Goal: Task Accomplishment & Management: Manage account settings

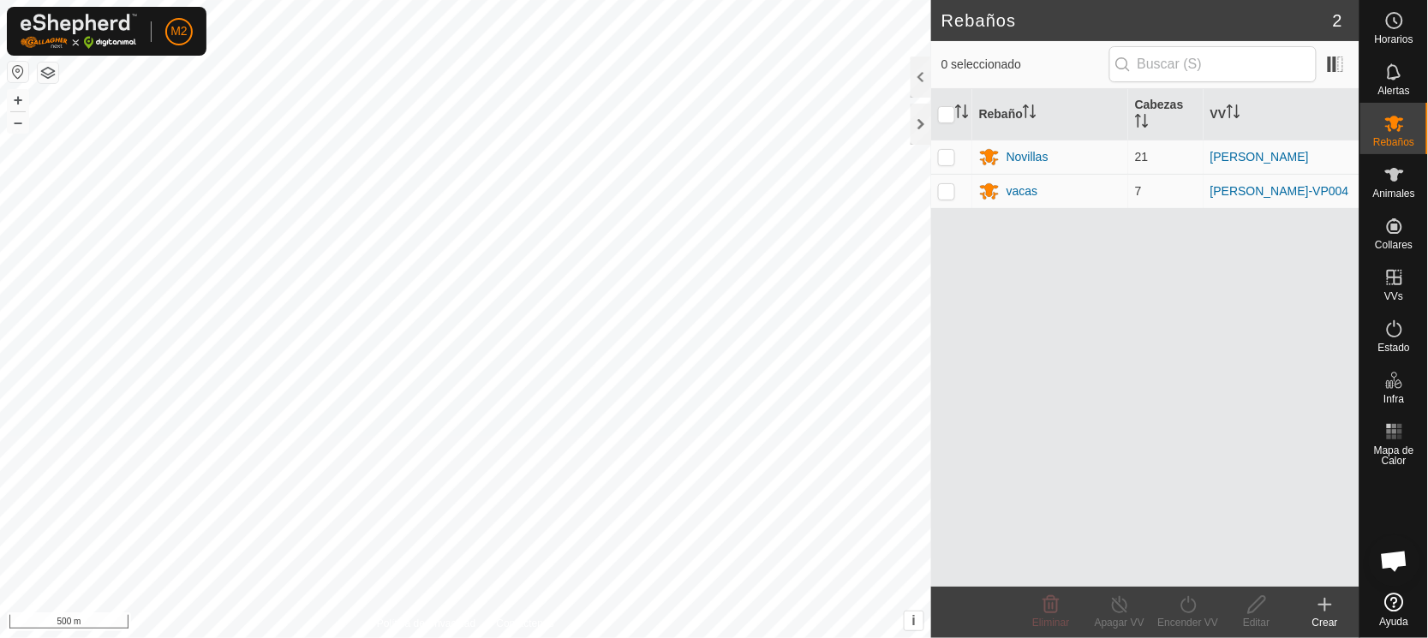
click at [12, 69] on button "button" at bounding box center [18, 72] width 21 height 21
click at [946, 188] on p-checkbox at bounding box center [946, 191] width 17 height 14
checkbox input "true"
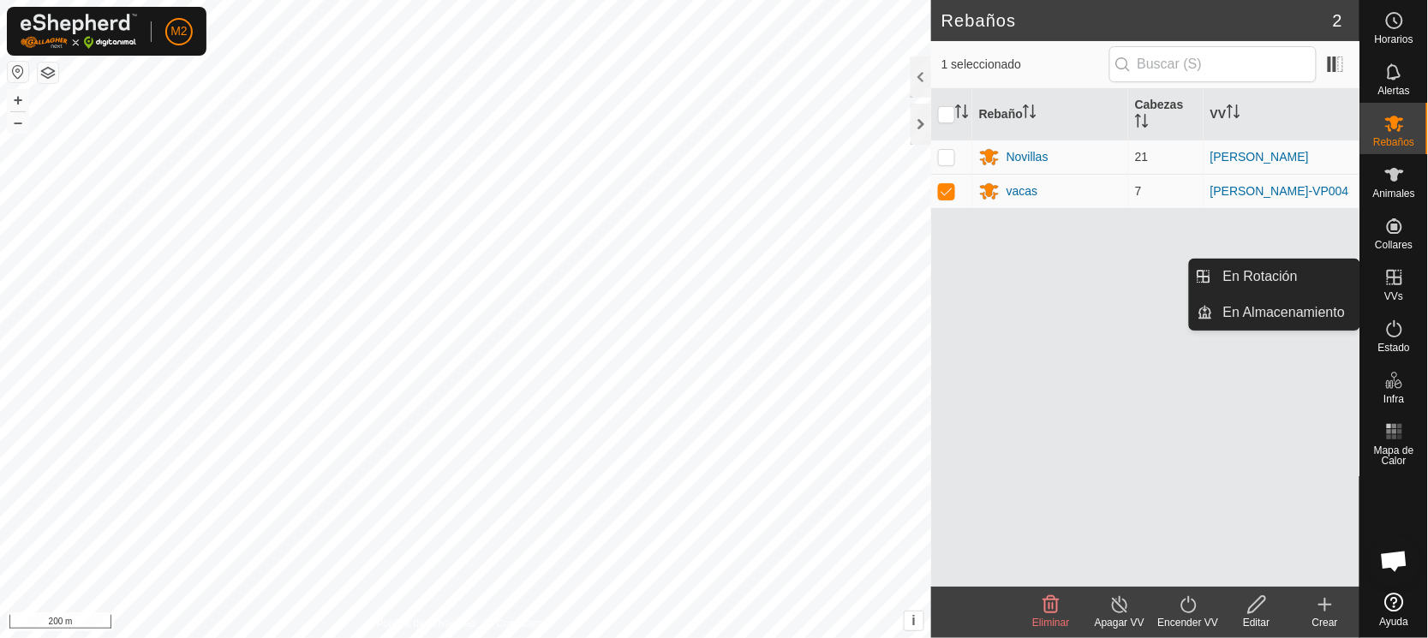
click at [1395, 276] on icon at bounding box center [1394, 277] width 15 height 15
click at [1275, 272] on link "En Rotación" at bounding box center [1286, 277] width 146 height 34
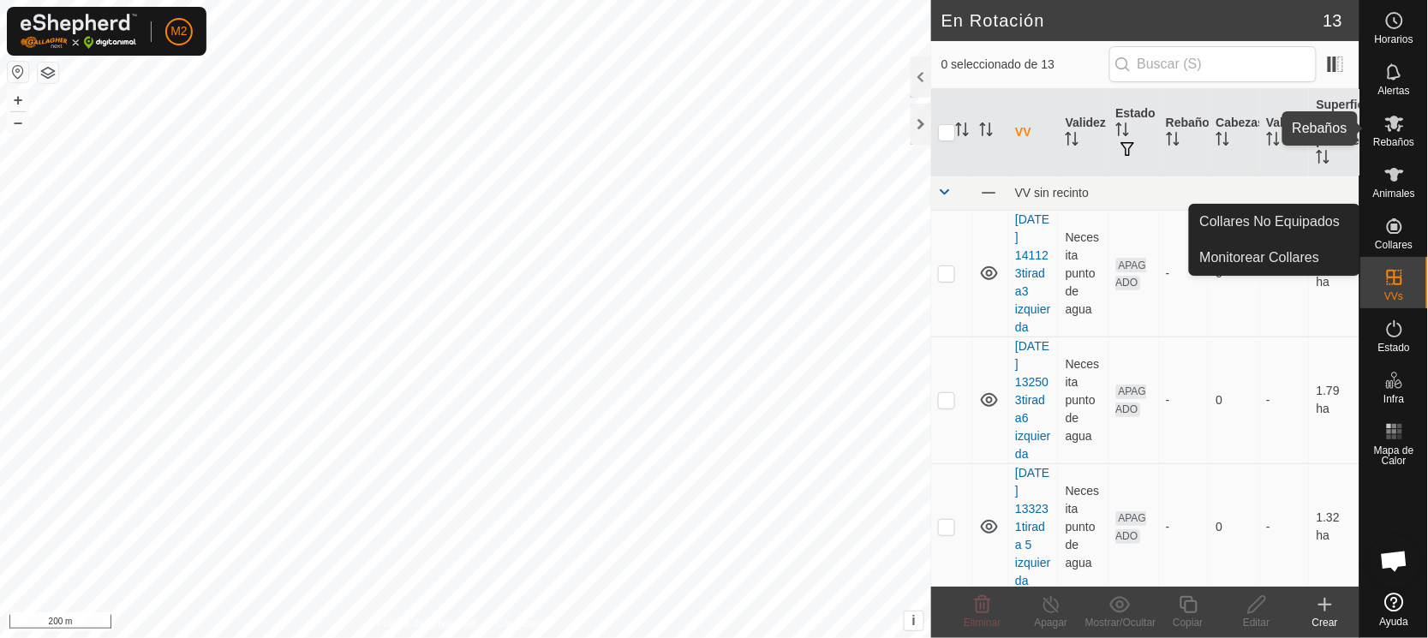
click at [1402, 113] on icon at bounding box center [1394, 123] width 21 height 21
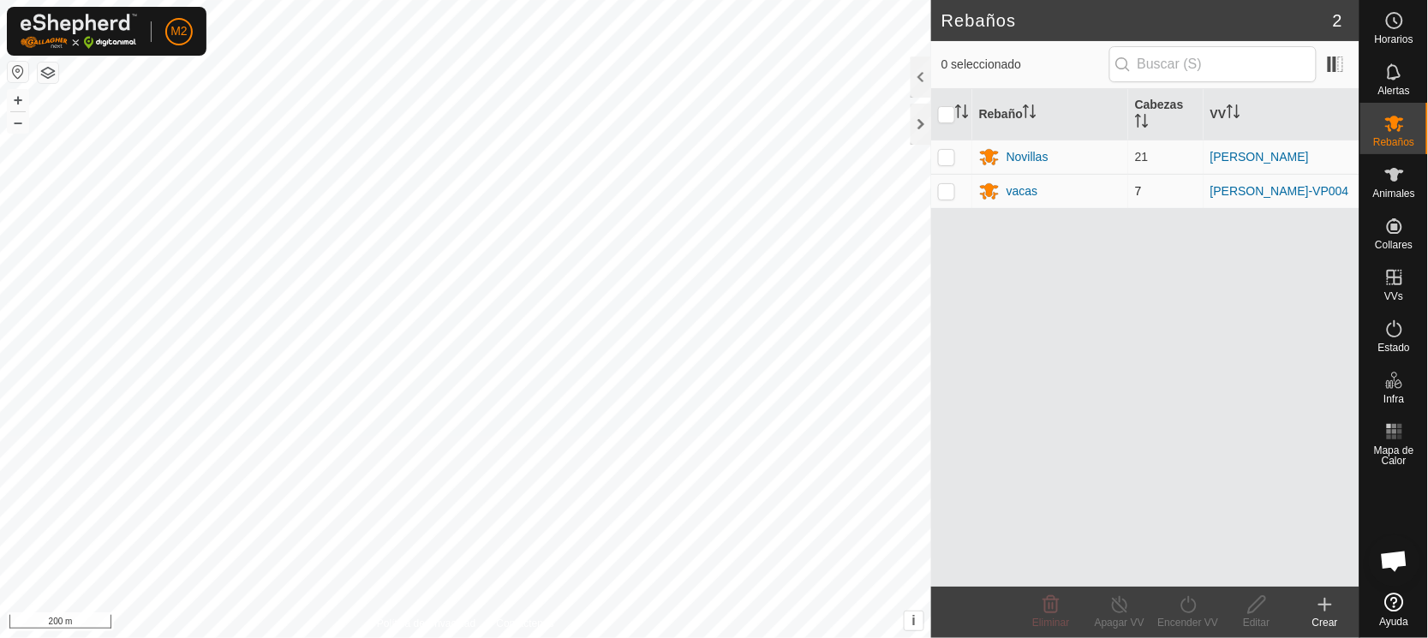
click at [949, 189] on p-checkbox at bounding box center [946, 191] width 17 height 14
checkbox input "true"
click at [1182, 604] on icon at bounding box center [1187, 604] width 15 height 17
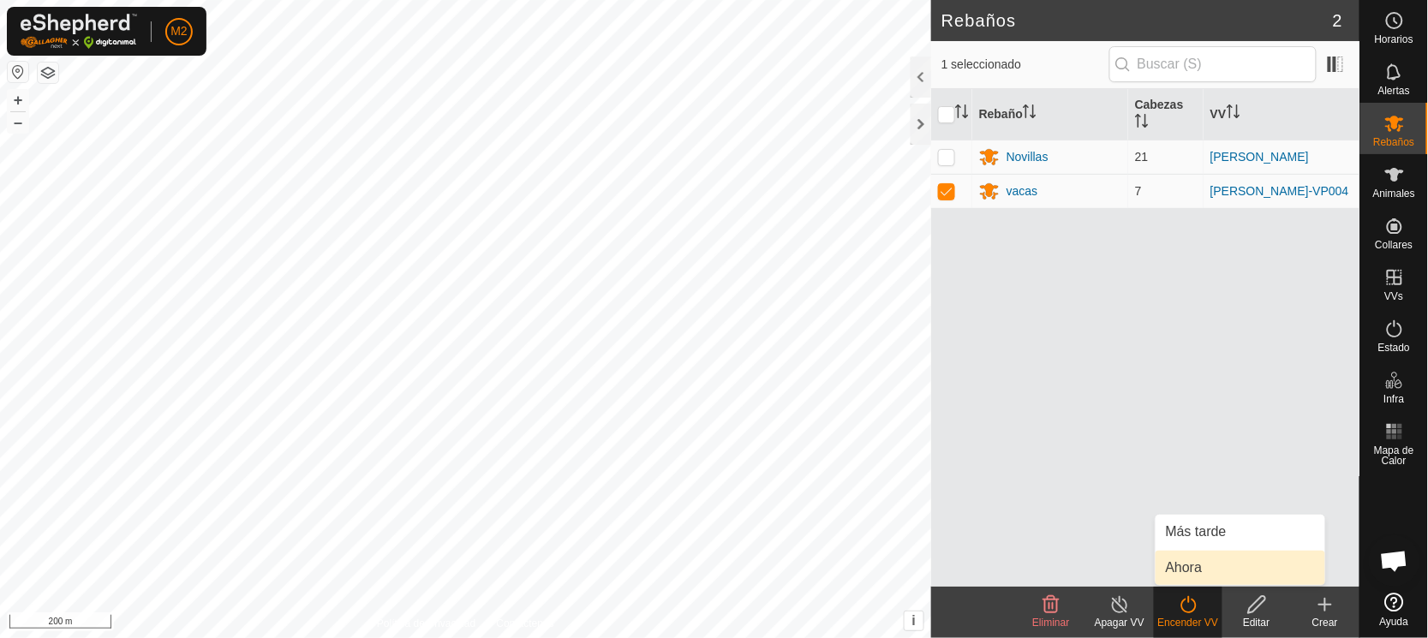
click at [1182, 562] on link "Ahora" at bounding box center [1240, 568] width 170 height 34
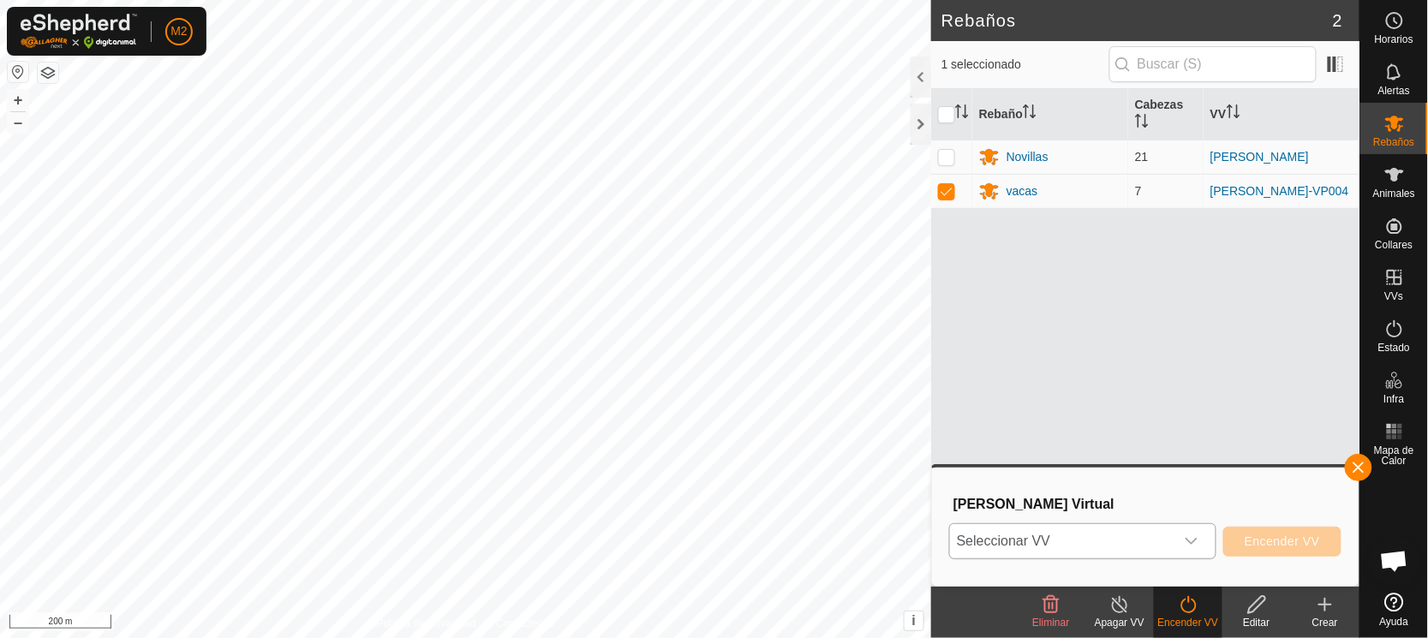
click at [1084, 538] on span "Seleccionar VV" at bounding box center [1062, 541] width 224 height 34
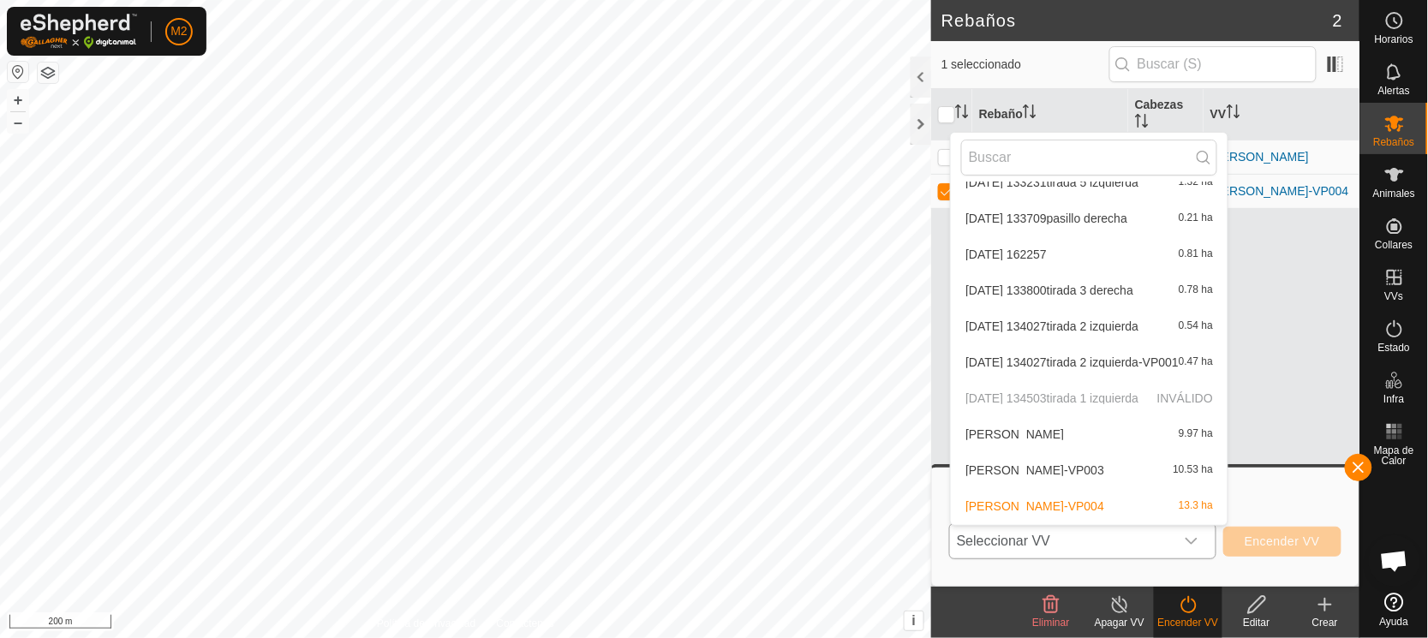
scroll to position [162, 0]
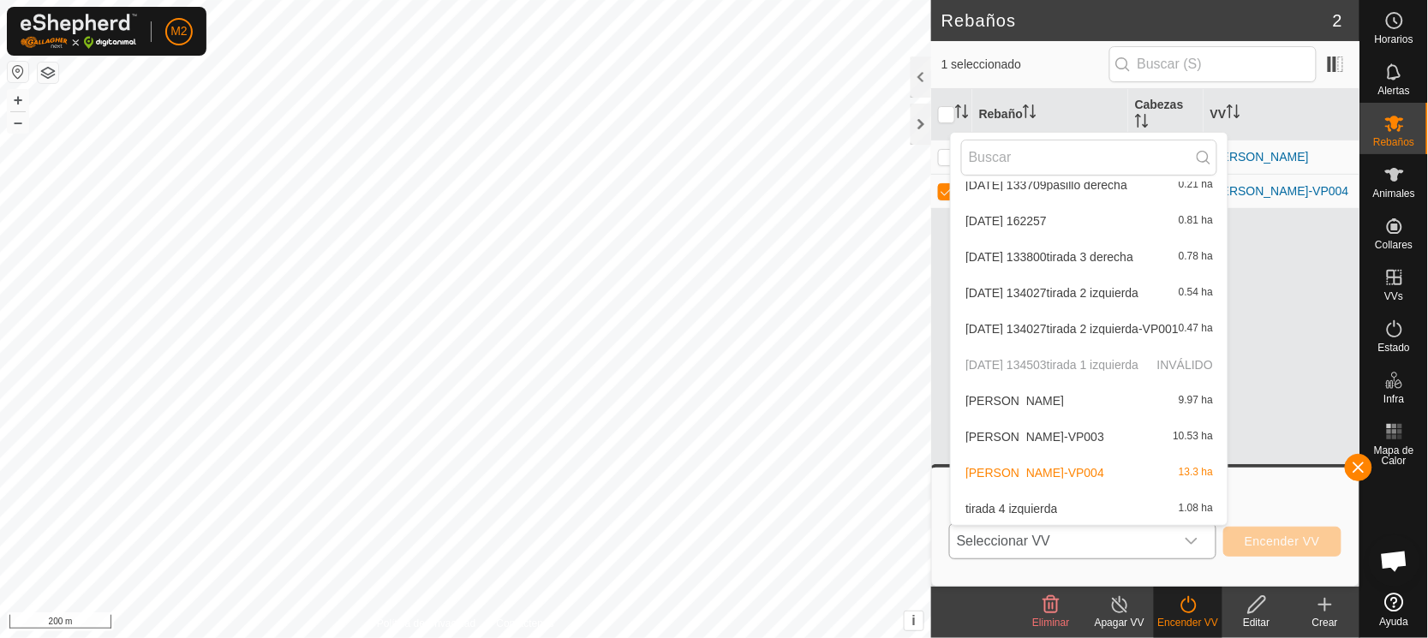
click at [1036, 402] on li "Manuel jose pico piedras 9.97 ha" at bounding box center [1089, 401] width 277 height 34
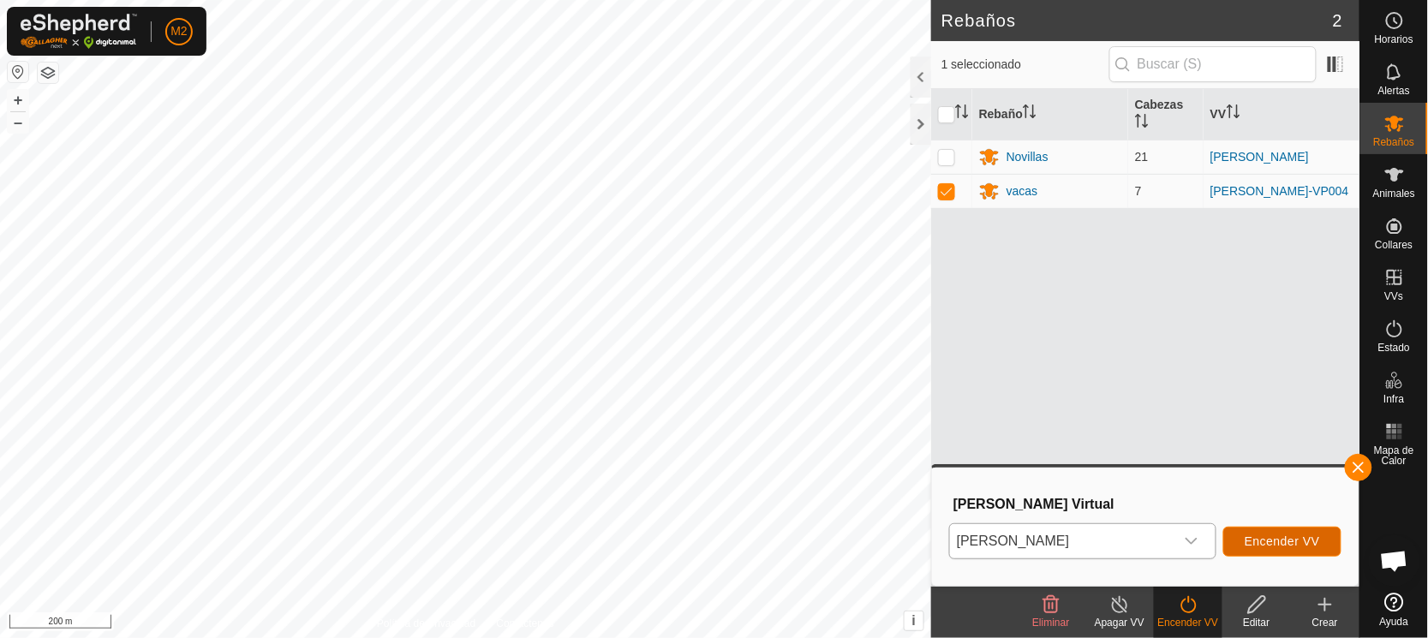
click at [1251, 540] on span "Encender VV" at bounding box center [1282, 541] width 75 height 14
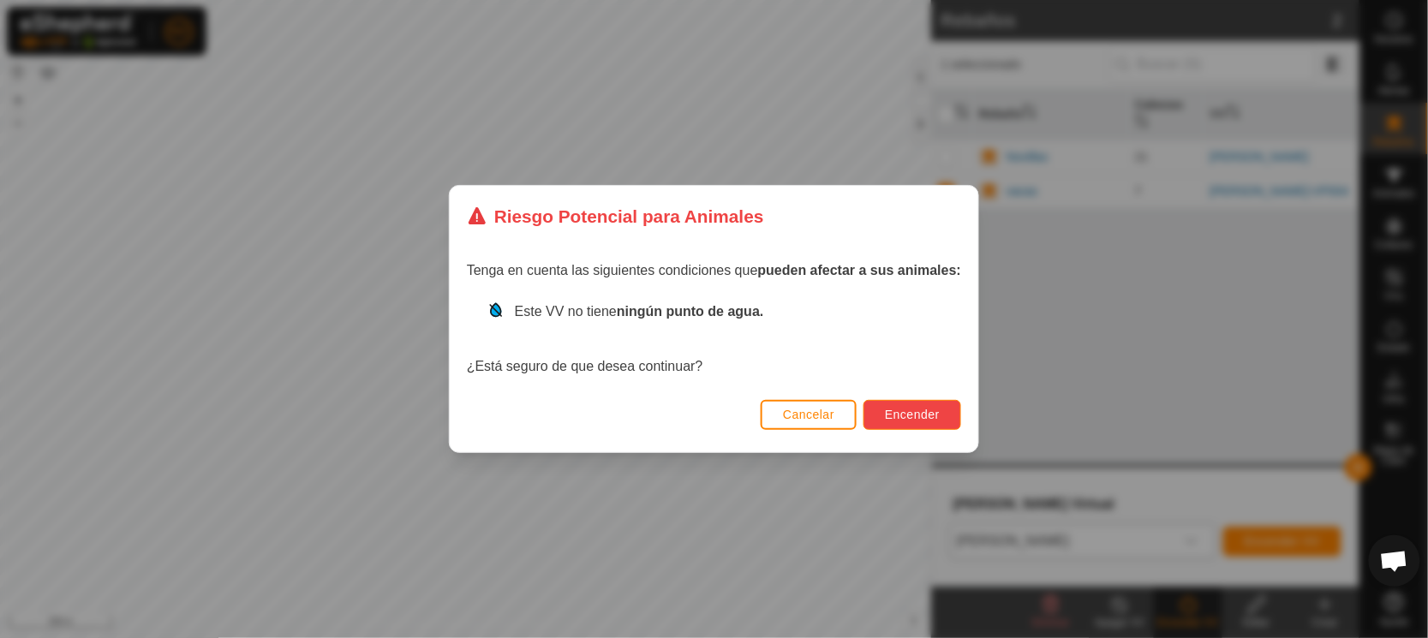
click at [923, 417] on span "Encender" at bounding box center [912, 415] width 55 height 14
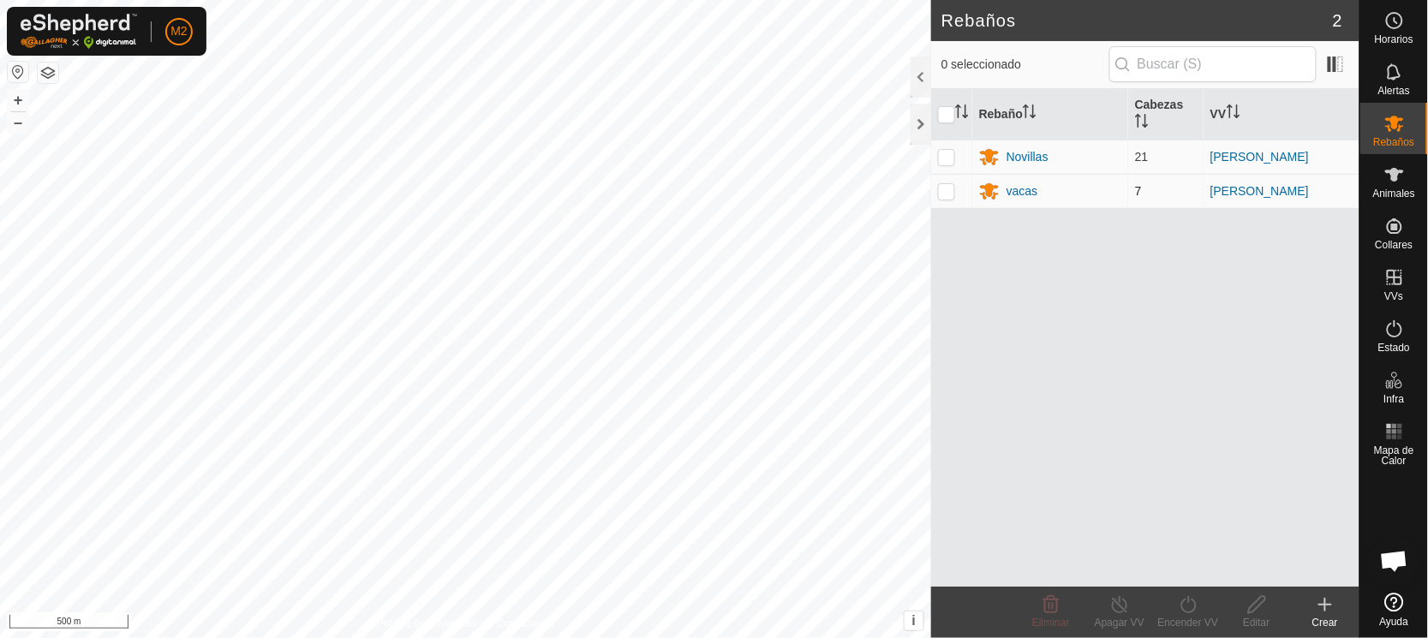
click at [946, 189] on p-checkbox at bounding box center [946, 191] width 17 height 14
checkbox input "true"
click at [15, 71] on button "button" at bounding box center [18, 72] width 21 height 21
click at [1056, 192] on div "vacas" at bounding box center [1050, 191] width 142 height 21
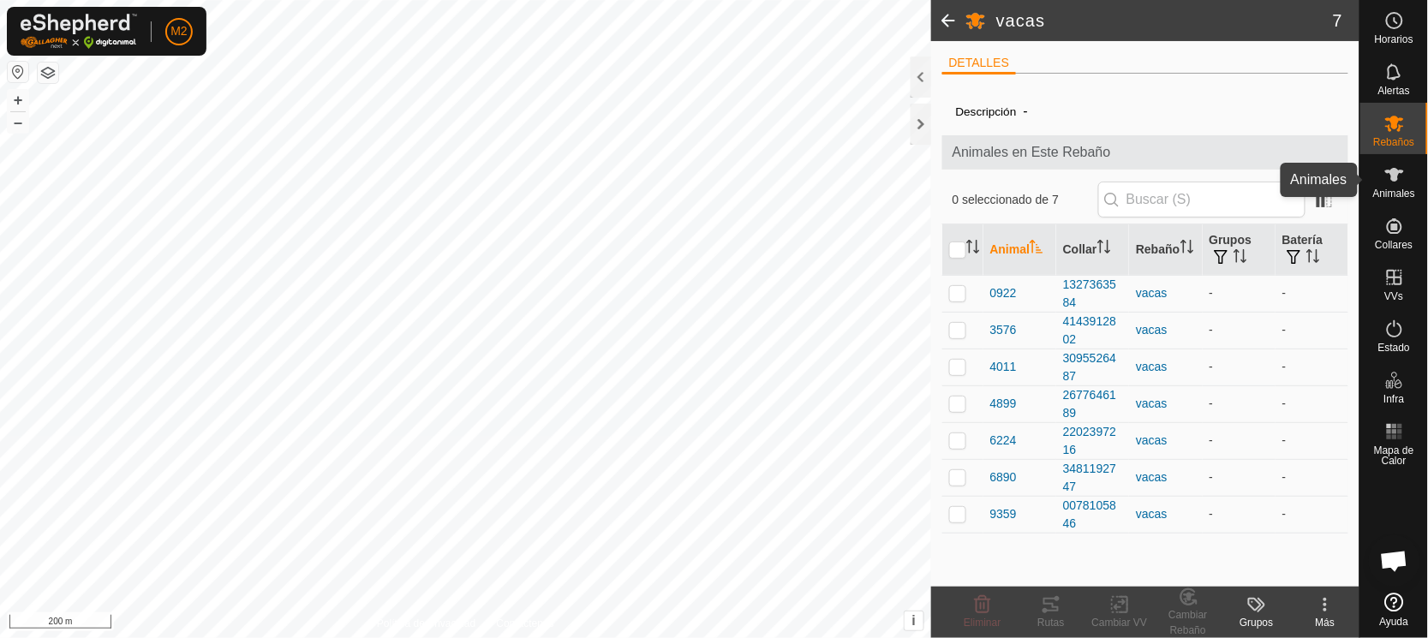
click at [1388, 182] on icon at bounding box center [1394, 174] width 21 height 21
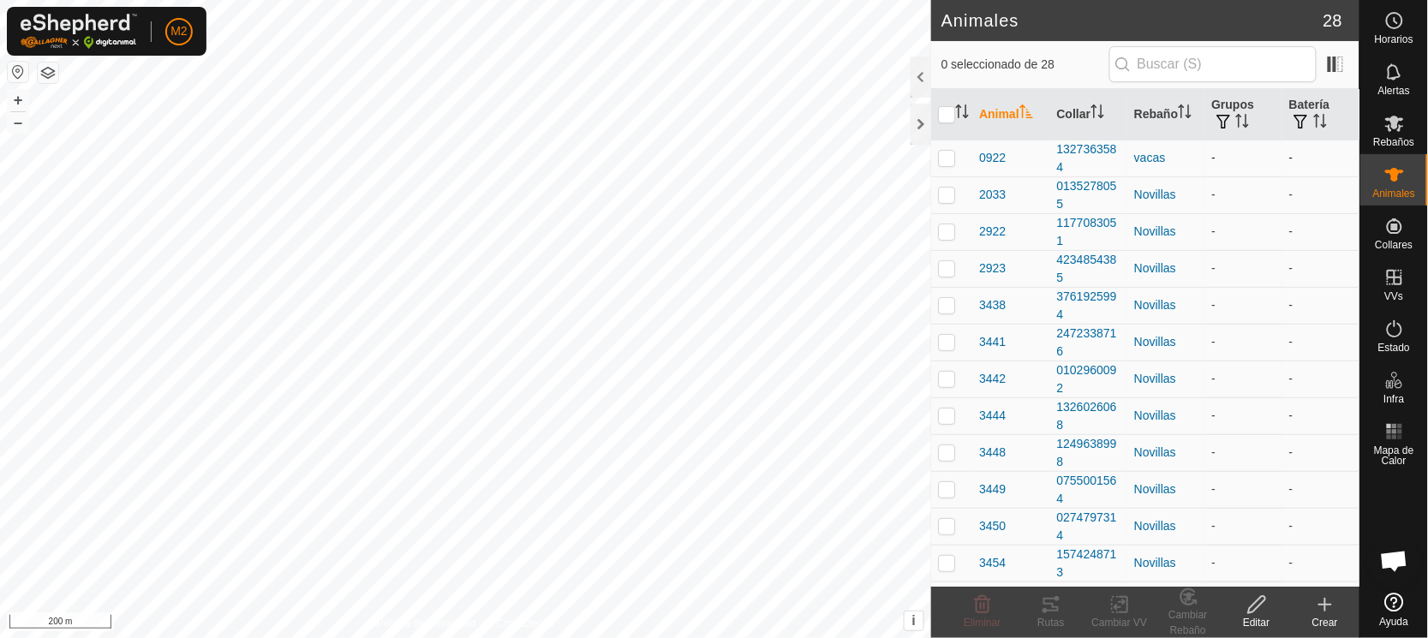
click at [1334, 171] on td "-" at bounding box center [1320, 158] width 77 height 37
click at [1253, 610] on icon at bounding box center [1256, 604] width 21 height 21
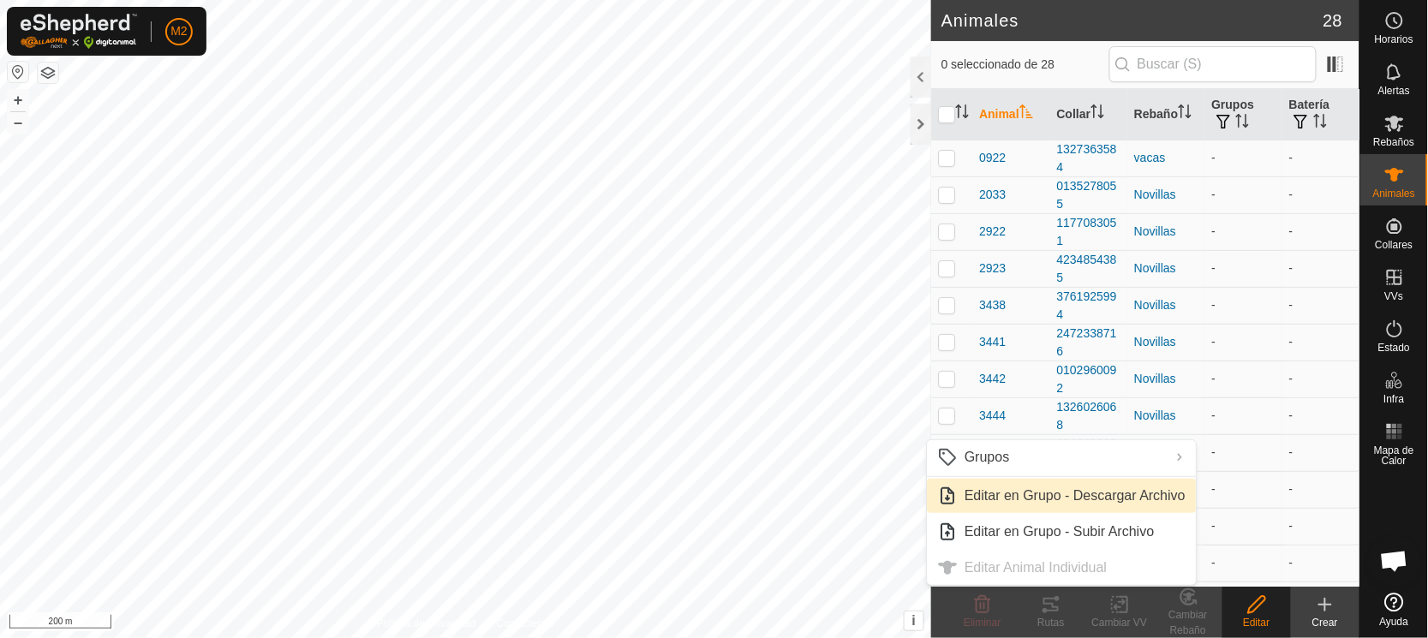
click at [1031, 491] on link "Editar en Grupo - Descargar Archivo" at bounding box center [1061, 496] width 269 height 34
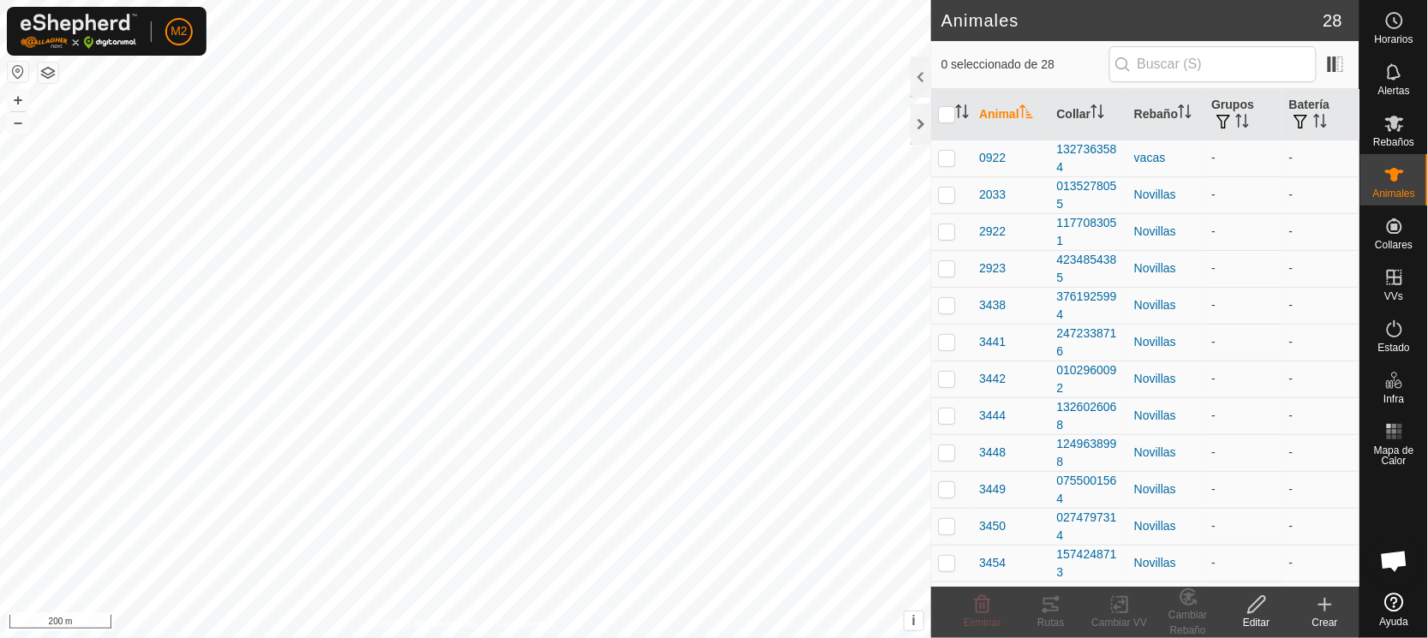
click at [1251, 607] on icon at bounding box center [1256, 604] width 17 height 17
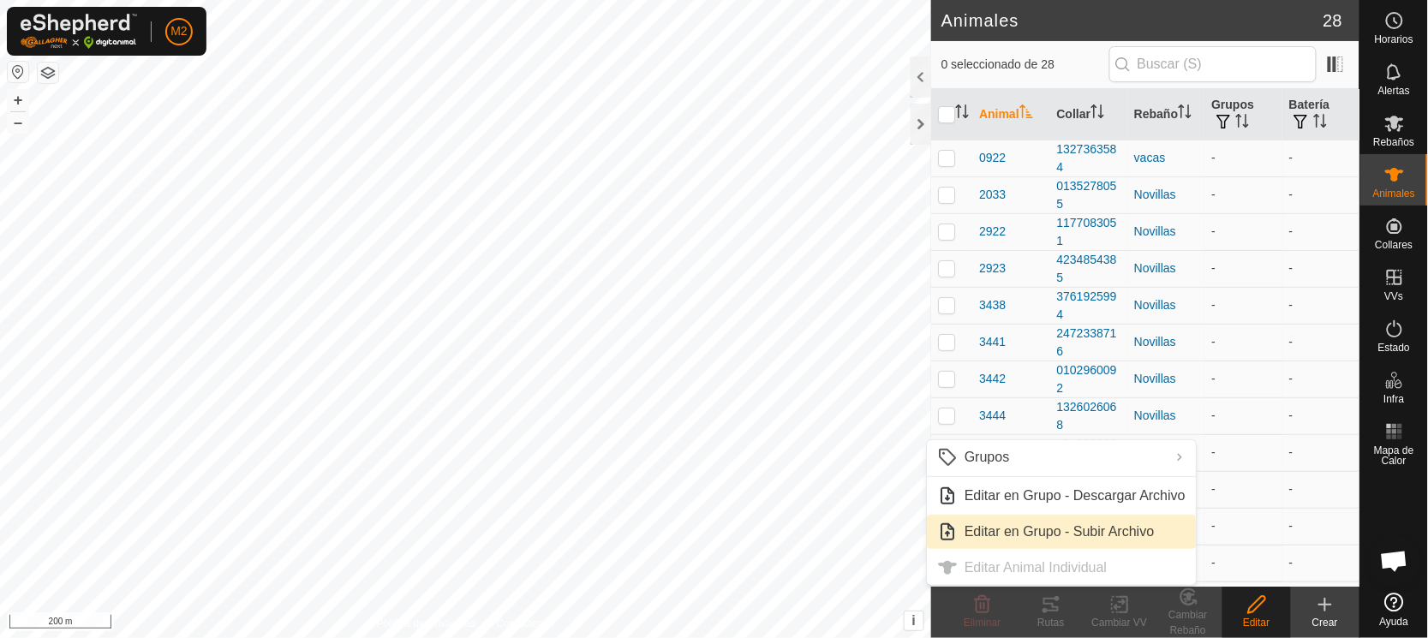
click at [1042, 532] on link "Editar en Grupo - Subir Archivo" at bounding box center [1061, 532] width 269 height 34
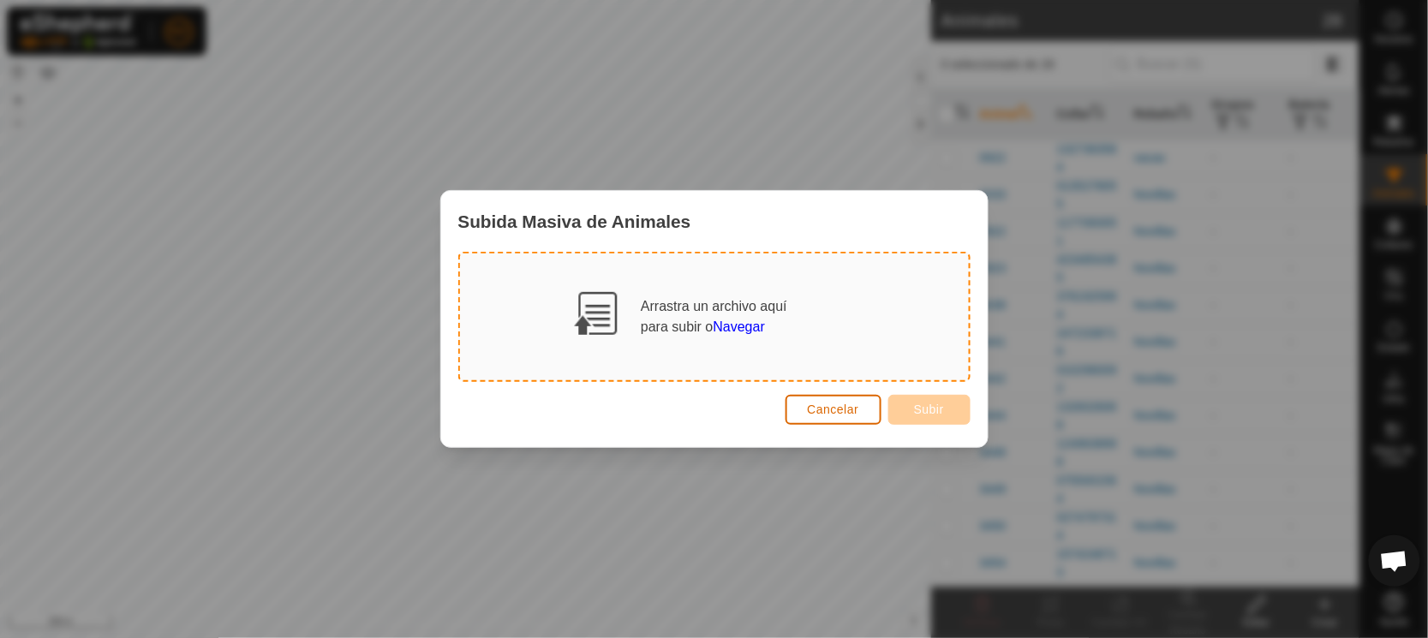
click at [839, 403] on span "Cancelar" at bounding box center [833, 410] width 51 height 14
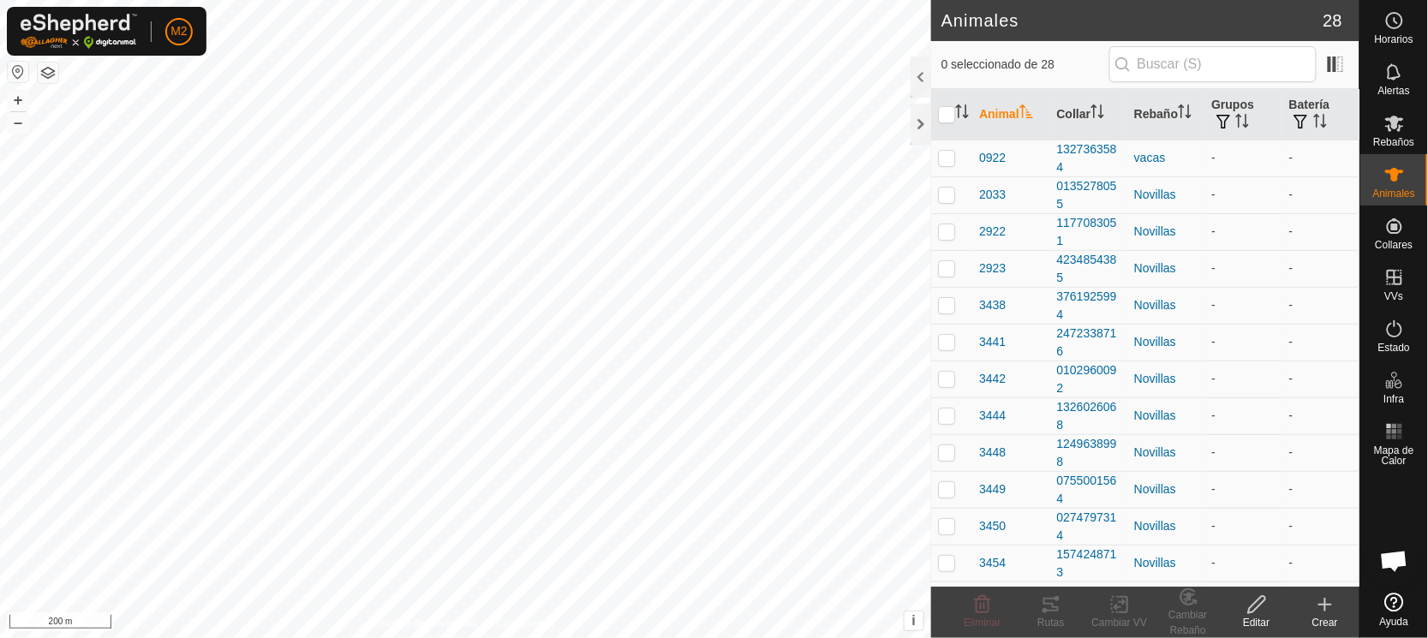
click at [1322, 604] on icon at bounding box center [1325, 604] width 21 height 21
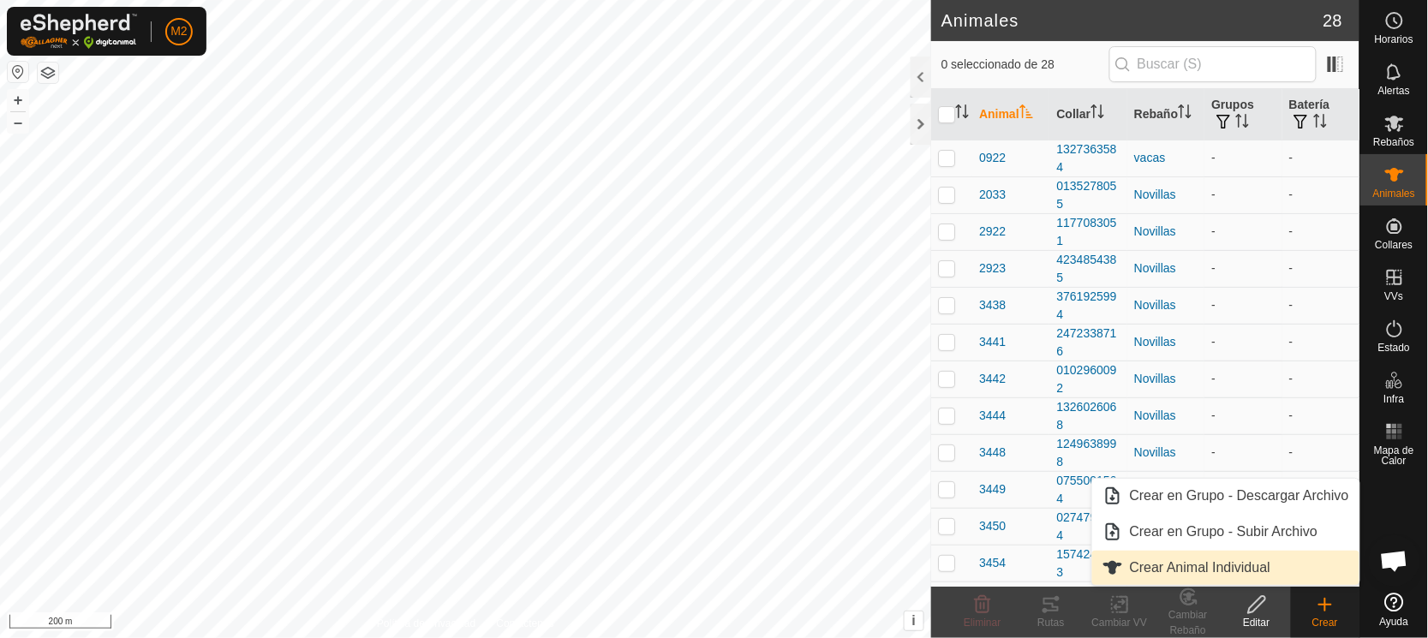
click at [1178, 564] on link "Crear Animal Individual" at bounding box center [1225, 568] width 267 height 34
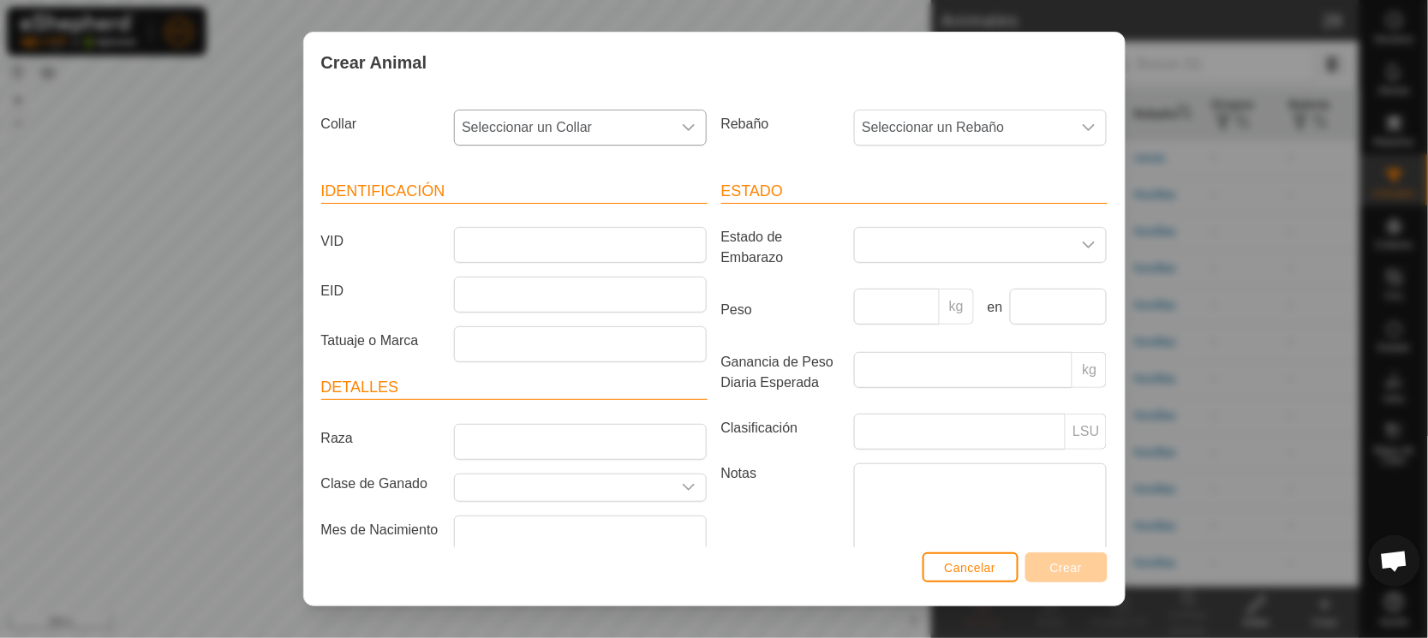
click at [598, 123] on span "Seleccionar un Collar" at bounding box center [563, 127] width 217 height 34
type input "7216"
click at [672, 172] on icon at bounding box center [678, 174] width 14 height 14
click at [950, 564] on span "Cancelar" at bounding box center [970, 568] width 51 height 14
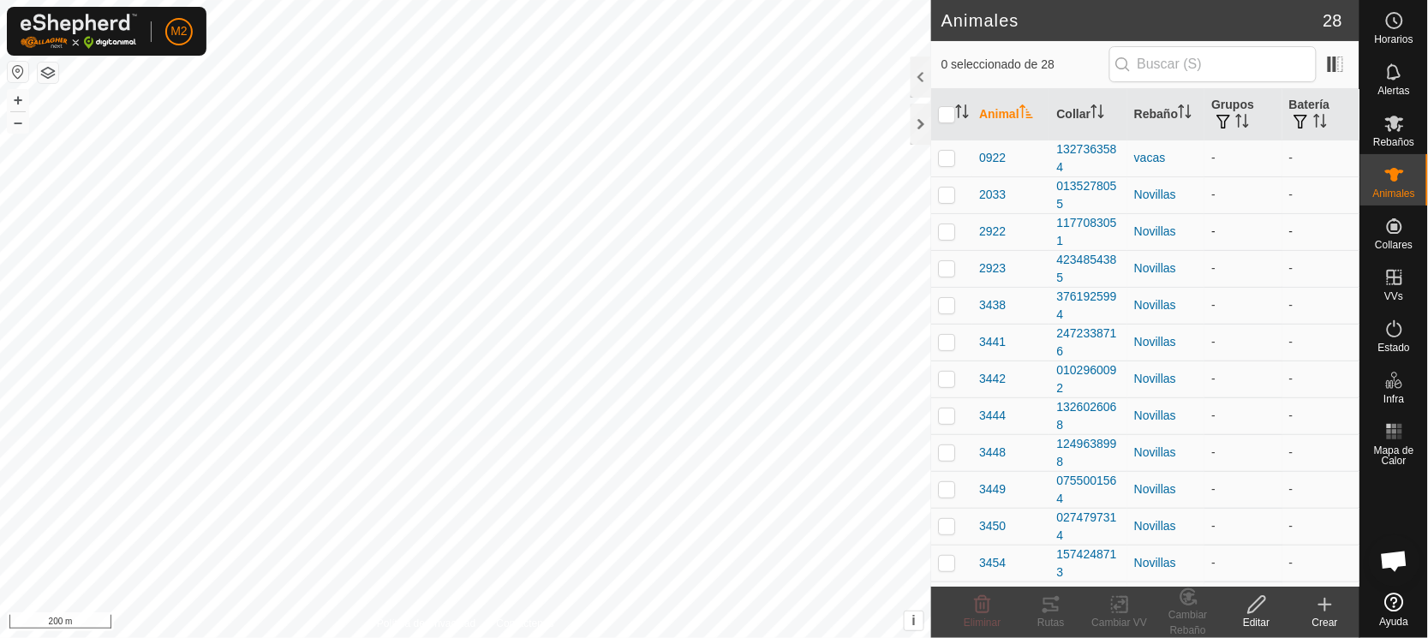
click at [952, 227] on p-checkbox at bounding box center [946, 231] width 17 height 14
click at [949, 226] on p-checkbox at bounding box center [946, 231] width 17 height 14
checkbox input "false"
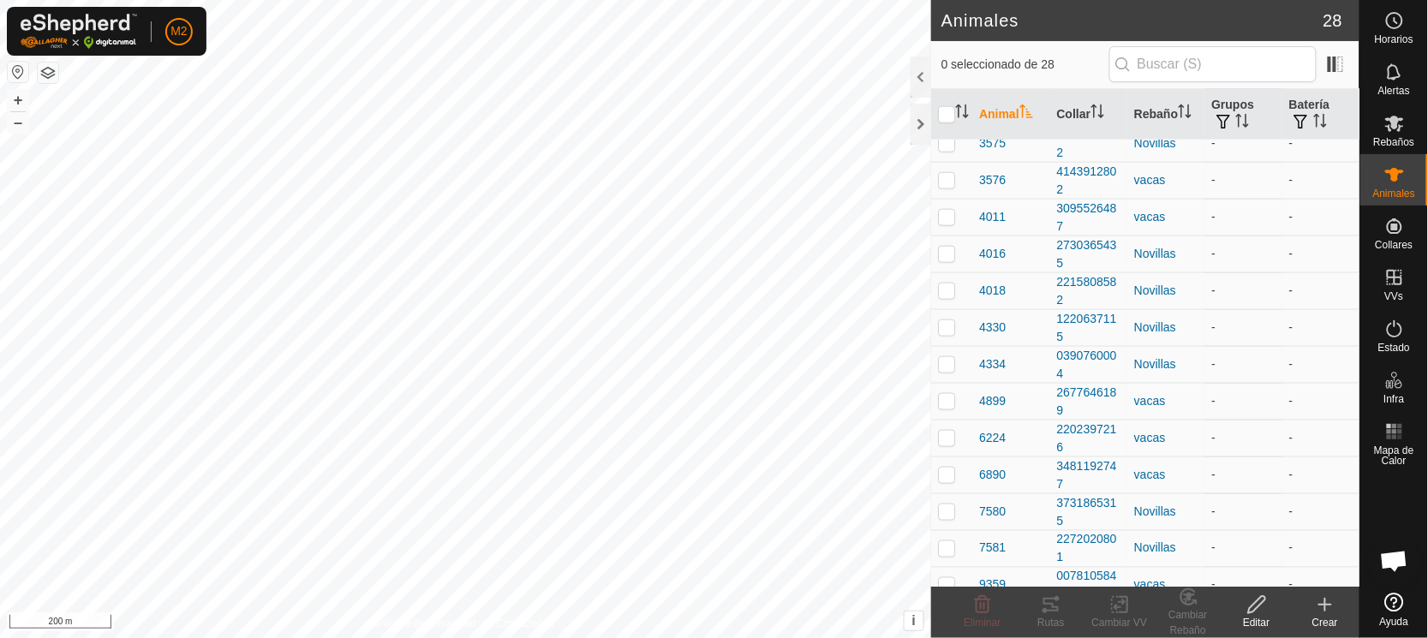
scroll to position [585, 0]
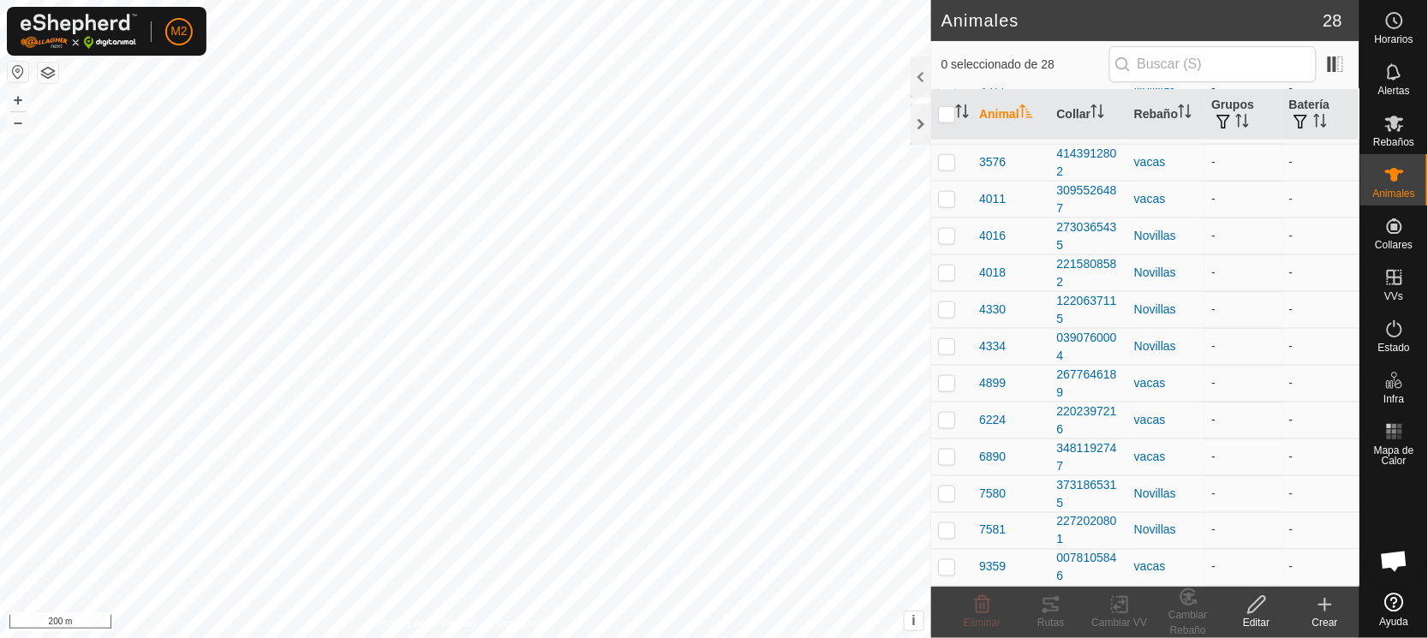
click at [939, 416] on p-checkbox at bounding box center [946, 420] width 17 height 14
checkbox input "true"
click at [951, 456] on p-checkbox at bounding box center [946, 457] width 17 height 14
checkbox input "true"
click at [1259, 605] on icon at bounding box center [1256, 604] width 21 height 21
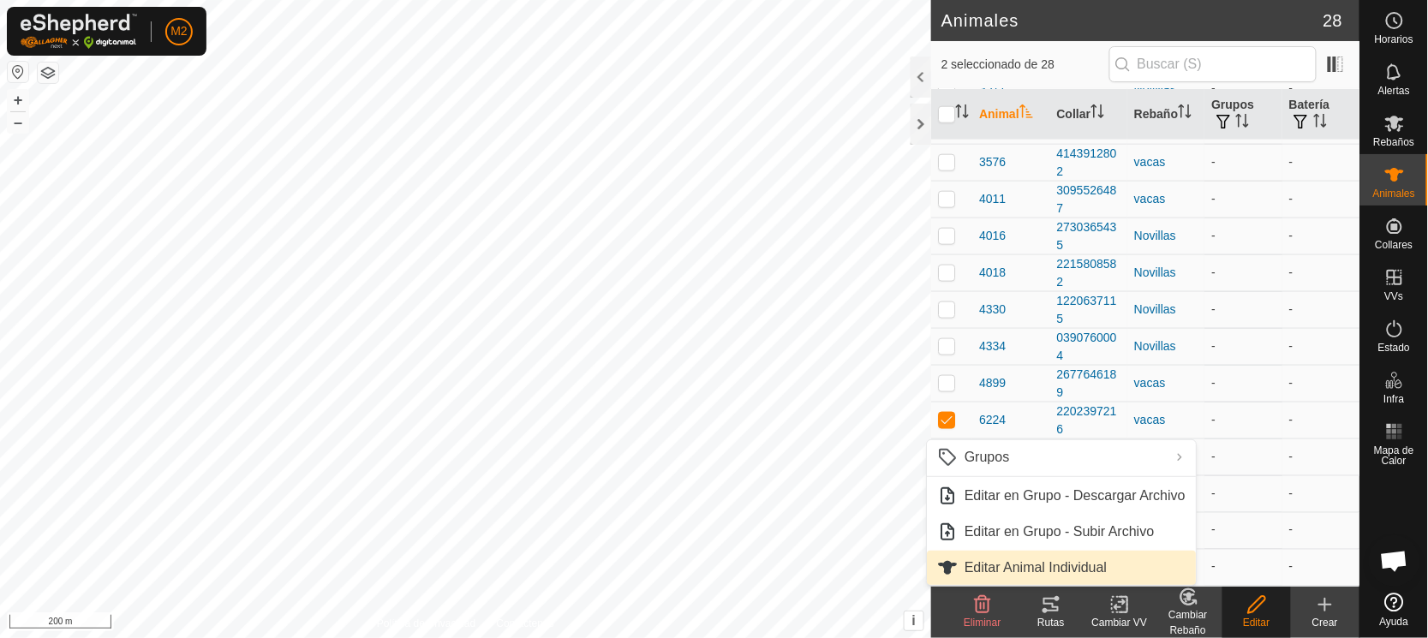
click at [1007, 566] on link "Editar Animal Individual" at bounding box center [1061, 568] width 269 height 34
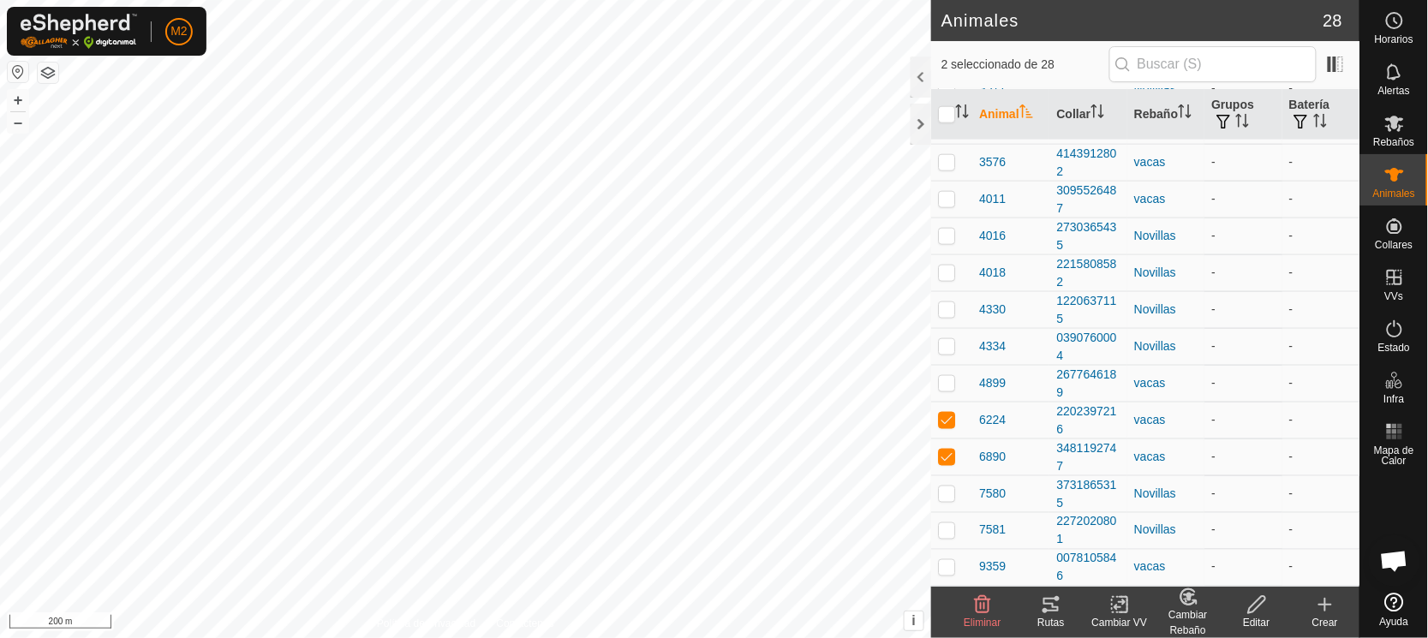
click at [1189, 602] on icon at bounding box center [1188, 597] width 21 height 21
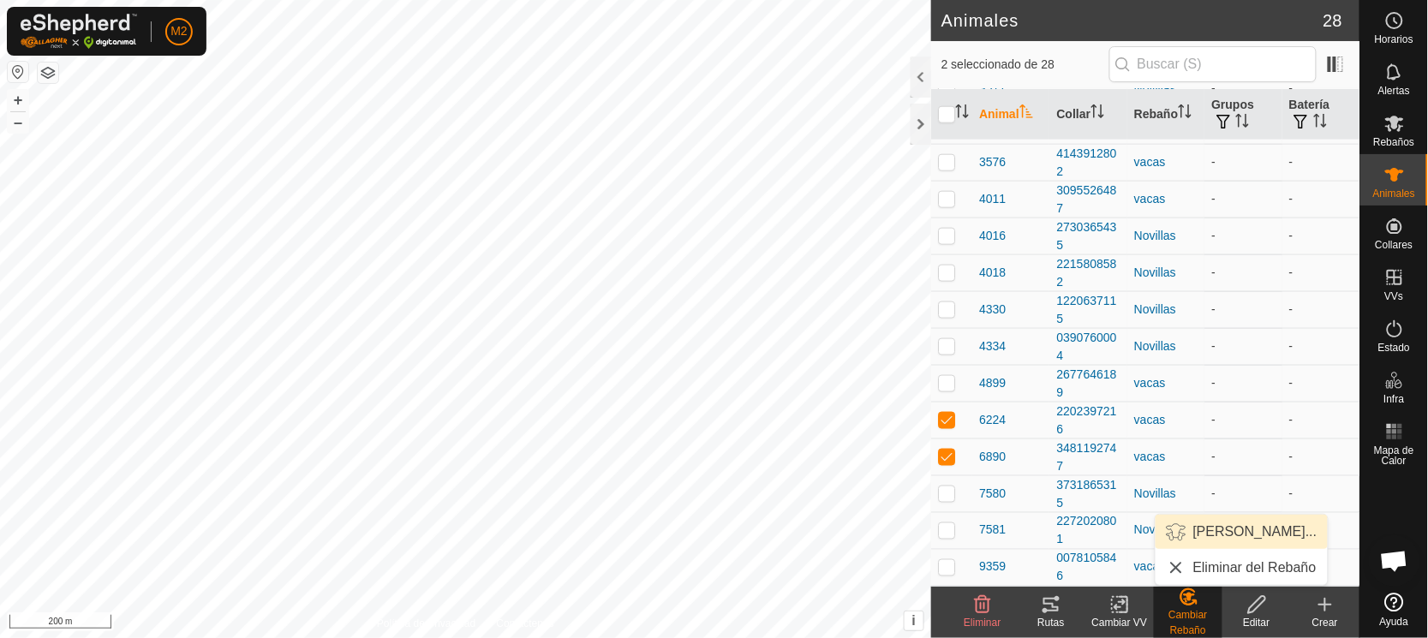
click at [1201, 529] on link "[PERSON_NAME]..." at bounding box center [1241, 532] width 172 height 34
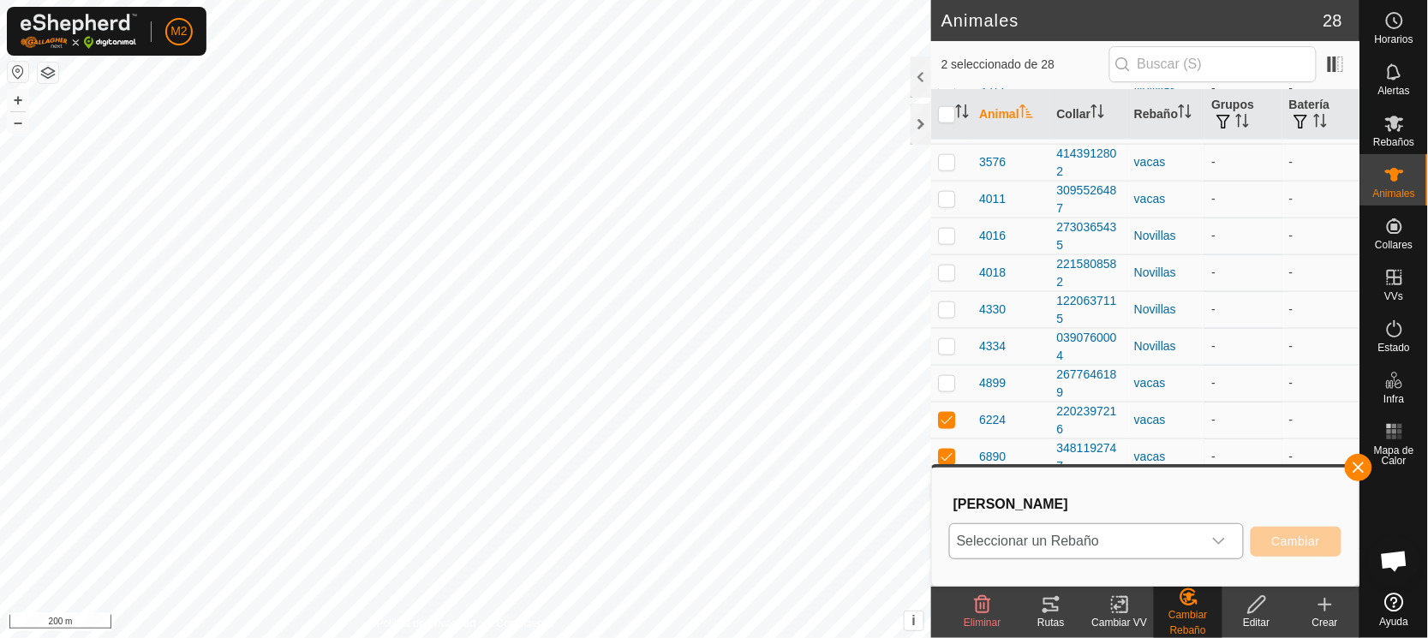
click at [1118, 540] on span "Seleccionar un Rebaño" at bounding box center [1076, 541] width 252 height 34
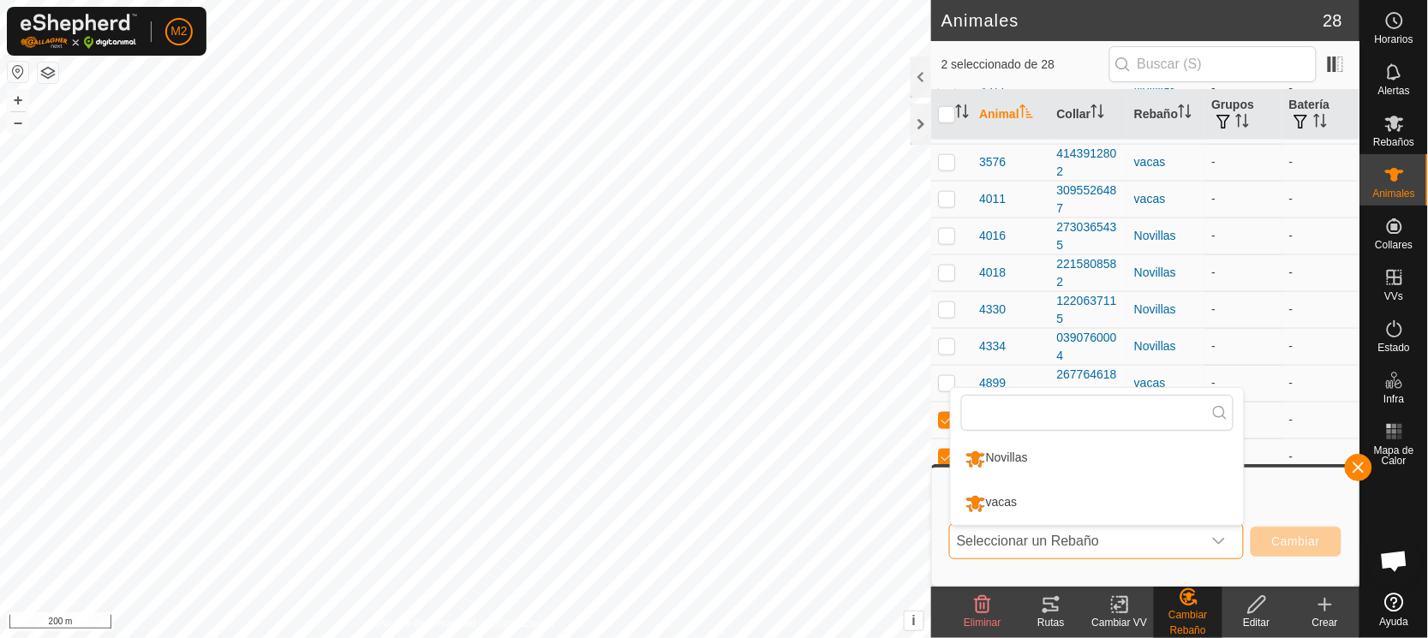
click at [1118, 540] on span "Seleccionar un Rebaño" at bounding box center [1076, 541] width 252 height 34
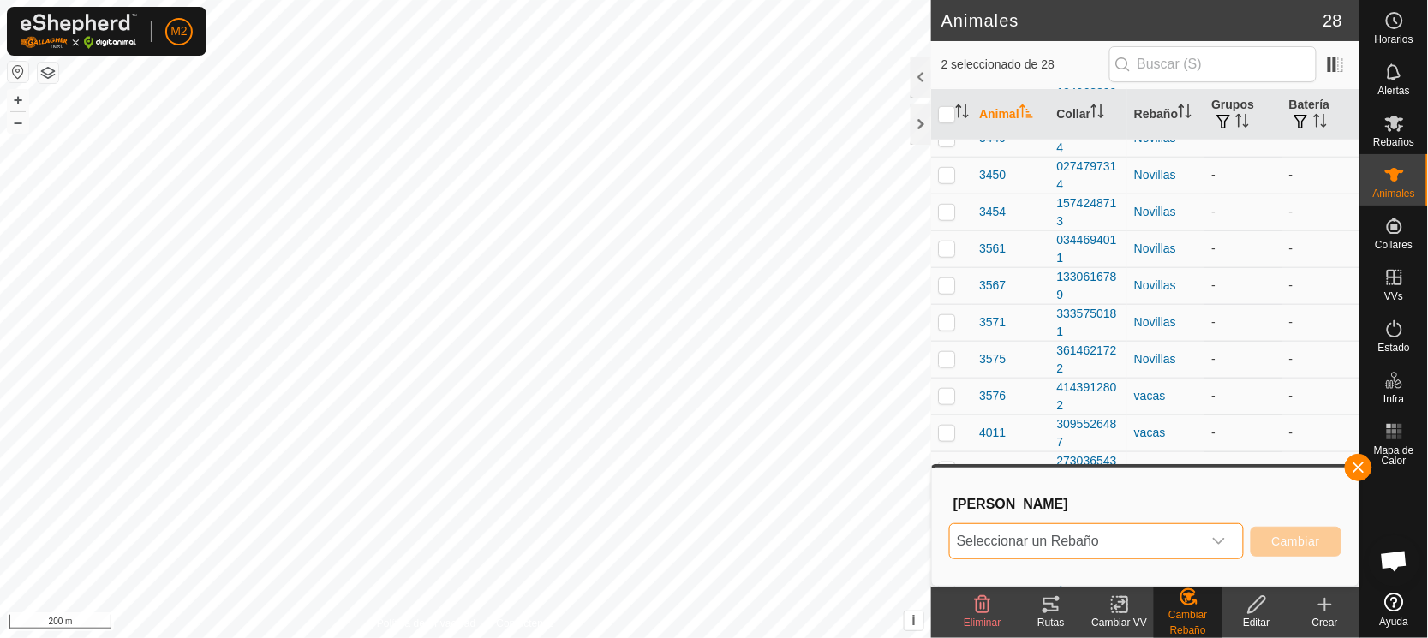
scroll to position [0, 0]
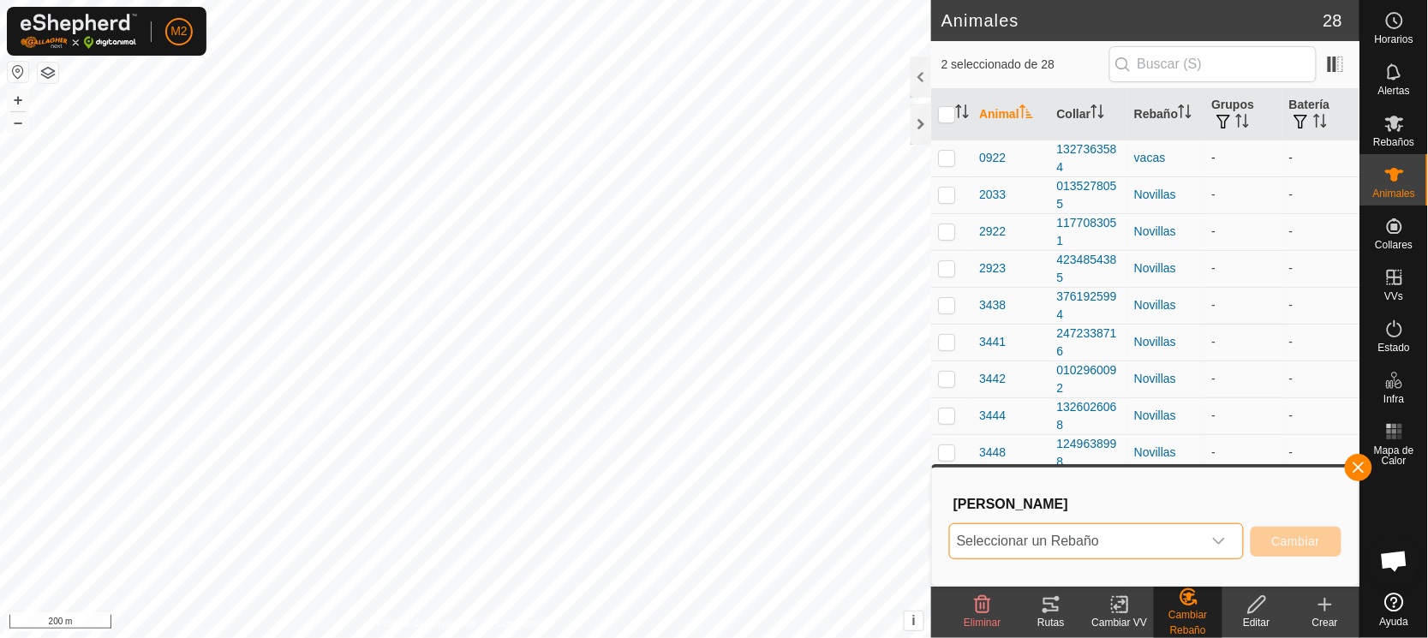
click at [945, 159] on p-checkbox at bounding box center [946, 158] width 17 height 14
checkbox input "true"
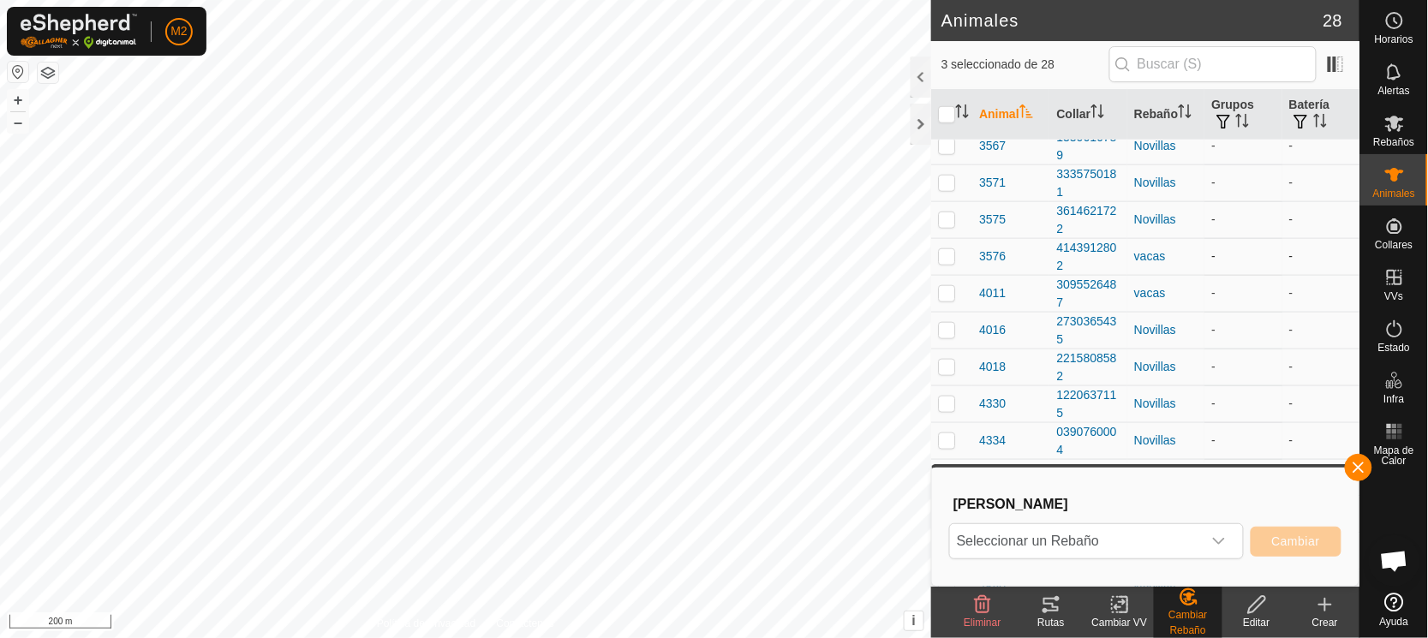
click at [946, 256] on p-checkbox at bounding box center [946, 256] width 17 height 14
checkbox input "true"
click at [946, 284] on td at bounding box center [951, 293] width 41 height 37
checkbox input "true"
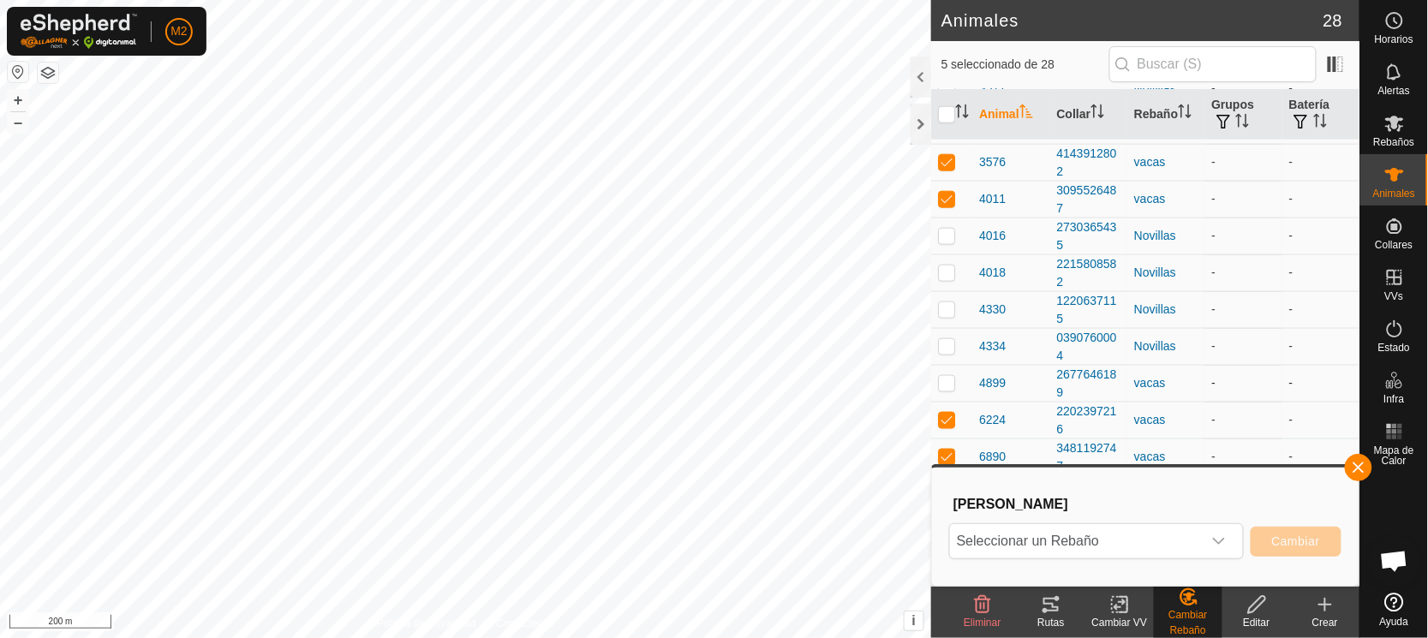
click at [945, 379] on p-checkbox at bounding box center [946, 383] width 17 height 14
checkbox input "true"
click at [943, 418] on p-checkbox at bounding box center [946, 420] width 17 height 14
checkbox input "false"
click at [945, 457] on p-checkbox at bounding box center [946, 457] width 17 height 14
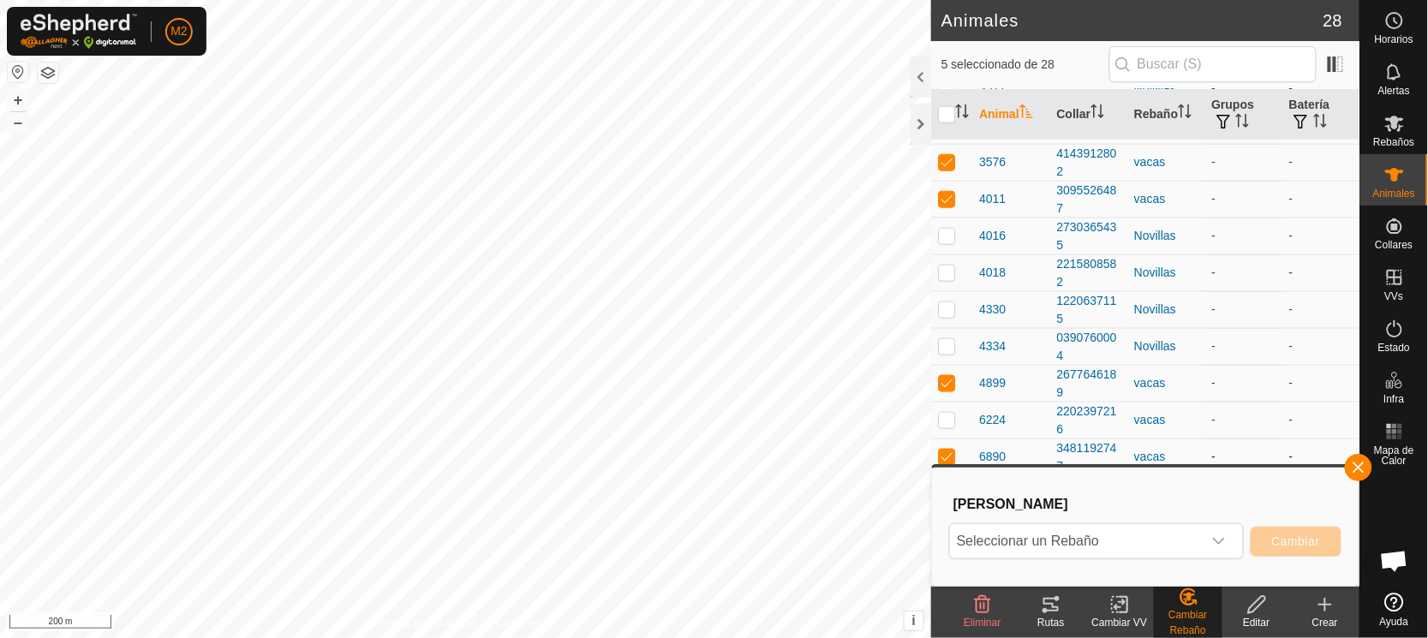
checkbox input "false"
click at [1360, 462] on button "button" at bounding box center [1358, 467] width 27 height 27
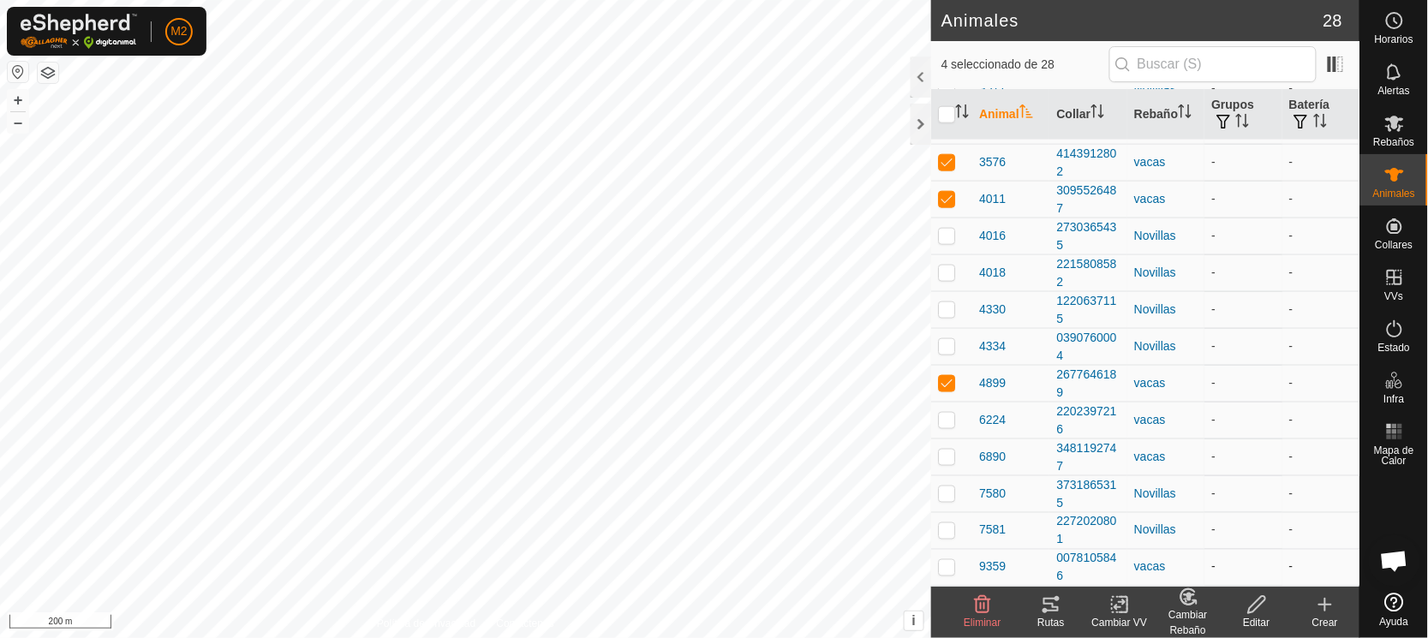
click at [947, 564] on p-checkbox at bounding box center [946, 567] width 17 height 14
checkbox input "true"
click at [1184, 605] on icon at bounding box center [1187, 596] width 15 height 15
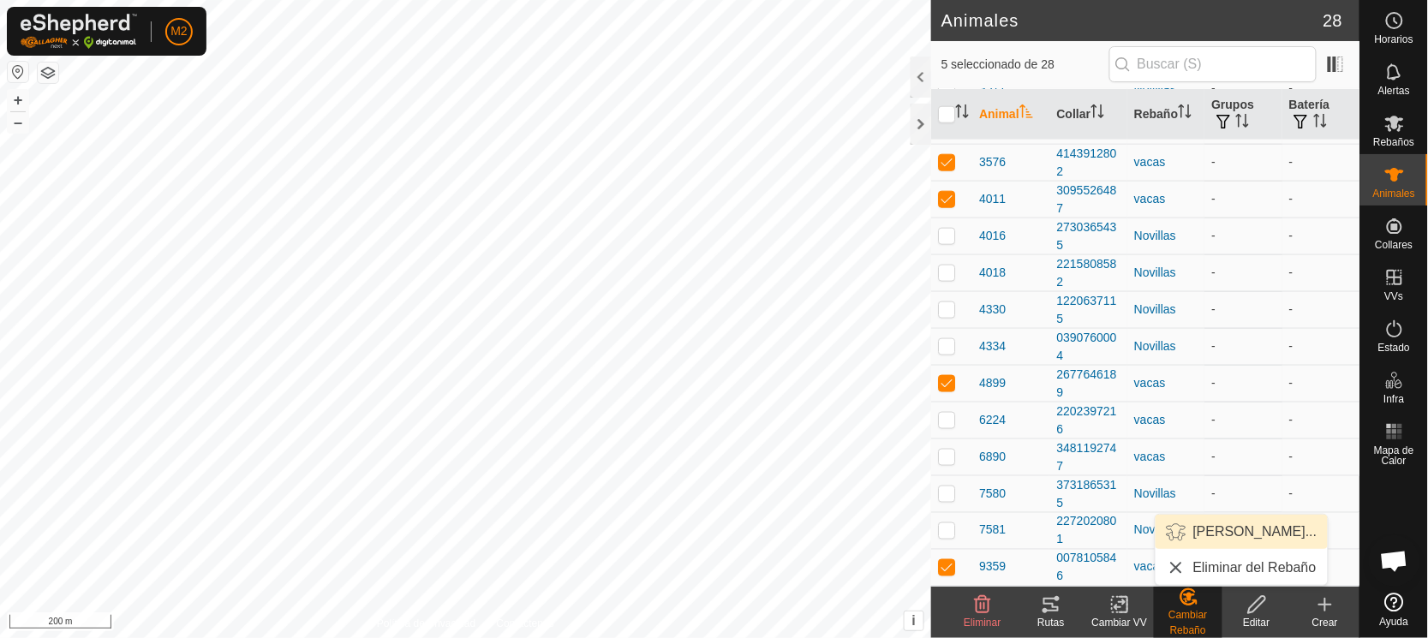
click at [1202, 529] on link "[PERSON_NAME]..." at bounding box center [1241, 532] width 172 height 34
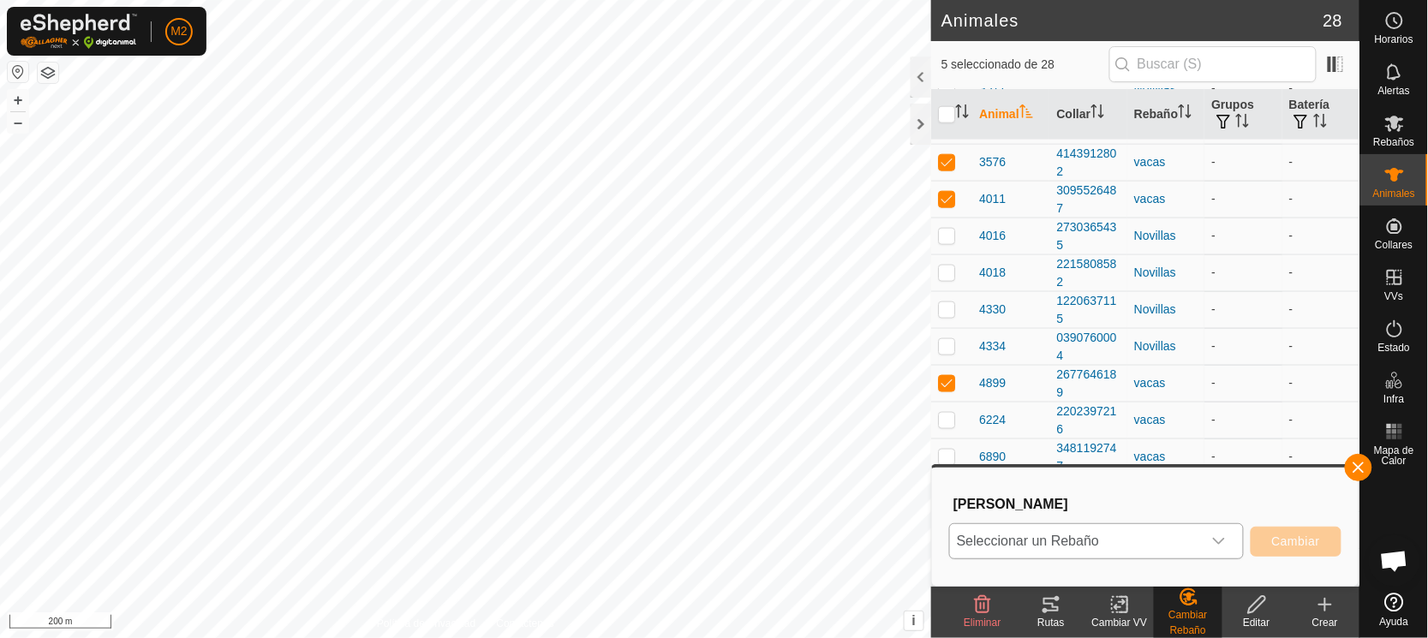
click at [1020, 534] on span "Seleccionar un Rebaño" at bounding box center [1076, 541] width 252 height 34
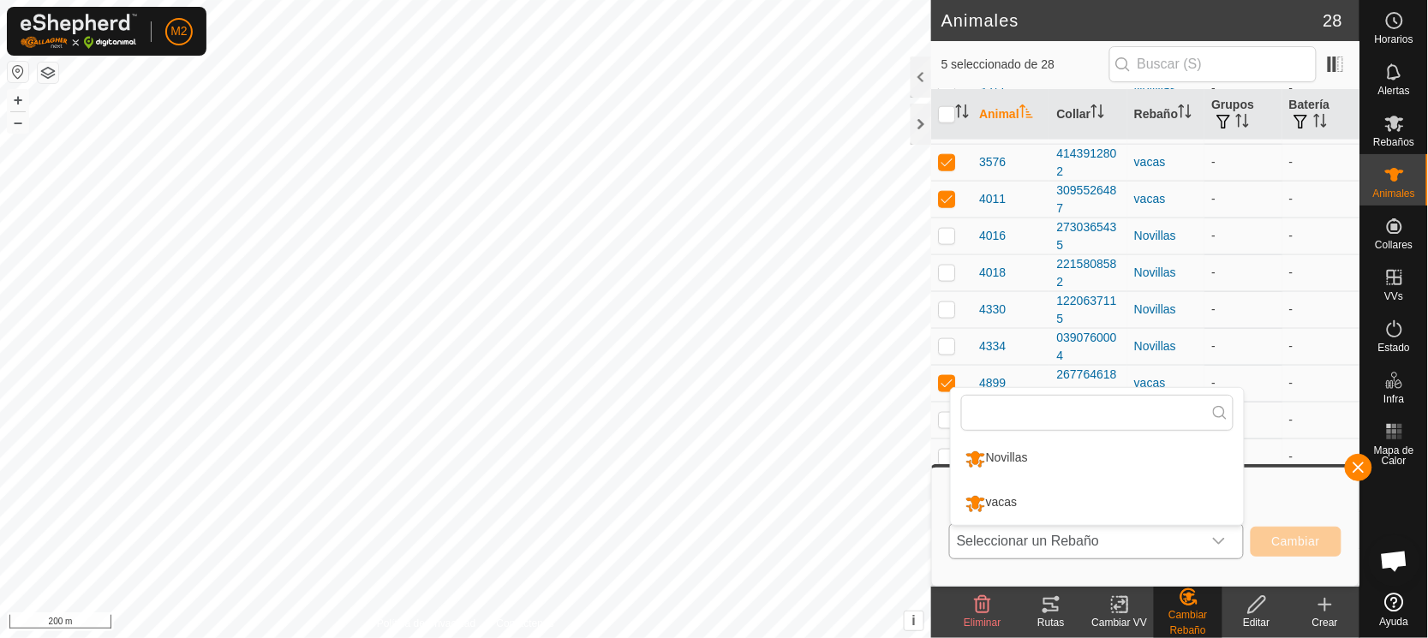
click at [998, 459] on li "Novillas" at bounding box center [1097, 459] width 293 height 43
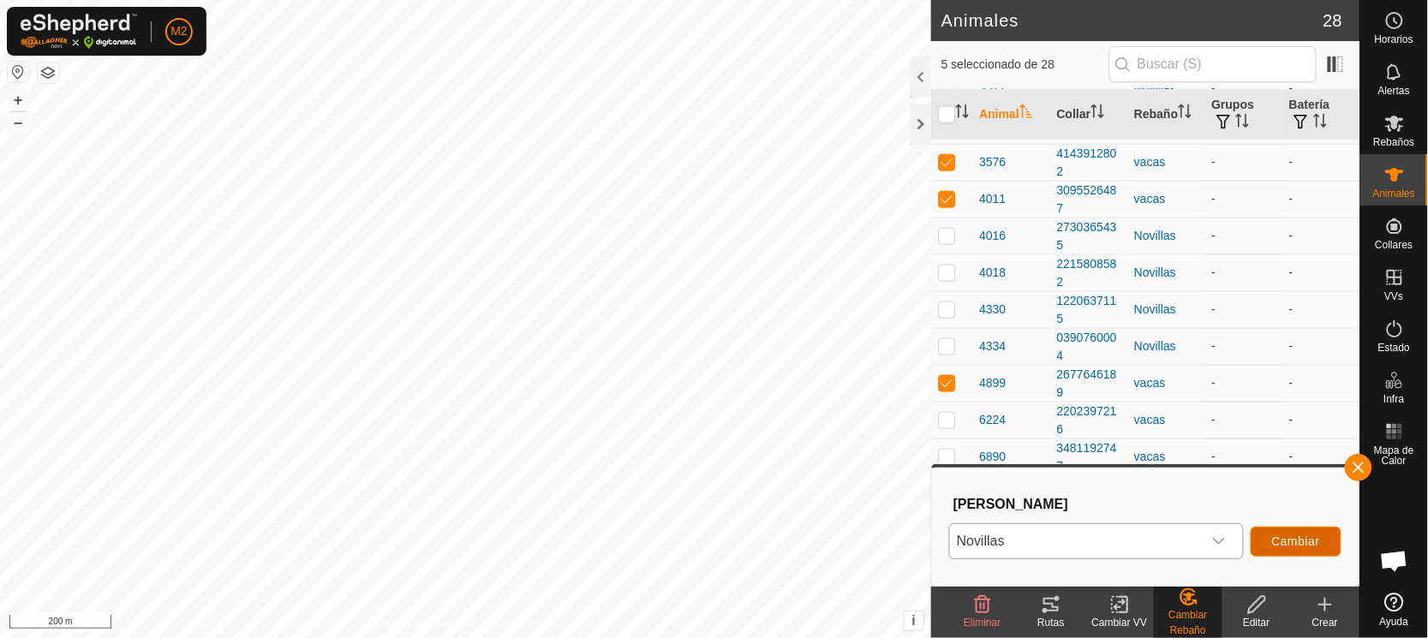
click at [1278, 532] on button "Cambiar" at bounding box center [1296, 542] width 91 height 30
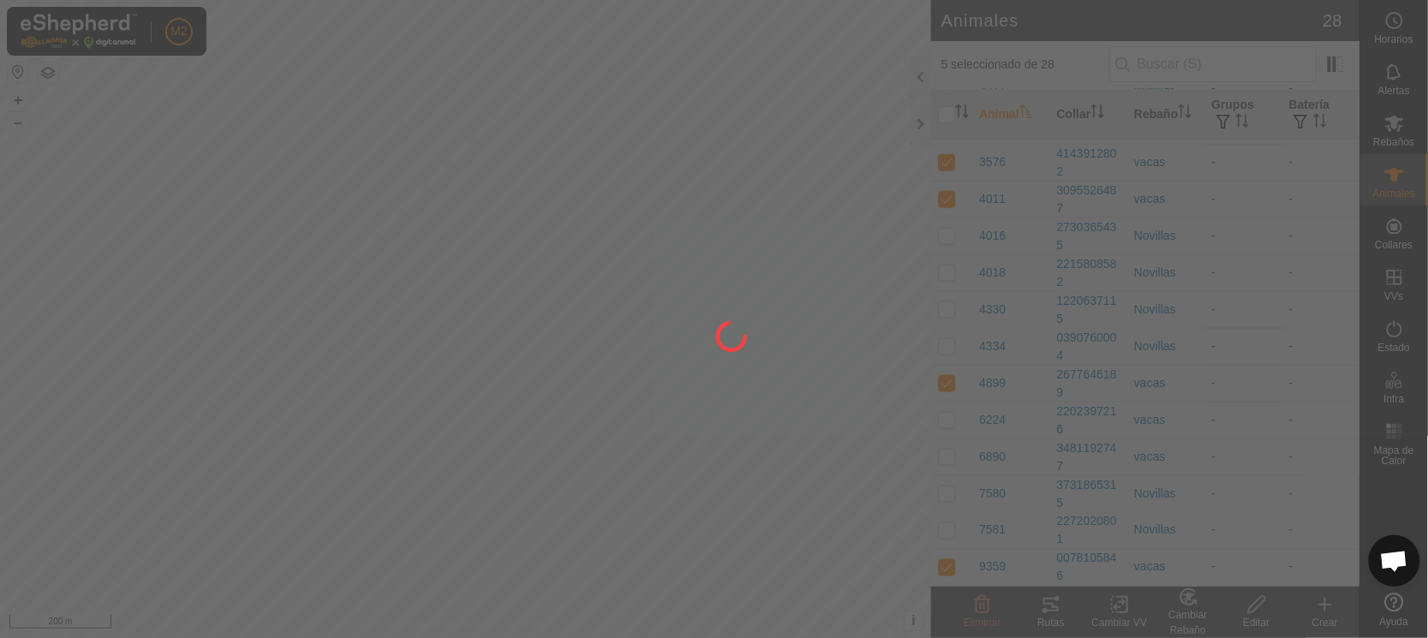
checkbox input "false"
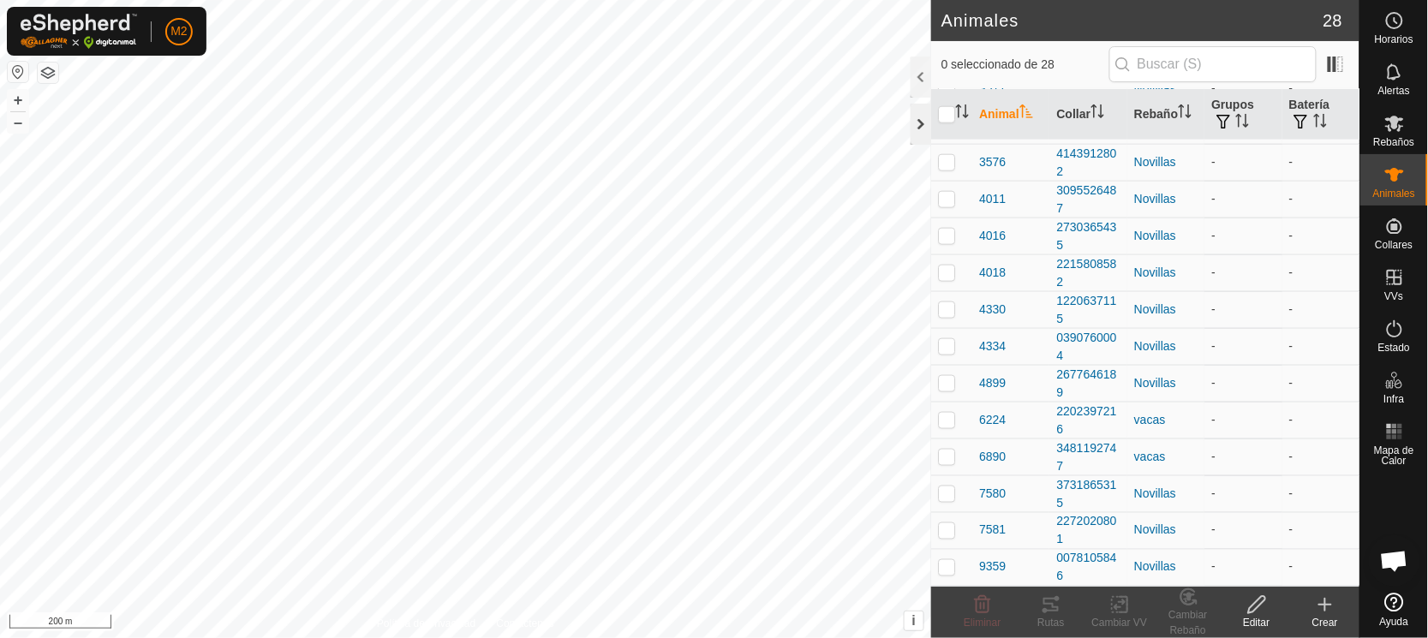
click at [916, 111] on div at bounding box center [920, 124] width 21 height 41
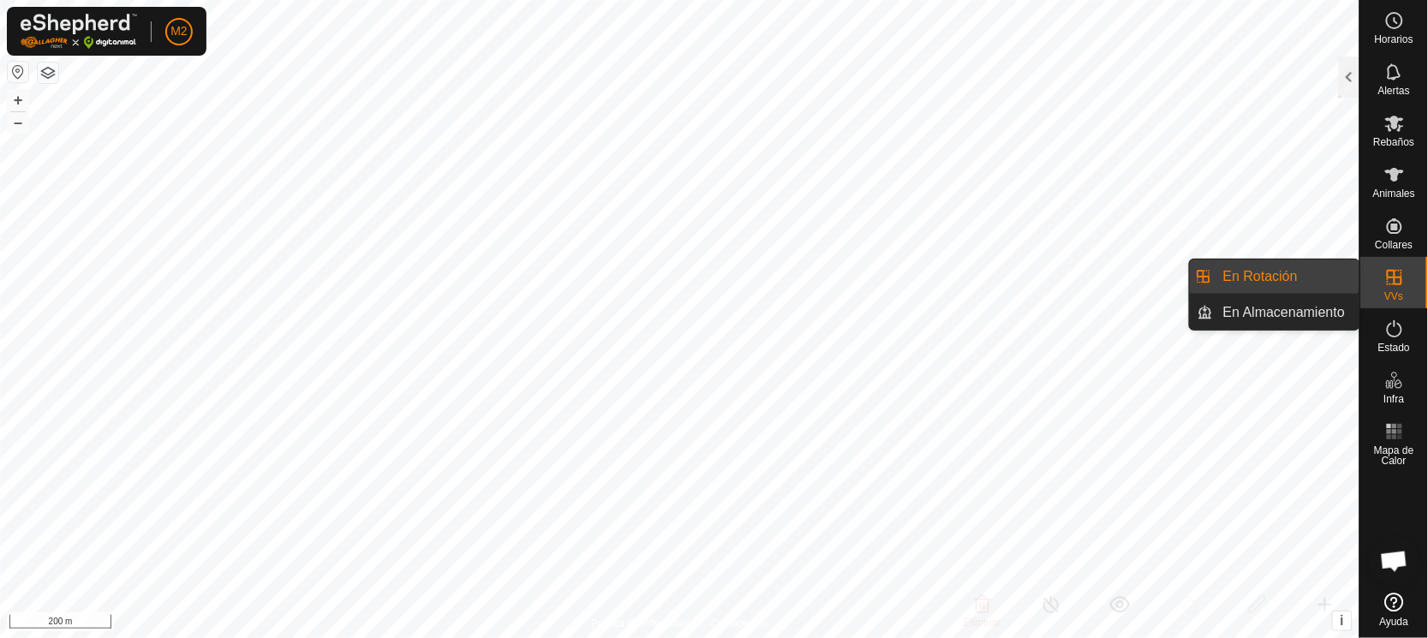
click at [1310, 278] on link "En Rotación" at bounding box center [1286, 277] width 146 height 34
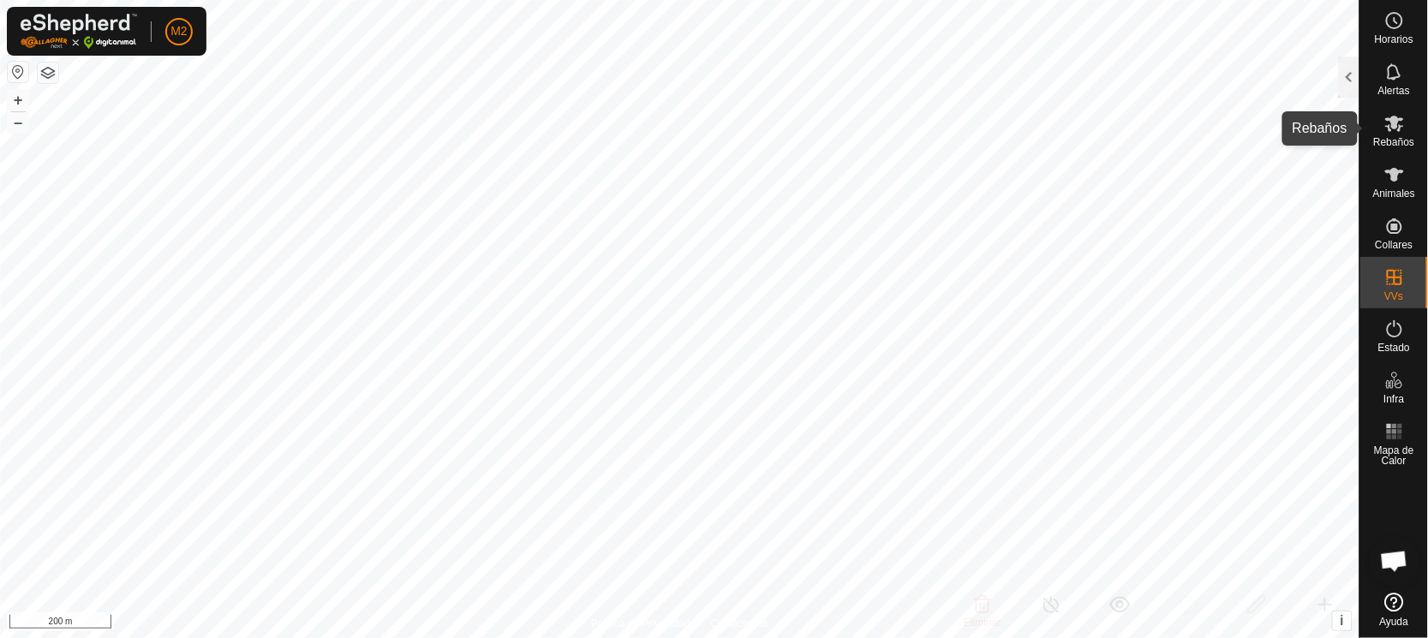
click at [1385, 140] on span "Rebaños" at bounding box center [1393, 142] width 41 height 10
click at [1347, 65] on div at bounding box center [1349, 77] width 21 height 41
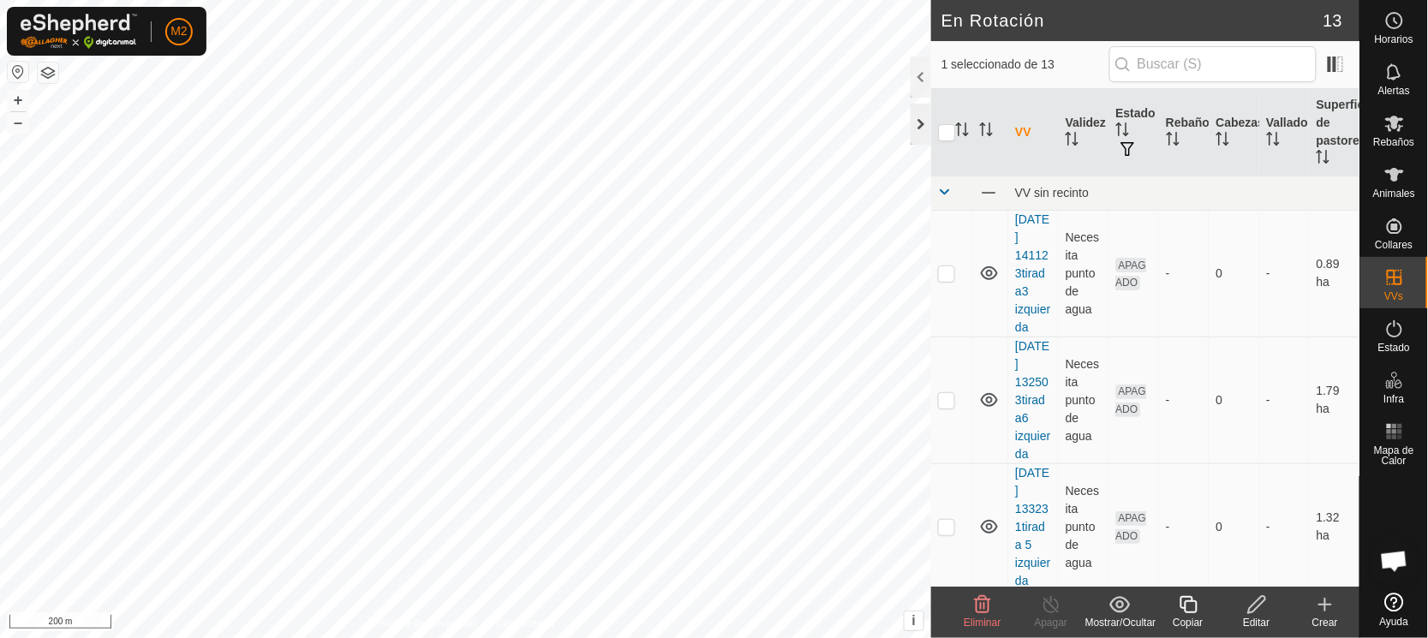
click at [922, 114] on div at bounding box center [920, 124] width 21 height 41
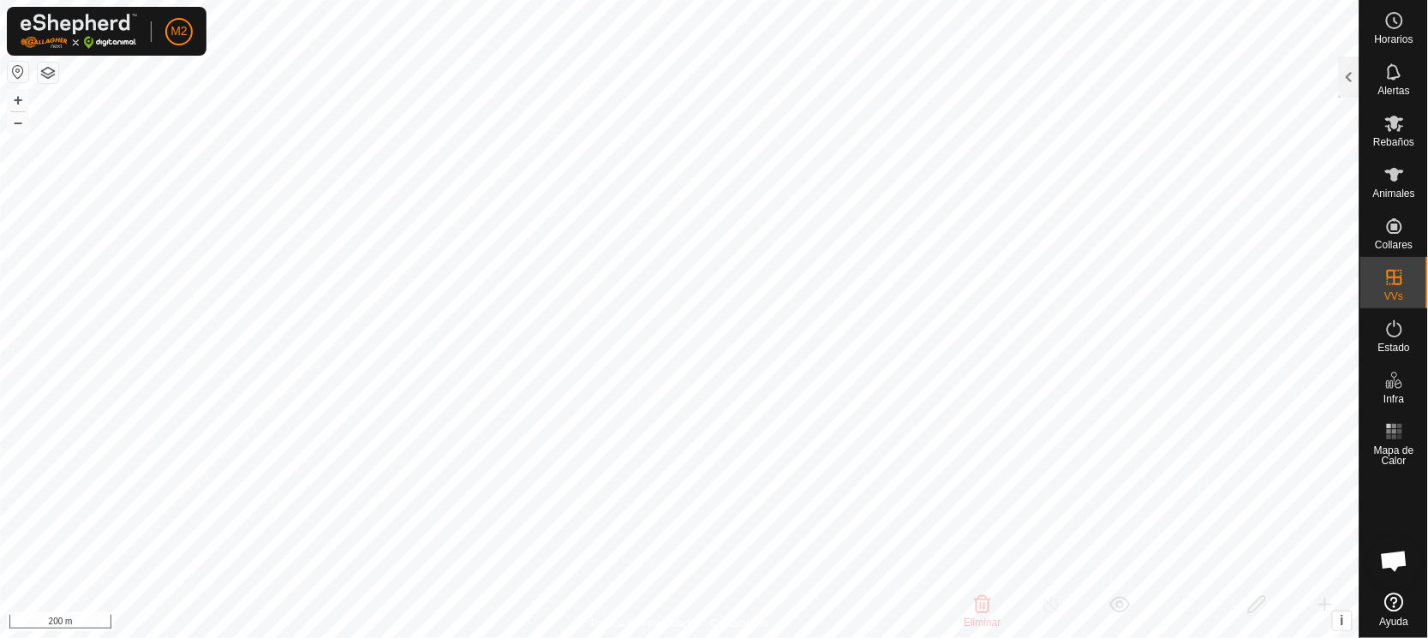
checkbox input "false"
checkbox input "true"
click at [1346, 74] on div at bounding box center [1349, 77] width 21 height 41
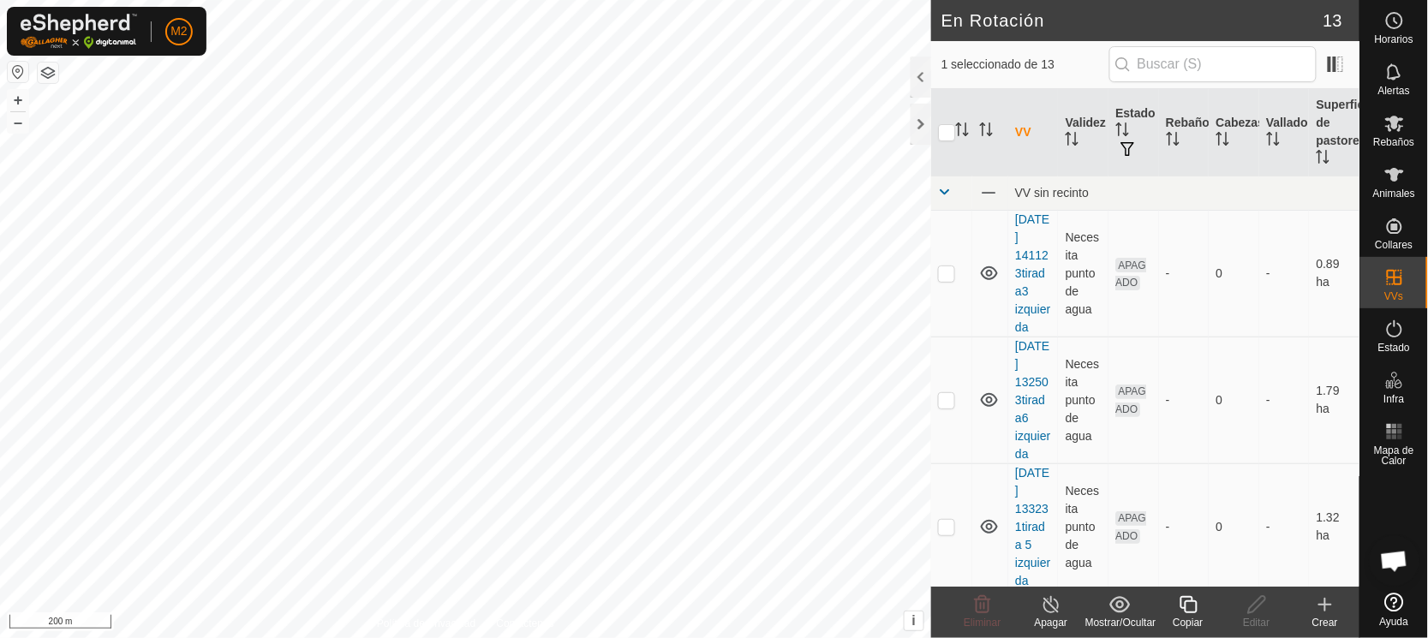
click at [1187, 609] on icon at bounding box center [1188, 604] width 21 height 21
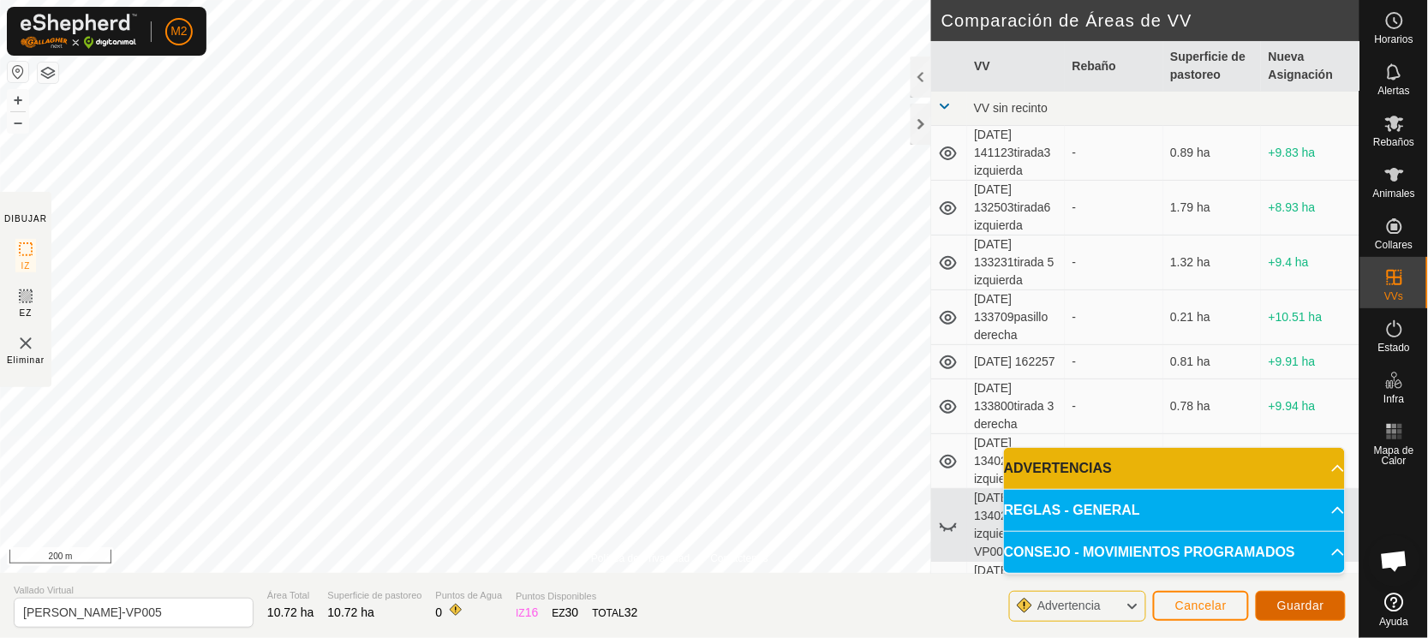
click at [1307, 602] on span "Guardar" at bounding box center [1300, 606] width 47 height 14
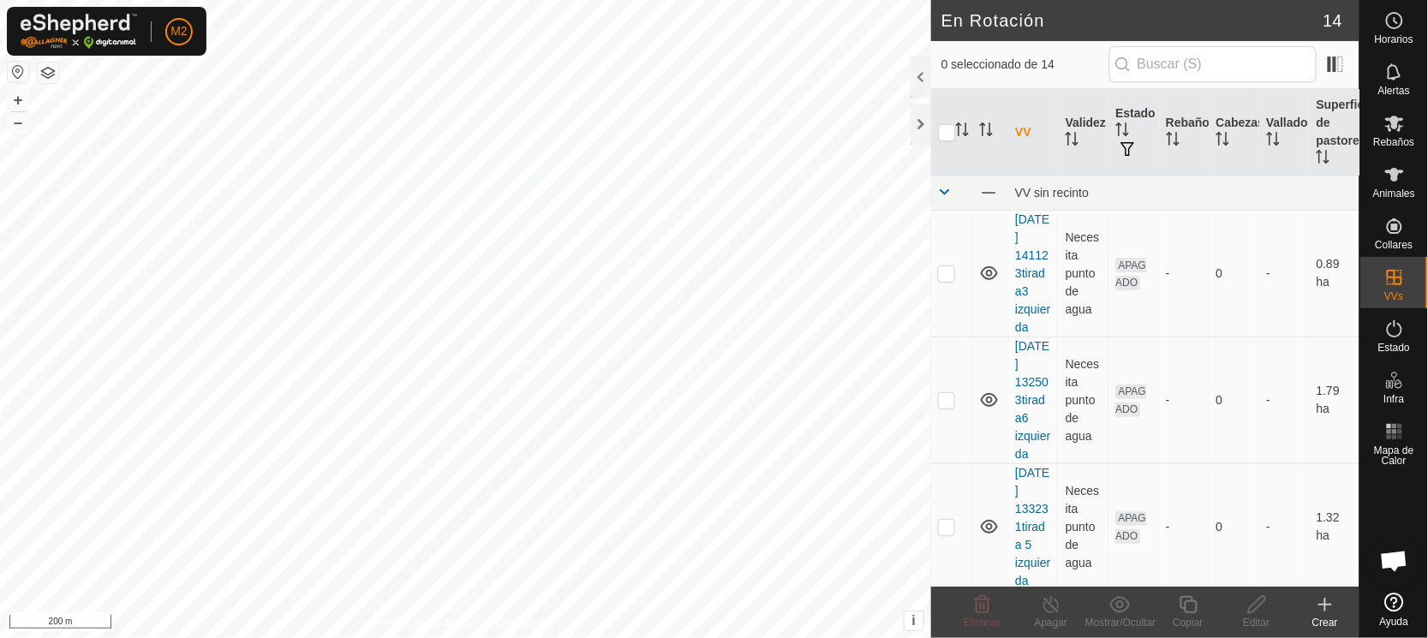
checkbox input "true"
click at [977, 606] on icon at bounding box center [983, 604] width 16 height 17
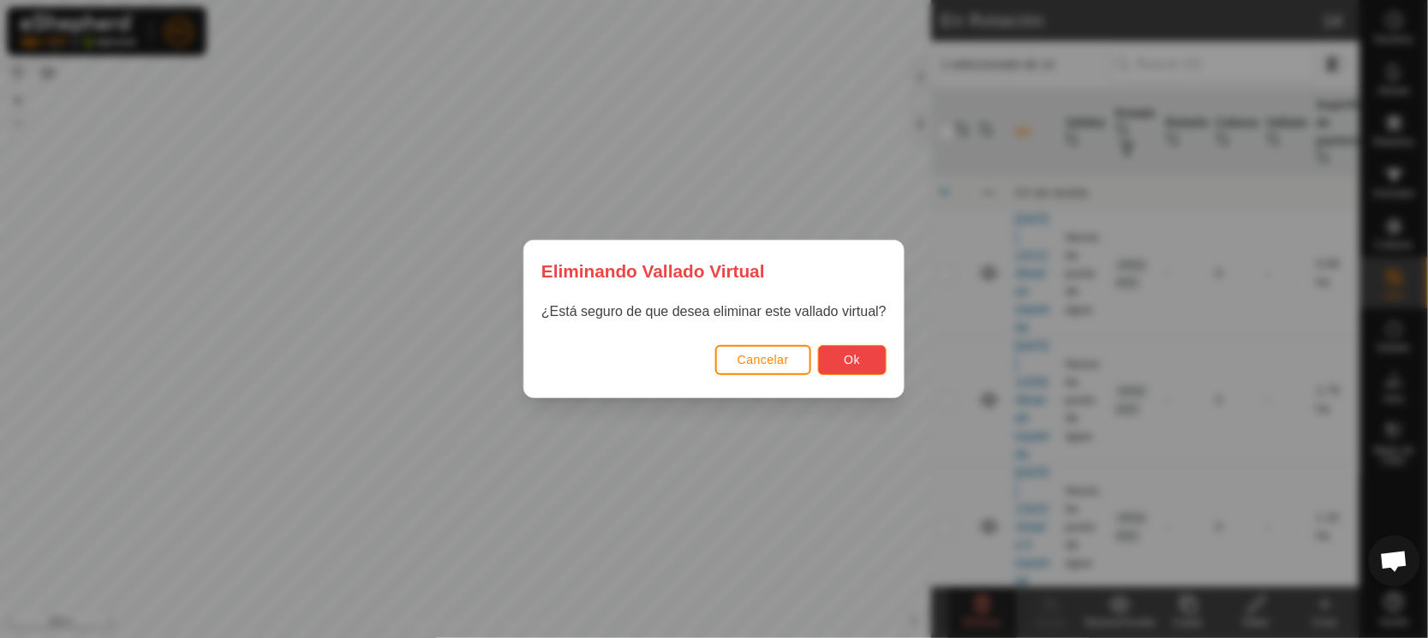
click at [831, 364] on button "Ok" at bounding box center [852, 360] width 69 height 30
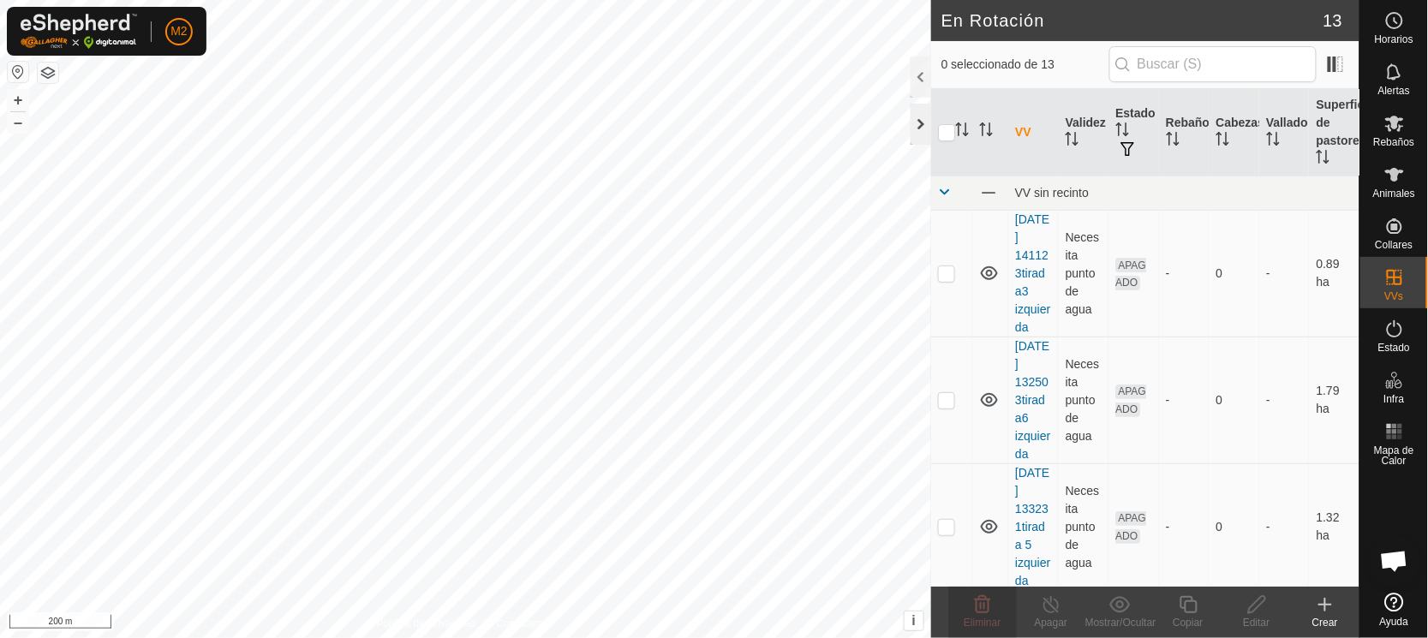
click at [926, 121] on div at bounding box center [920, 124] width 21 height 41
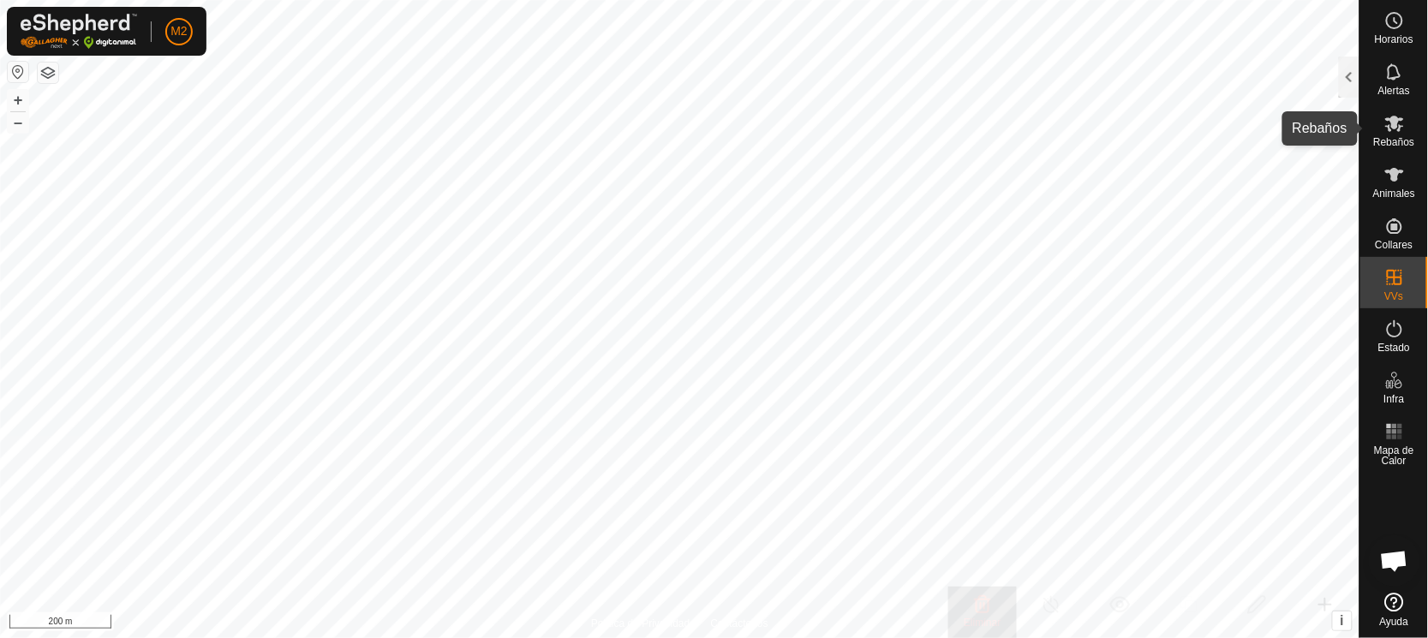
click at [1400, 125] on icon at bounding box center [1394, 124] width 19 height 16
click at [1394, 131] on icon at bounding box center [1394, 123] width 21 height 21
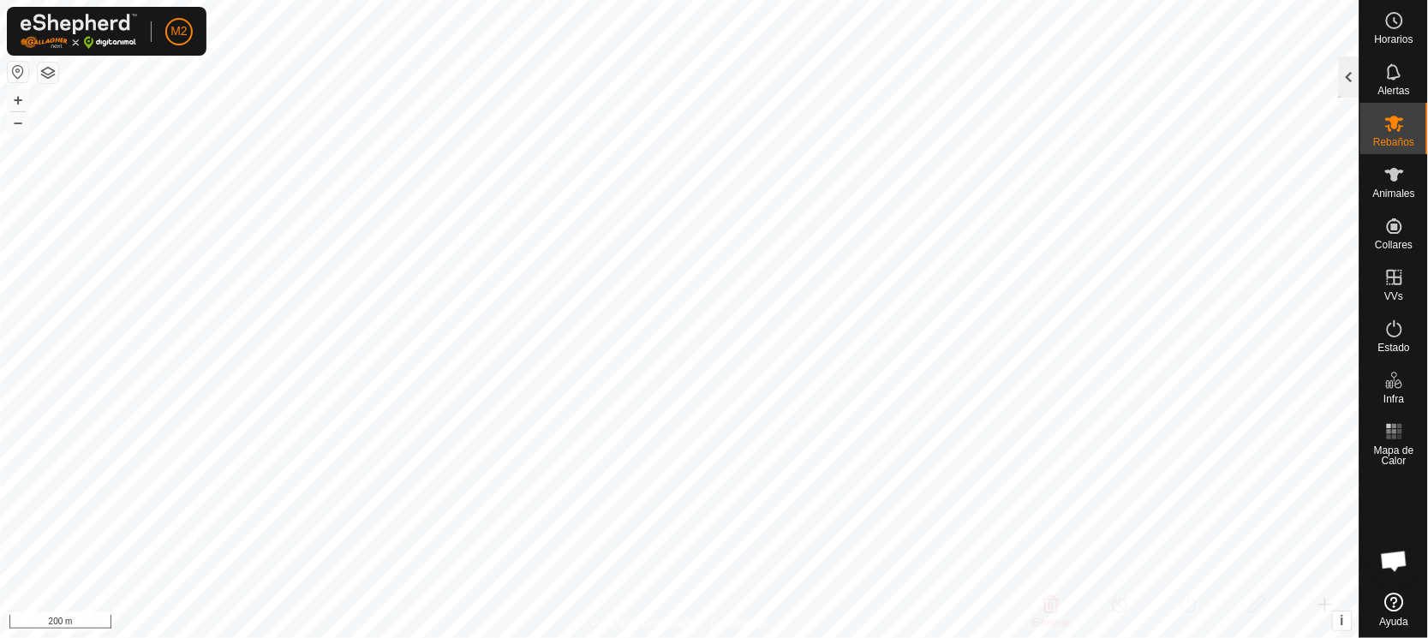
click at [1341, 70] on div at bounding box center [1349, 77] width 21 height 41
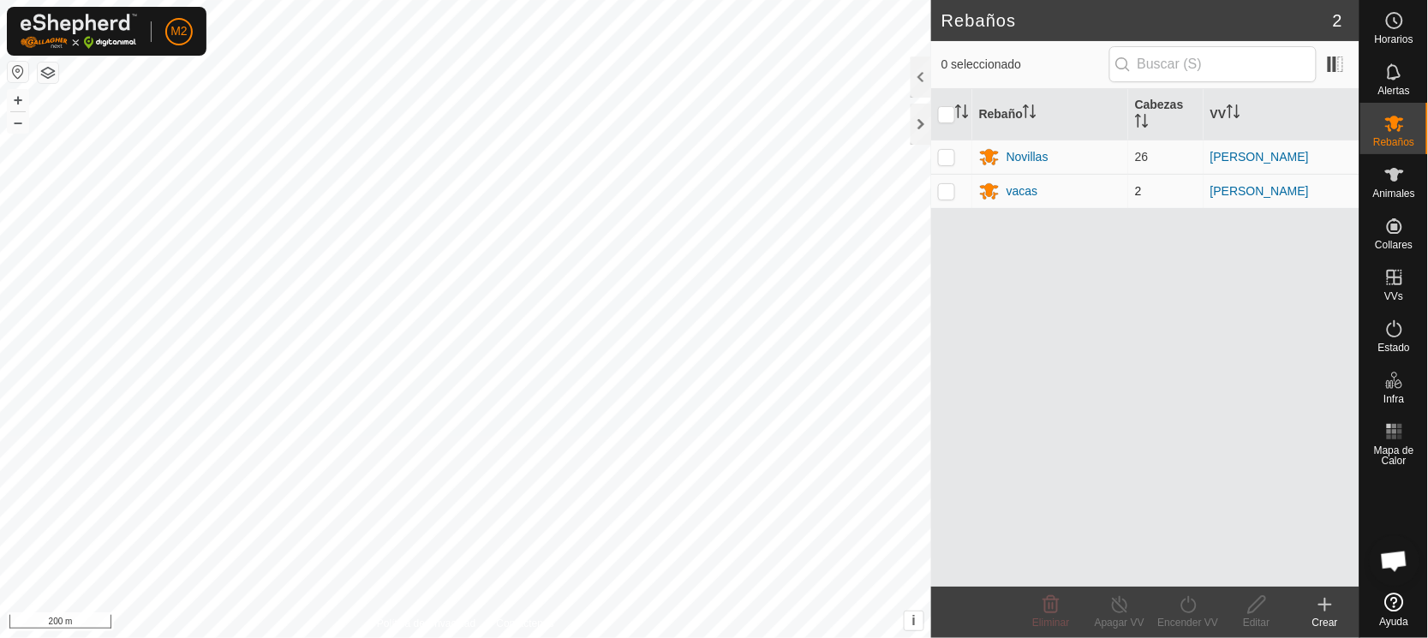
click at [948, 190] on p-checkbox at bounding box center [946, 191] width 17 height 14
checkbox input "true"
click at [1183, 607] on icon at bounding box center [1188, 604] width 21 height 21
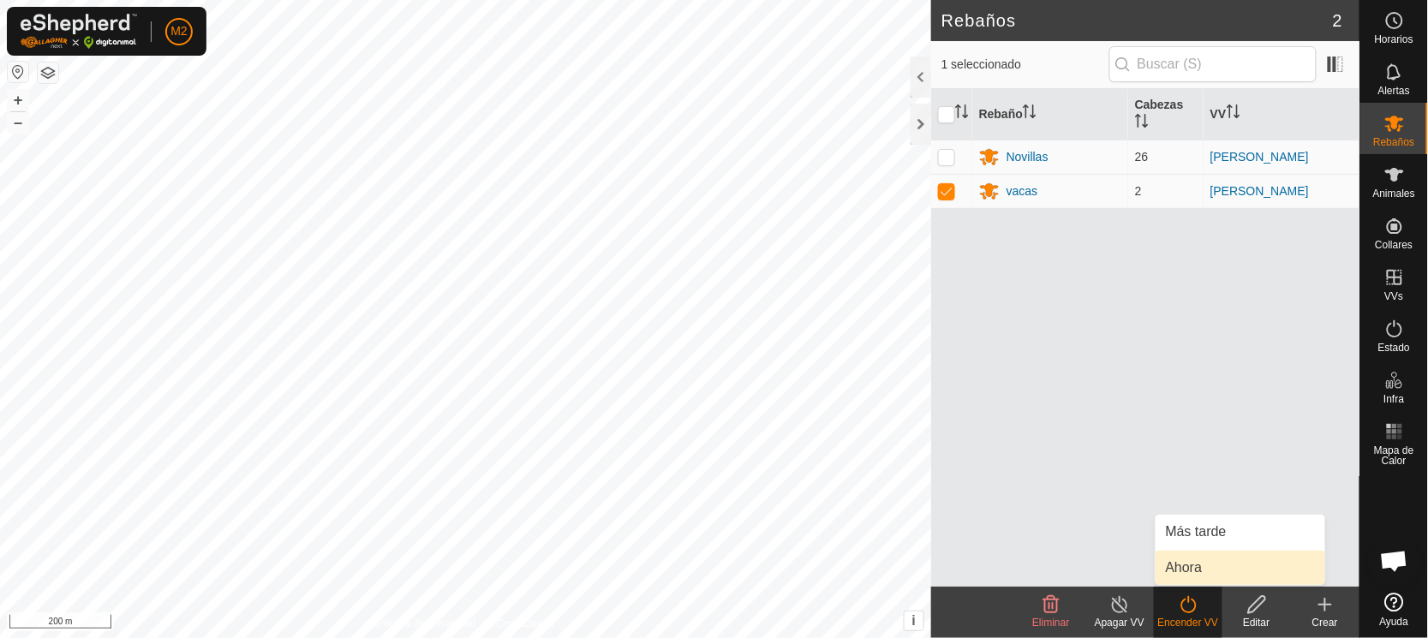
click at [1191, 561] on link "Ahora" at bounding box center [1240, 568] width 170 height 34
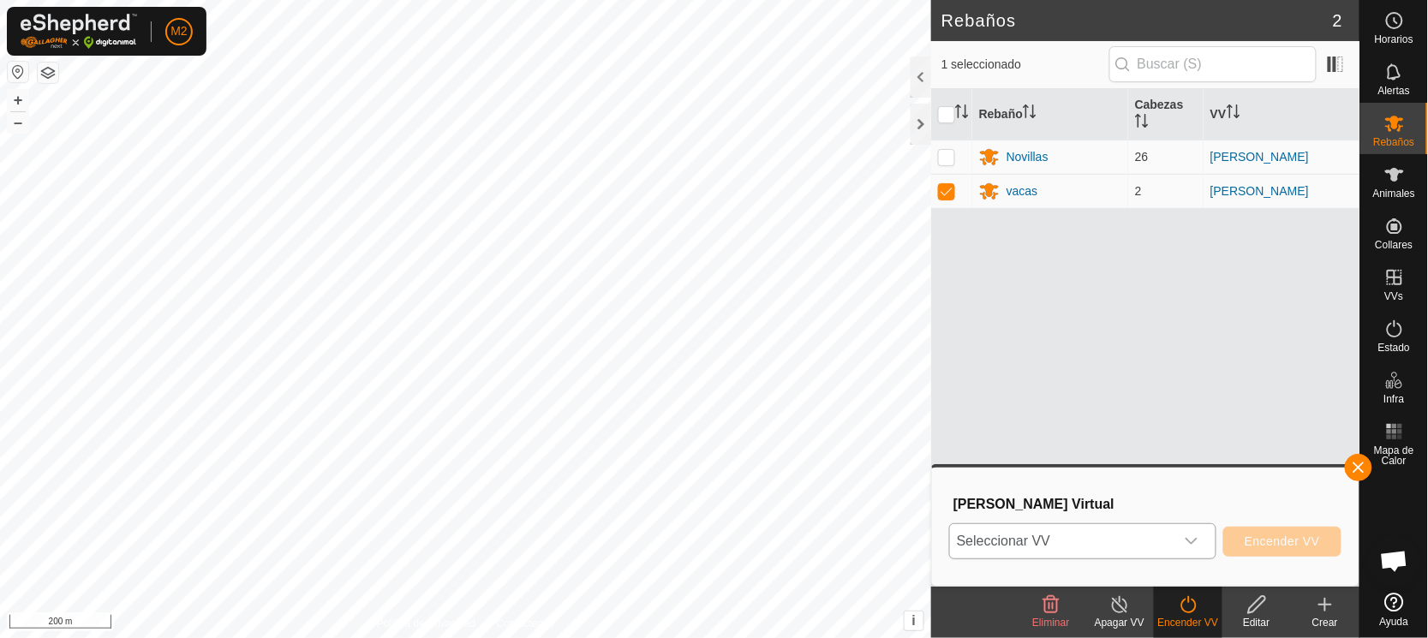
click at [1083, 534] on span "Seleccionar VV" at bounding box center [1062, 541] width 224 height 34
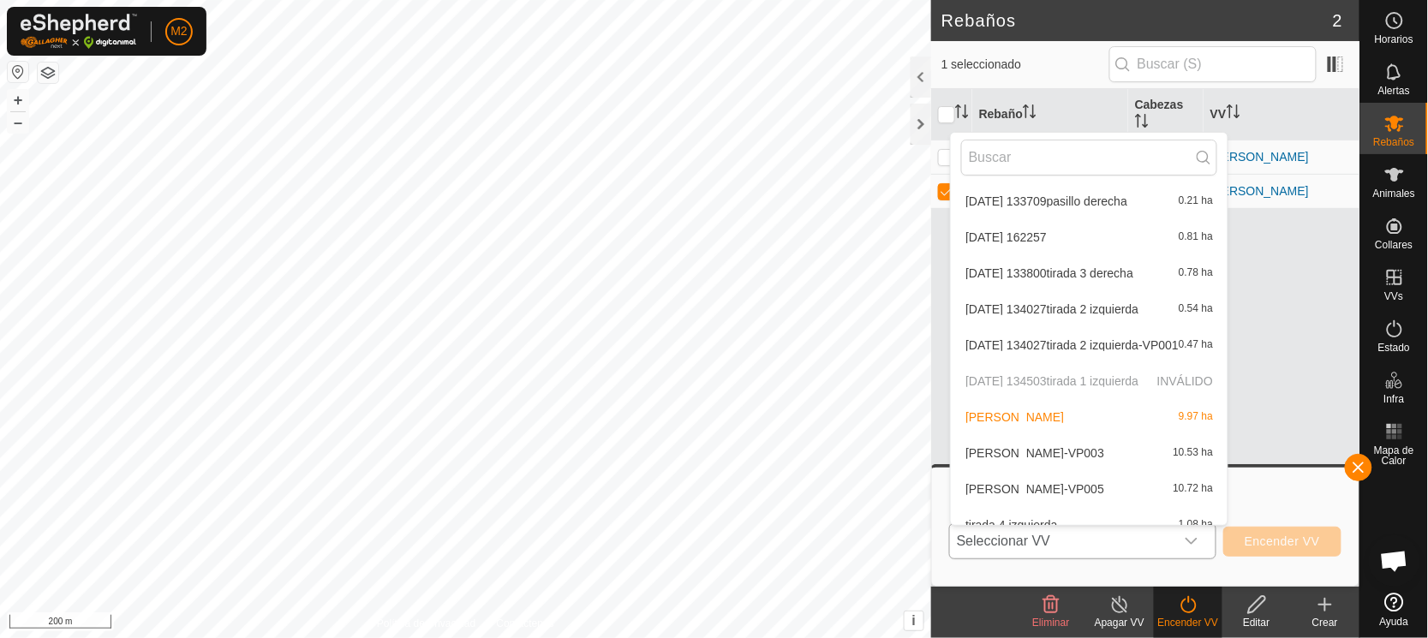
scroll to position [162, 0]
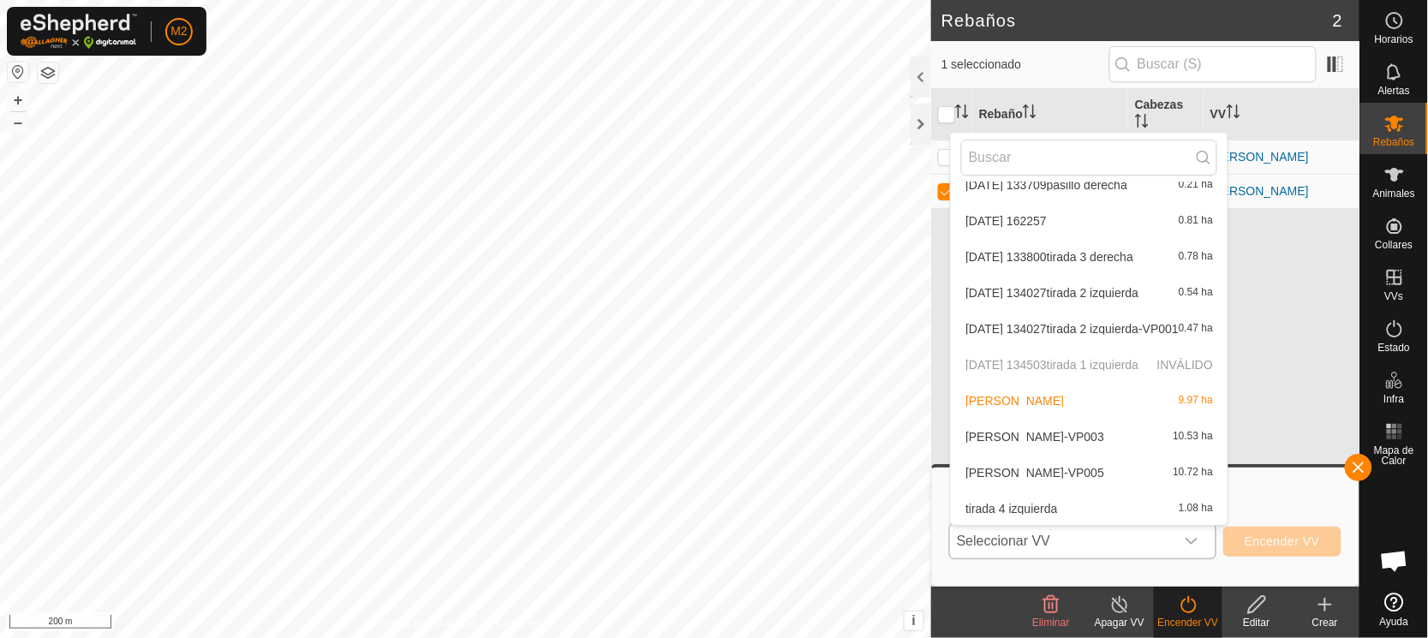
click at [1068, 469] on li "[PERSON_NAME]-VP005 10.72 ha" at bounding box center [1089, 473] width 277 height 34
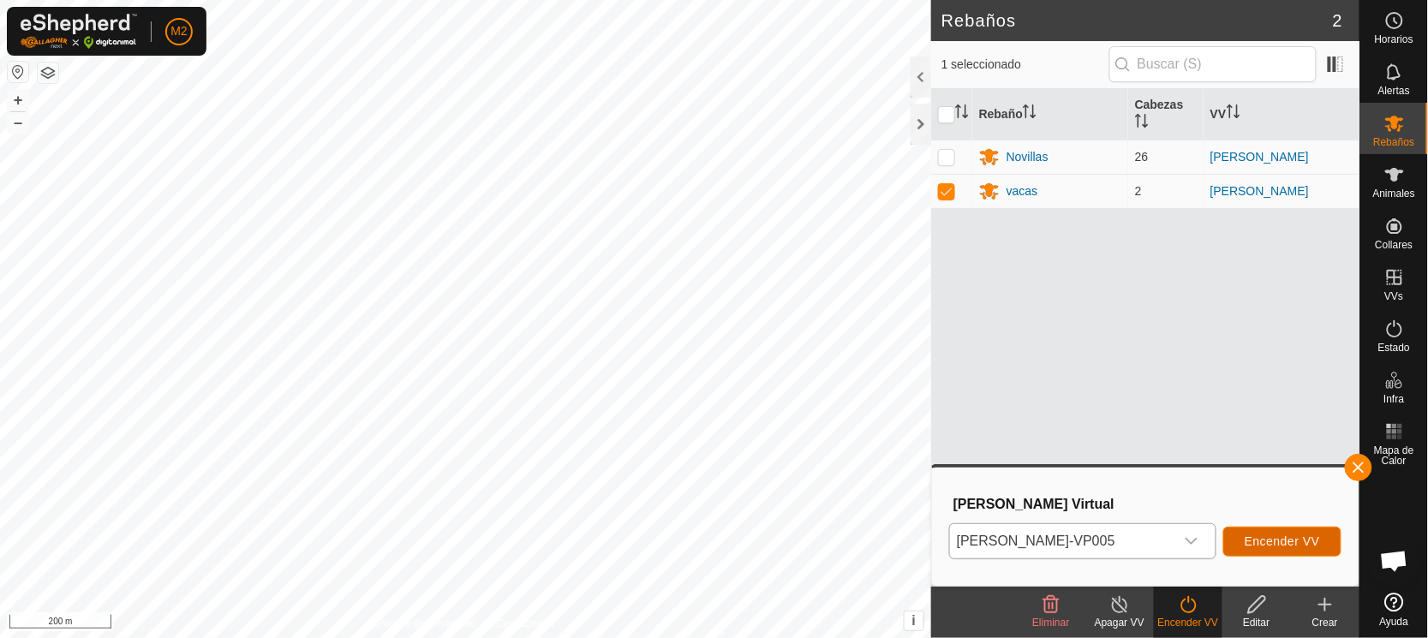
click at [1258, 534] on span "Encender VV" at bounding box center [1282, 541] width 75 height 14
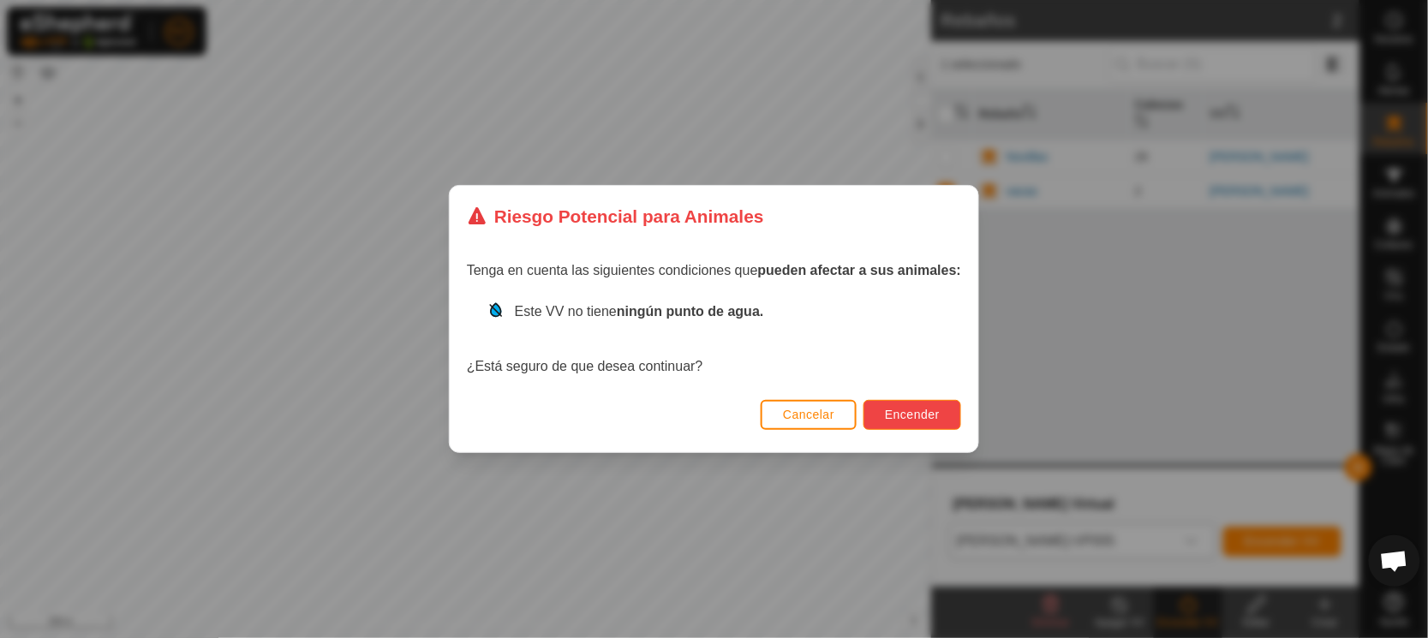
click at [895, 408] on span "Encender" at bounding box center [912, 415] width 55 height 14
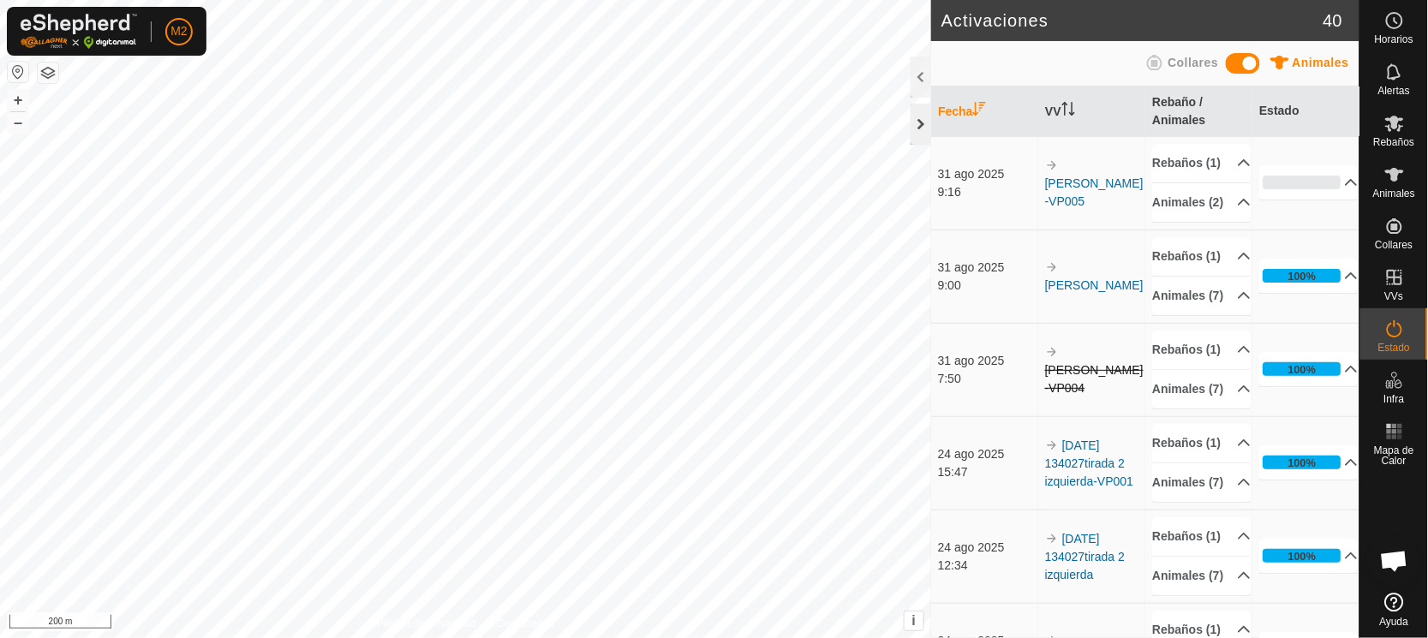
click at [921, 119] on div at bounding box center [920, 124] width 21 height 41
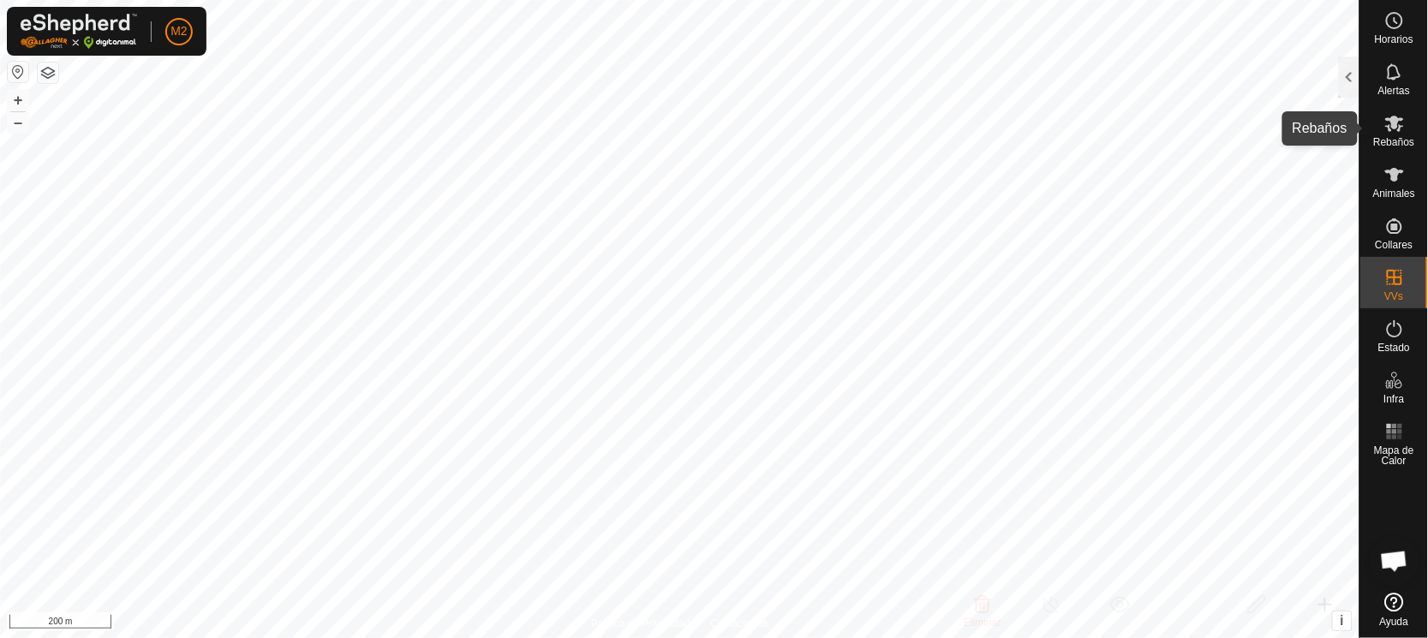
click at [1396, 122] on icon at bounding box center [1394, 124] width 19 height 16
click at [1350, 62] on div at bounding box center [1349, 77] width 21 height 41
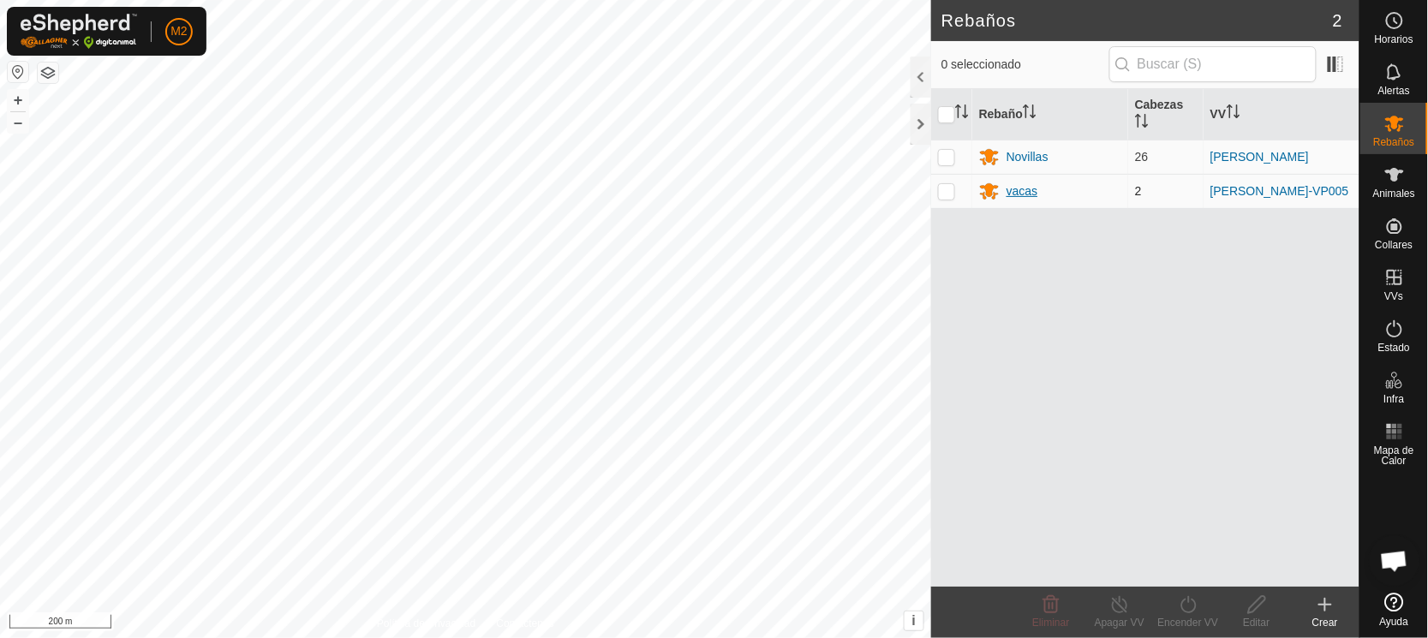
click at [1028, 182] on div "vacas" at bounding box center [1022, 191] width 32 height 18
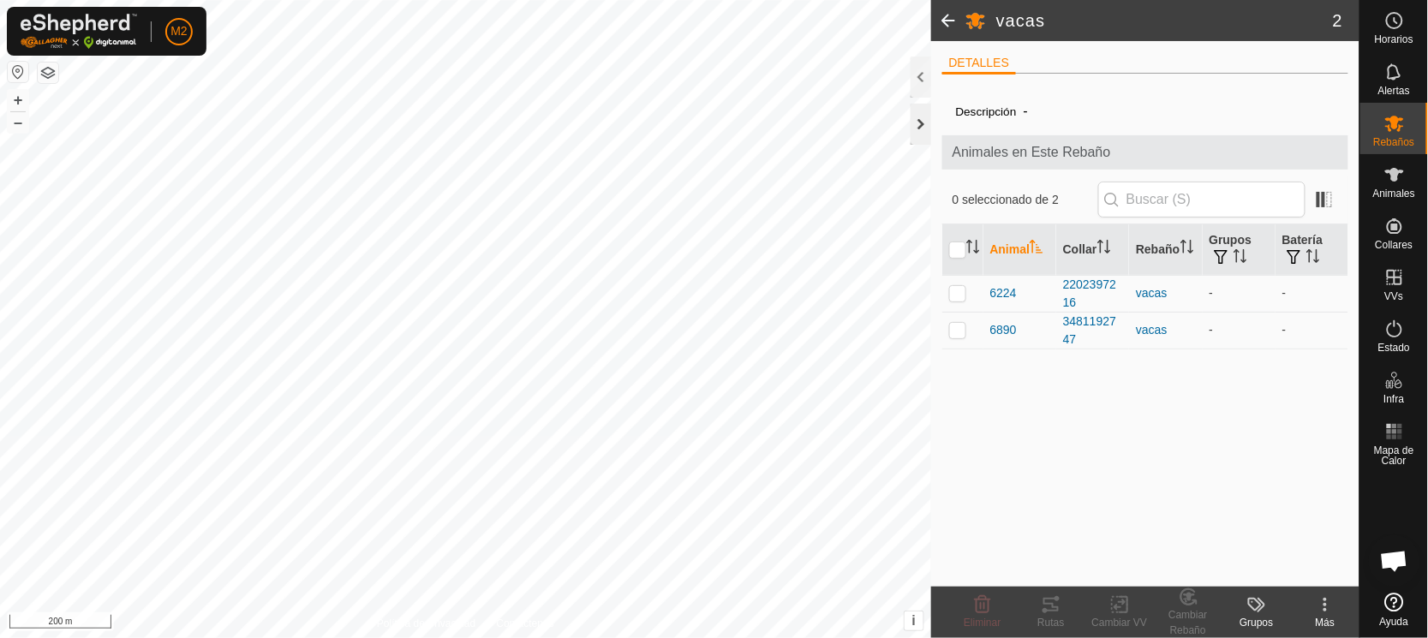
click at [921, 112] on div at bounding box center [920, 124] width 21 height 41
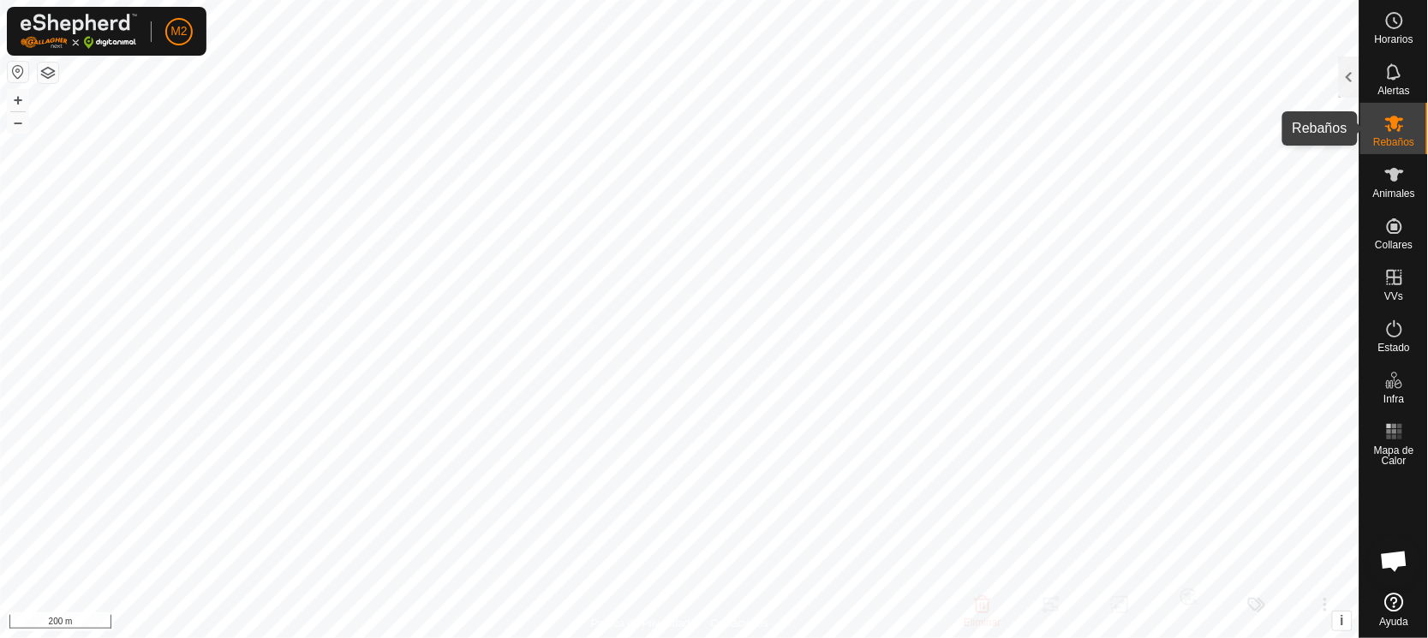
click at [1385, 116] on icon at bounding box center [1394, 123] width 21 height 21
click at [1382, 188] on span "Animales" at bounding box center [1394, 193] width 42 height 10
click at [1387, 125] on icon at bounding box center [1394, 124] width 19 height 16
click at [1353, 77] on div at bounding box center [1349, 77] width 21 height 41
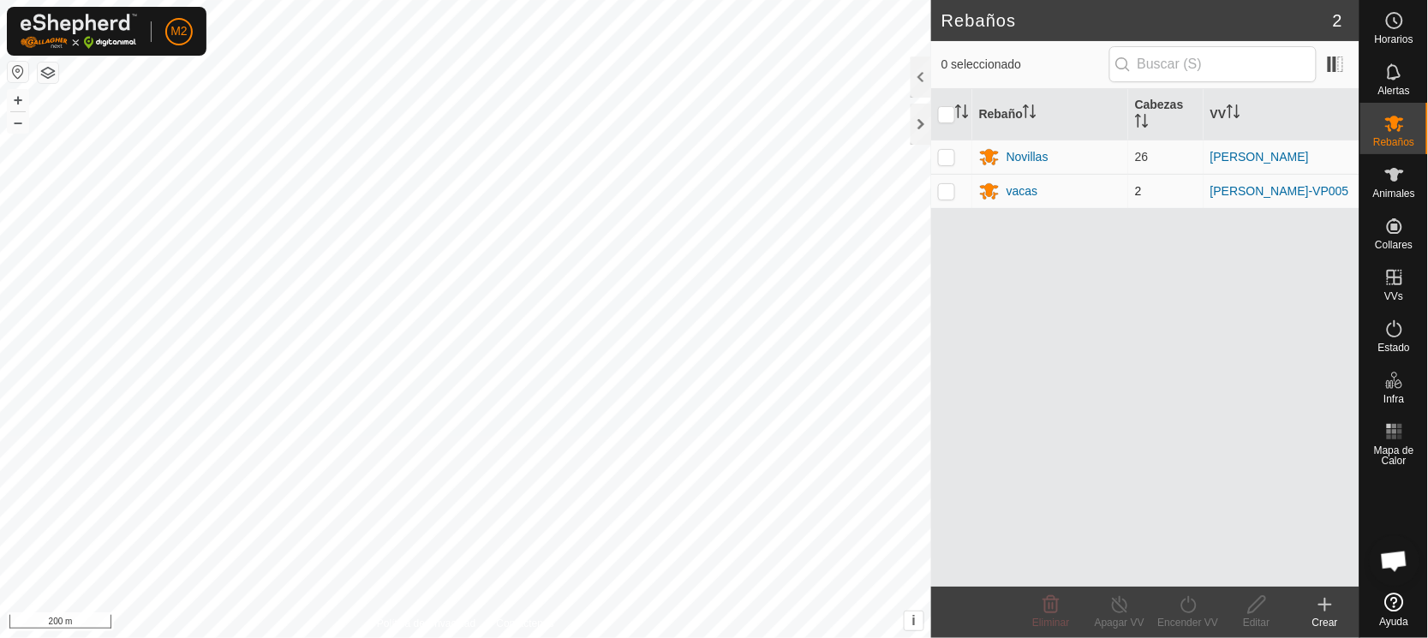
click at [1012, 178] on td "vacas" at bounding box center [1050, 191] width 156 height 34
click at [1012, 188] on div "vacas" at bounding box center [1022, 191] width 32 height 18
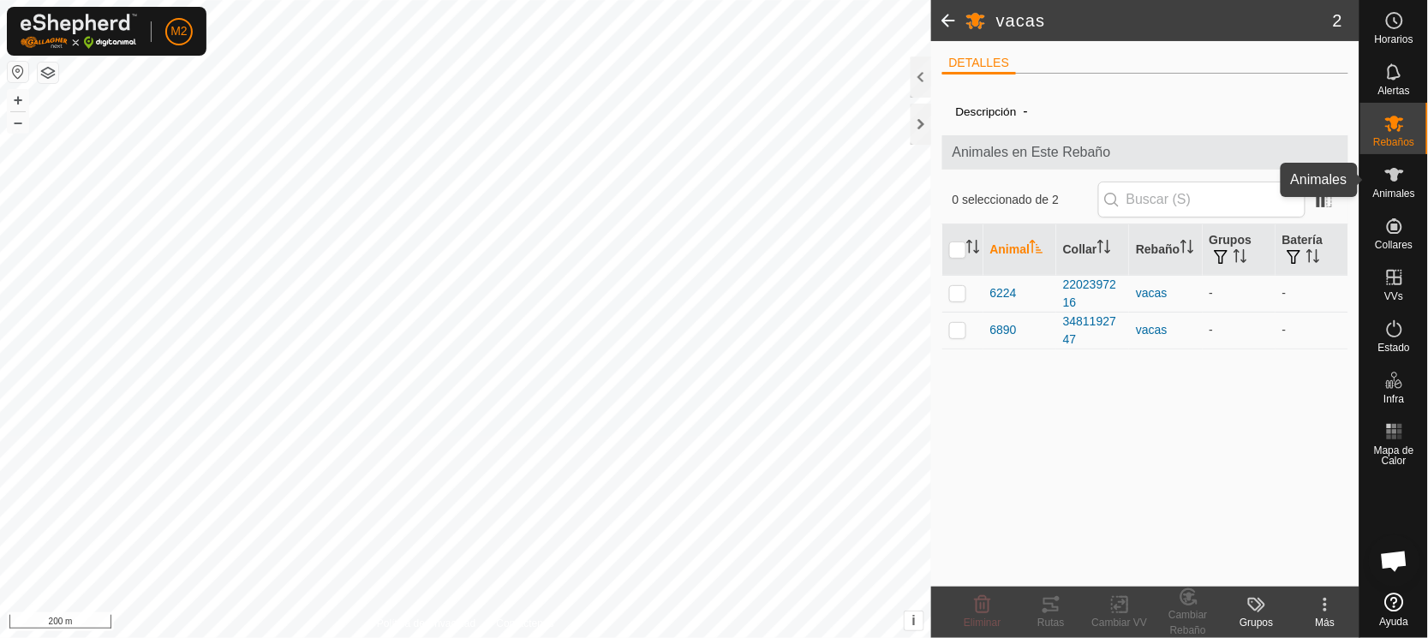
click at [1397, 176] on icon at bounding box center [1394, 175] width 19 height 14
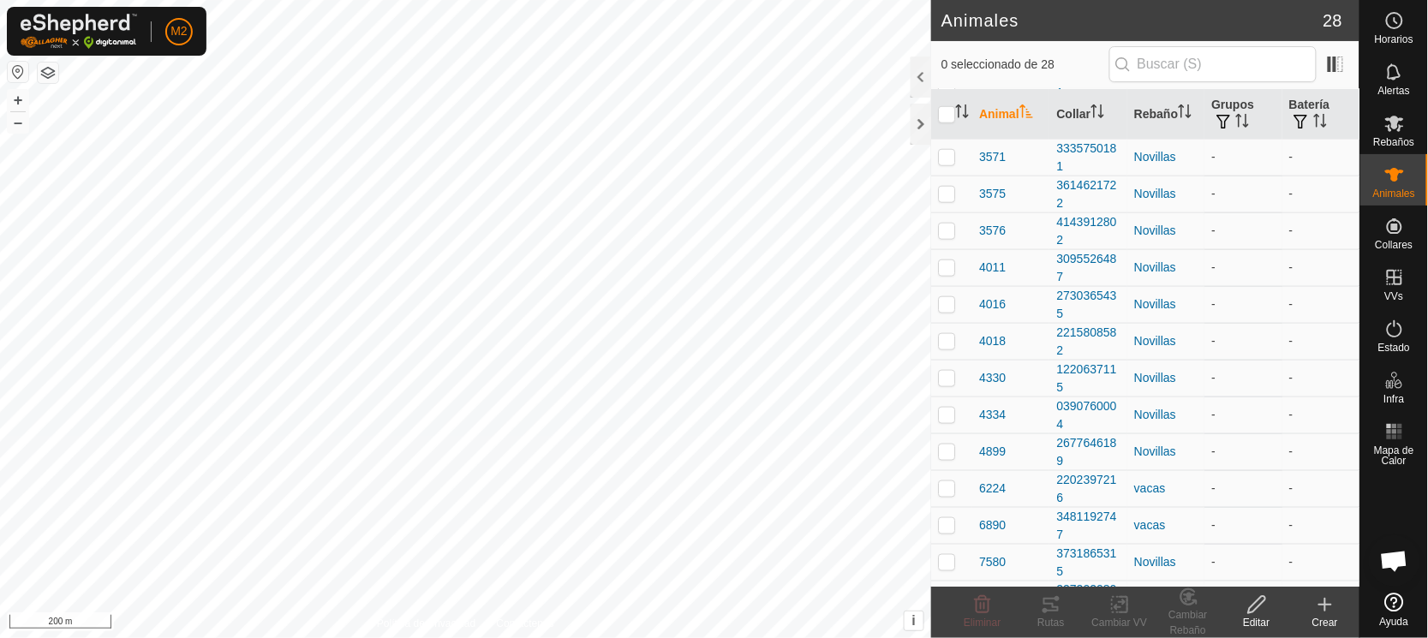
scroll to position [585, 0]
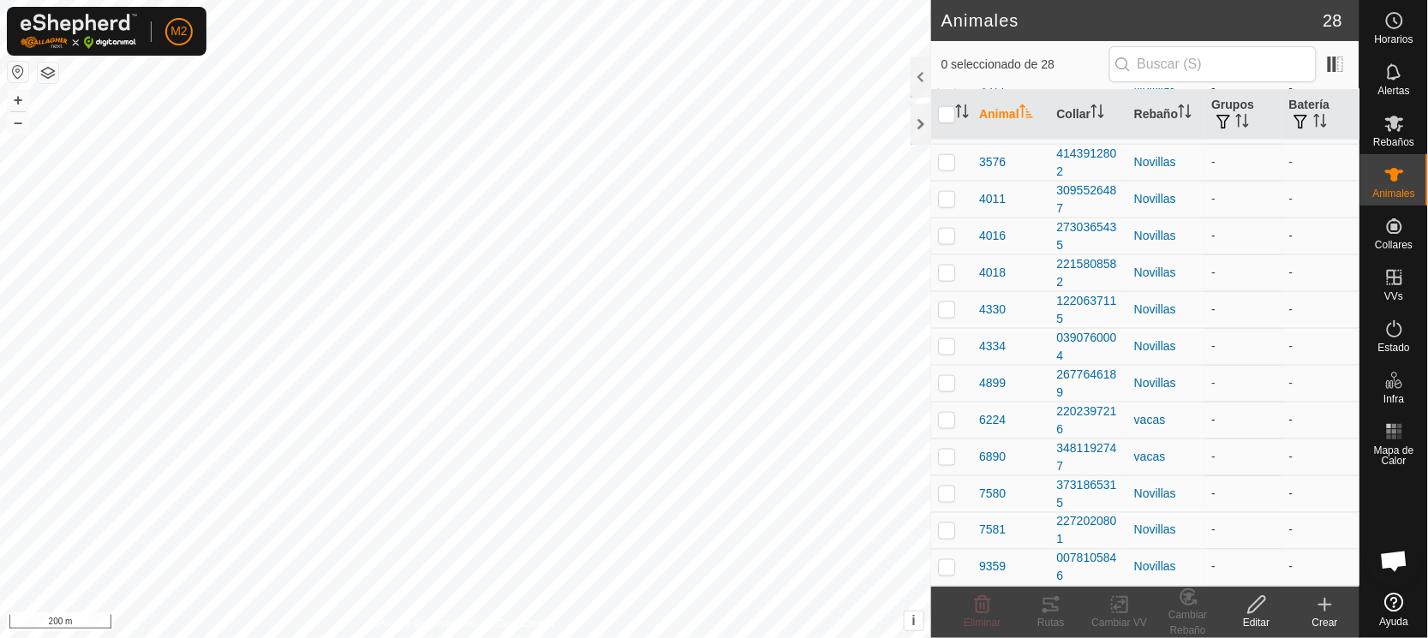
click at [946, 420] on p-checkbox at bounding box center [946, 420] width 17 height 14
checkbox input "true"
click at [943, 459] on p-checkbox at bounding box center [946, 457] width 17 height 14
checkbox input "true"
click at [1185, 613] on div "Cambiar Rebaño" at bounding box center [1188, 622] width 69 height 31
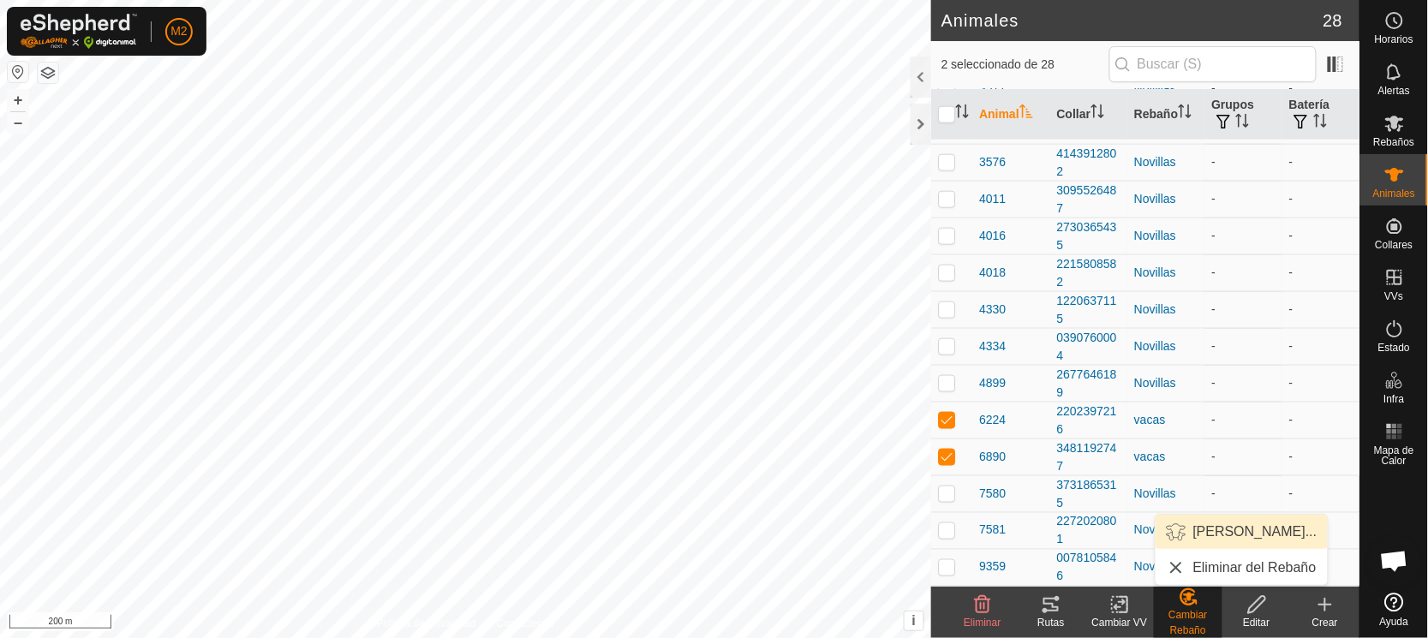
click at [1203, 527] on link "[PERSON_NAME]..." at bounding box center [1241, 532] width 172 height 34
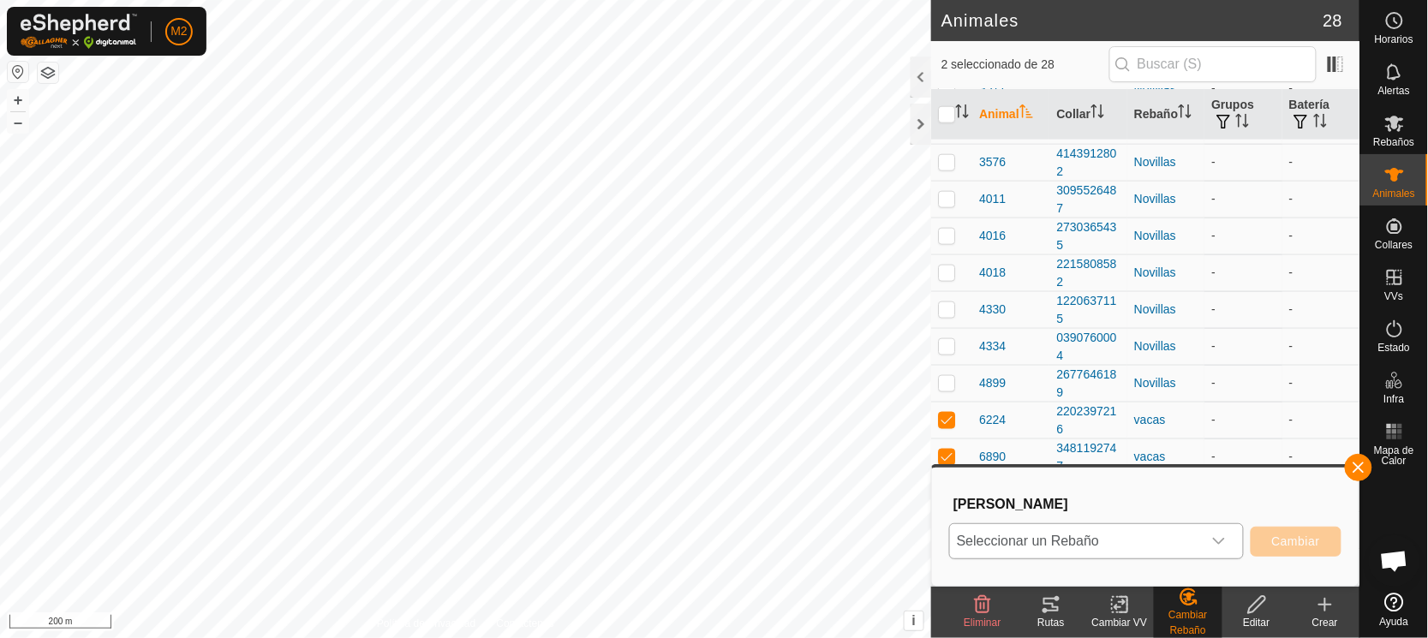
click at [1011, 538] on span "Seleccionar un Rebaño" at bounding box center [1076, 541] width 252 height 34
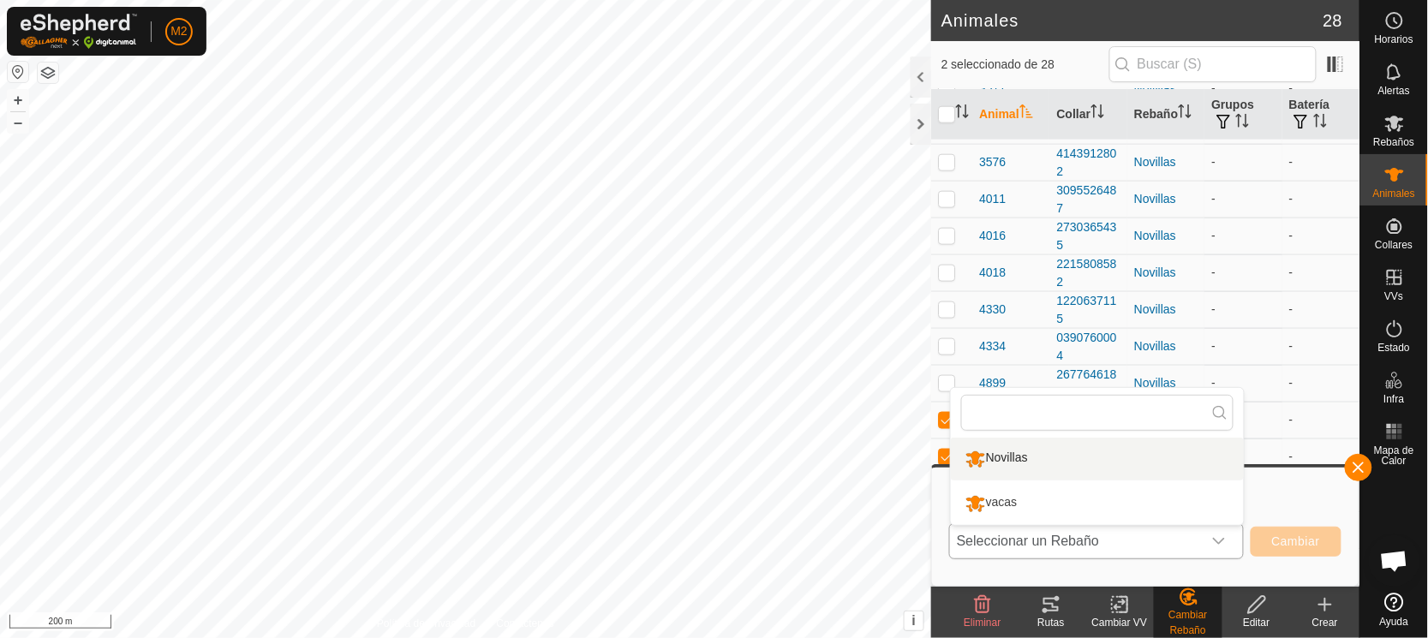
click at [1003, 460] on li "Novillas" at bounding box center [1097, 459] width 293 height 43
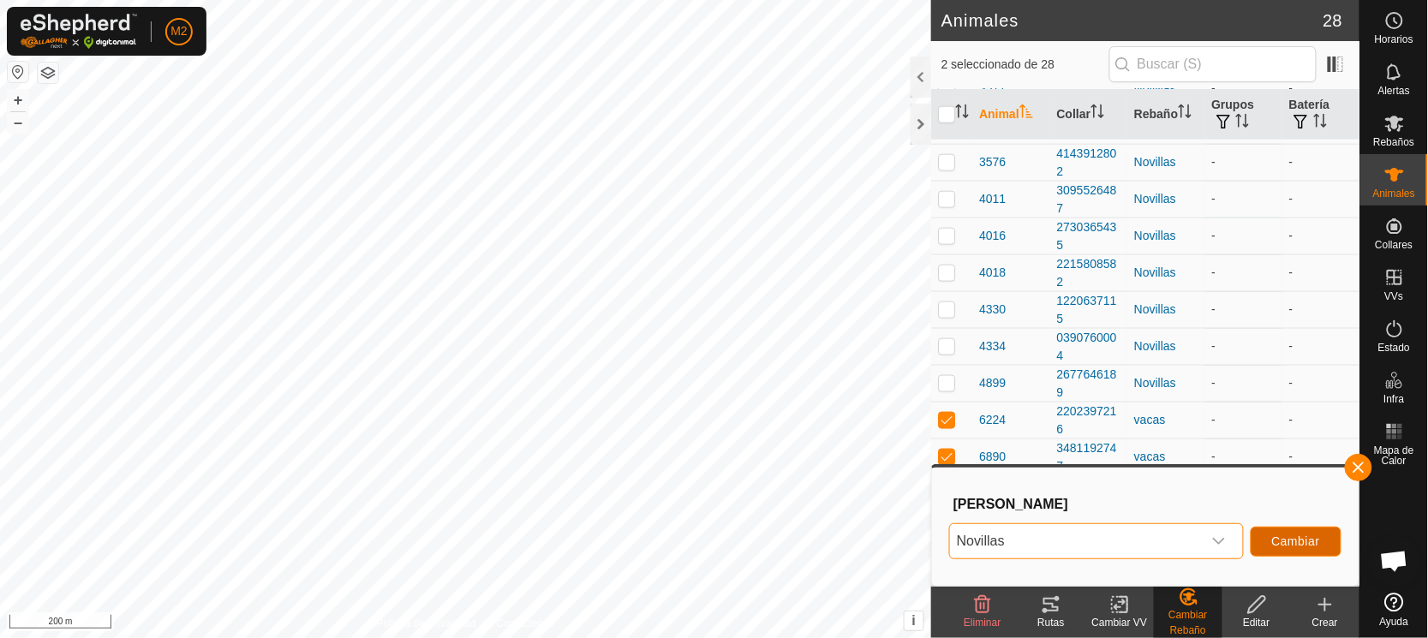
click at [1303, 546] on span "Cambiar" at bounding box center [1296, 541] width 48 height 14
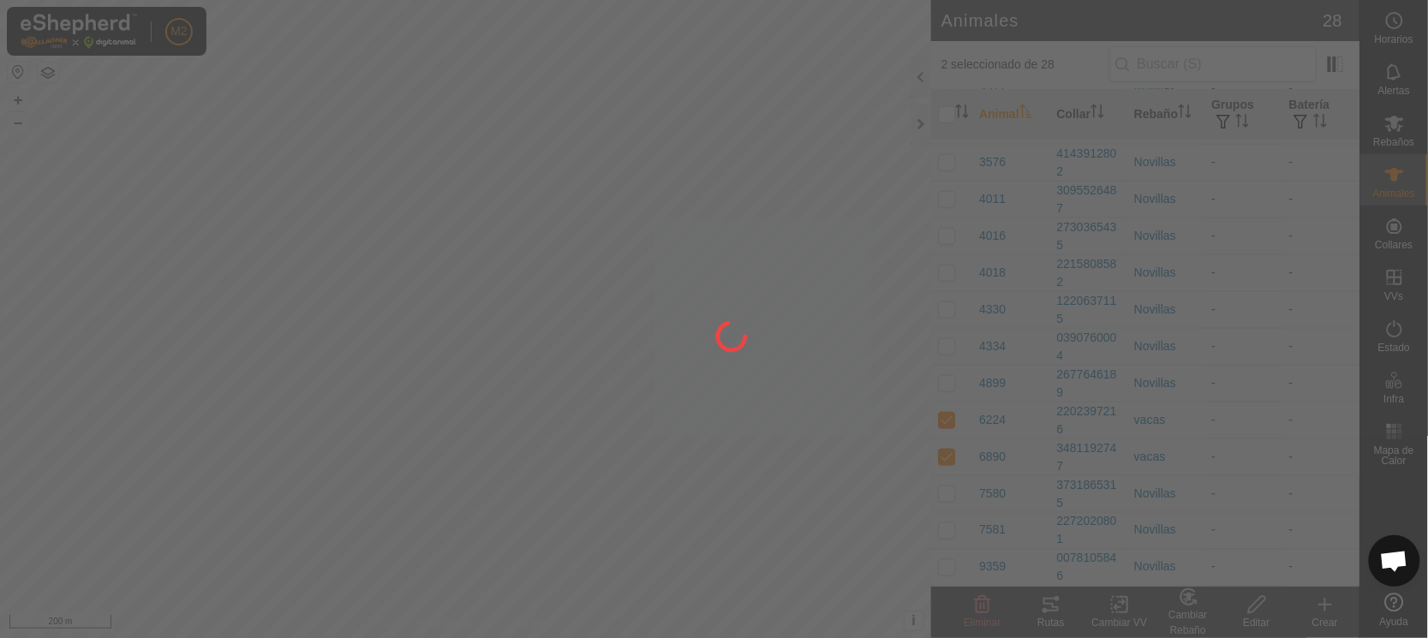
checkbox input "false"
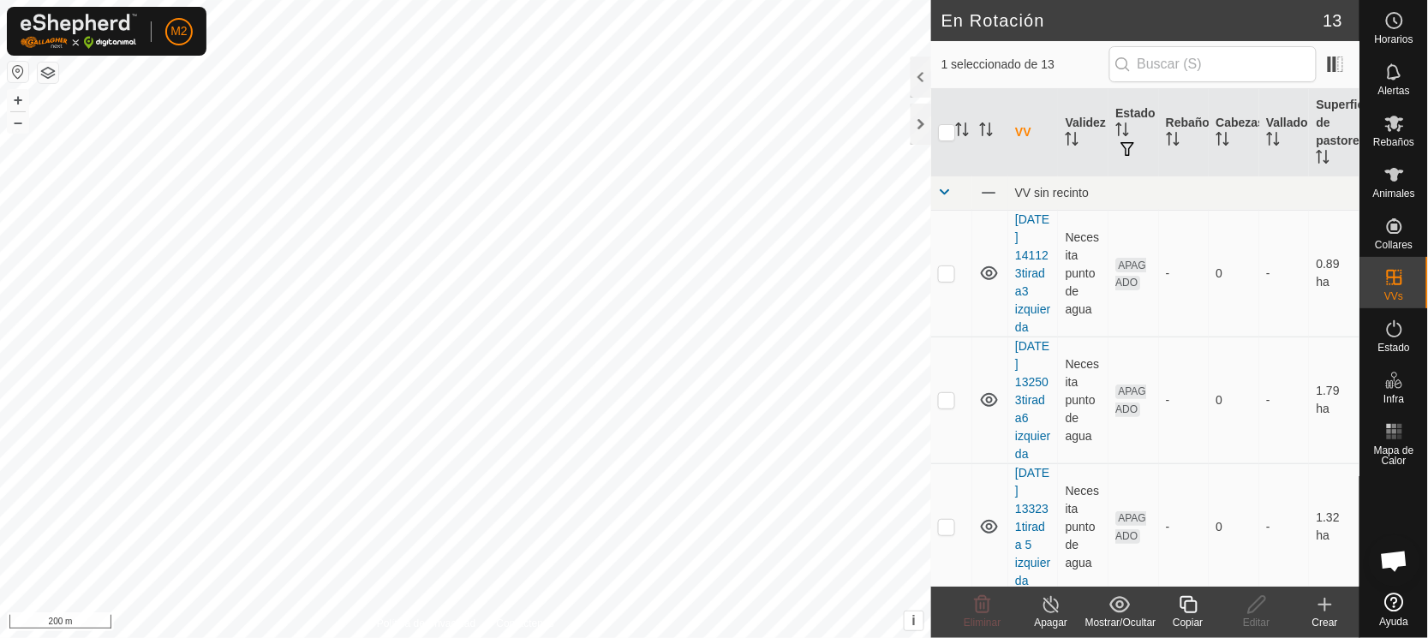
click at [1049, 607] on icon at bounding box center [1051, 604] width 21 height 21
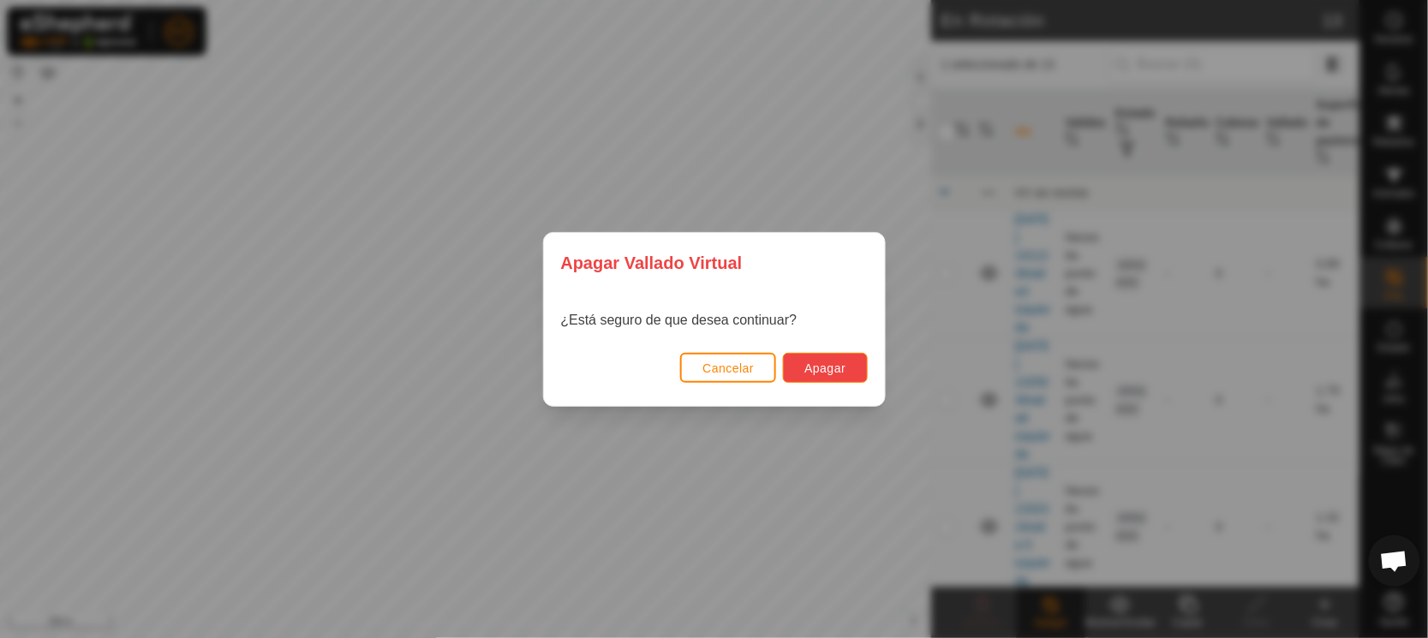
click at [819, 361] on span "Apagar" at bounding box center [824, 368] width 41 height 14
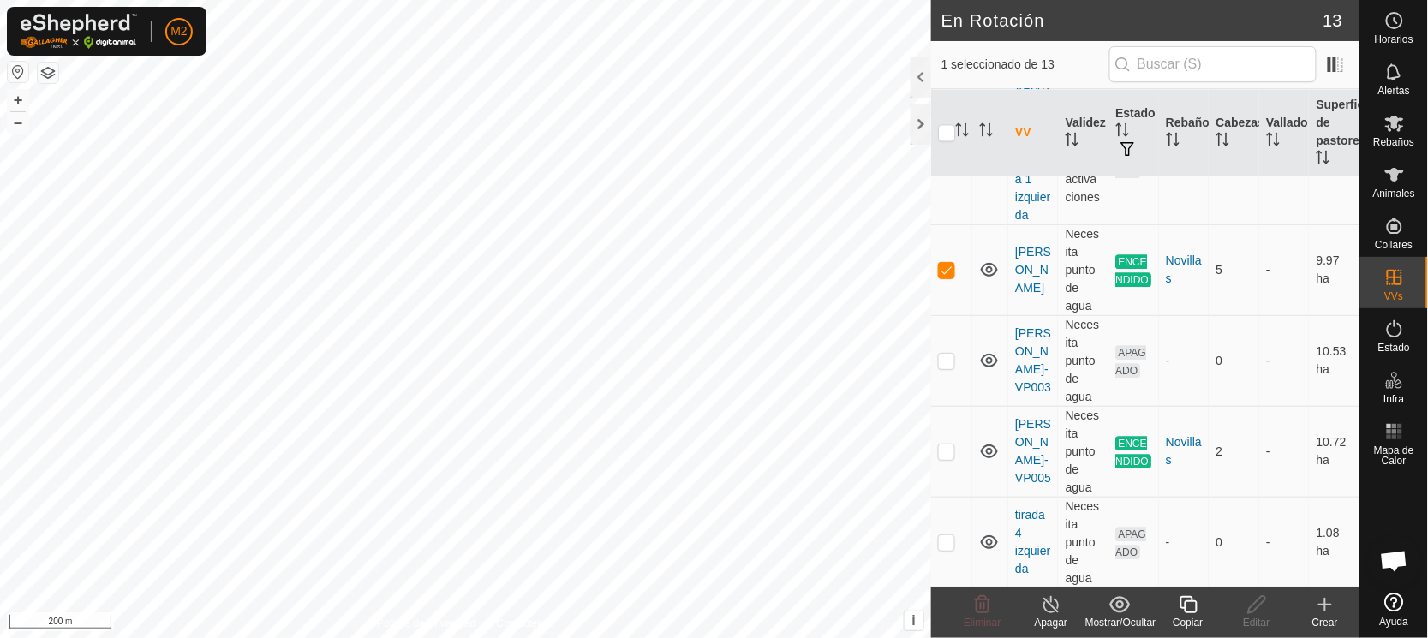
scroll to position [1145, 0]
click at [916, 117] on div at bounding box center [920, 124] width 21 height 41
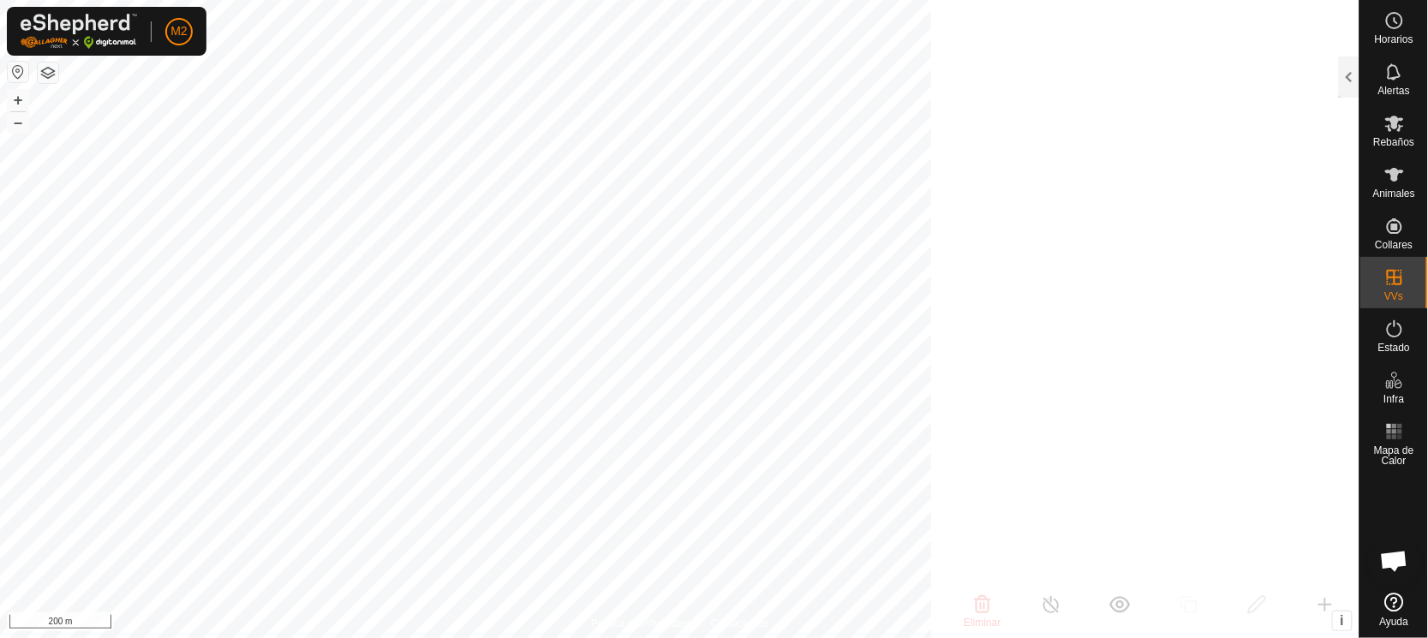
scroll to position [4899, 0]
click at [1384, 180] on icon at bounding box center [1394, 174] width 21 height 21
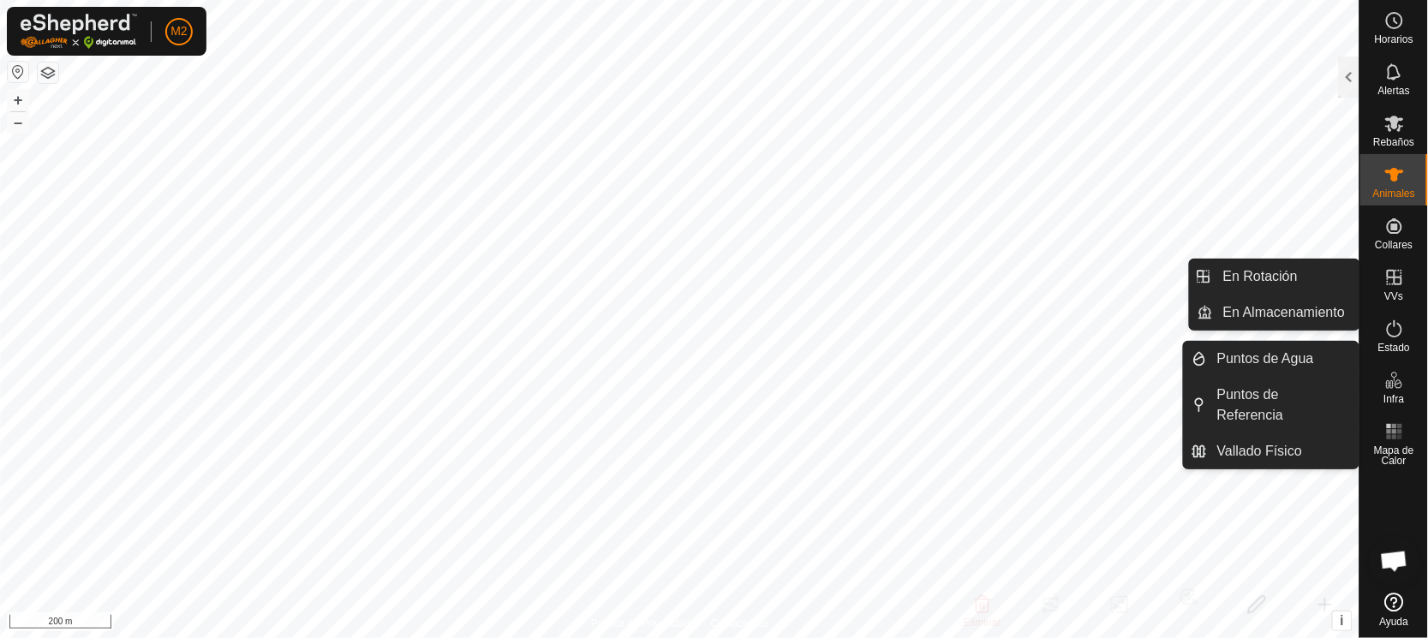
click at [1396, 278] on icon at bounding box center [1394, 277] width 15 height 15
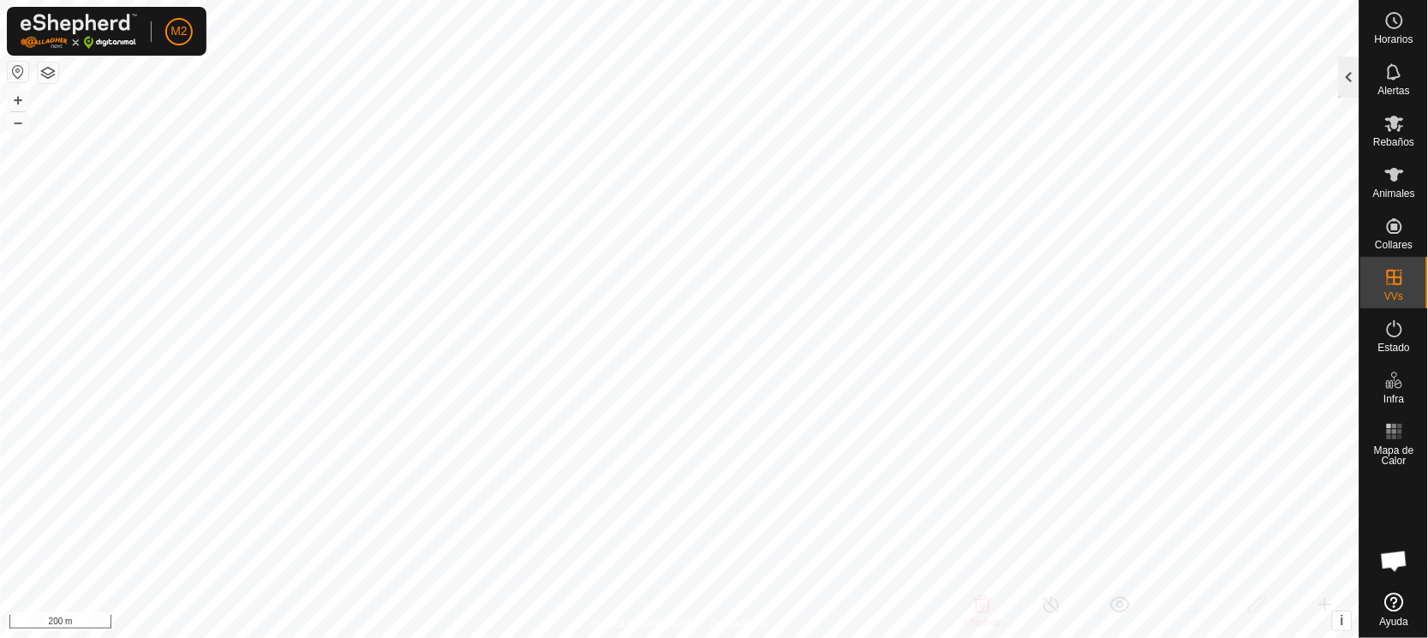
click at [1341, 77] on div at bounding box center [1349, 77] width 21 height 41
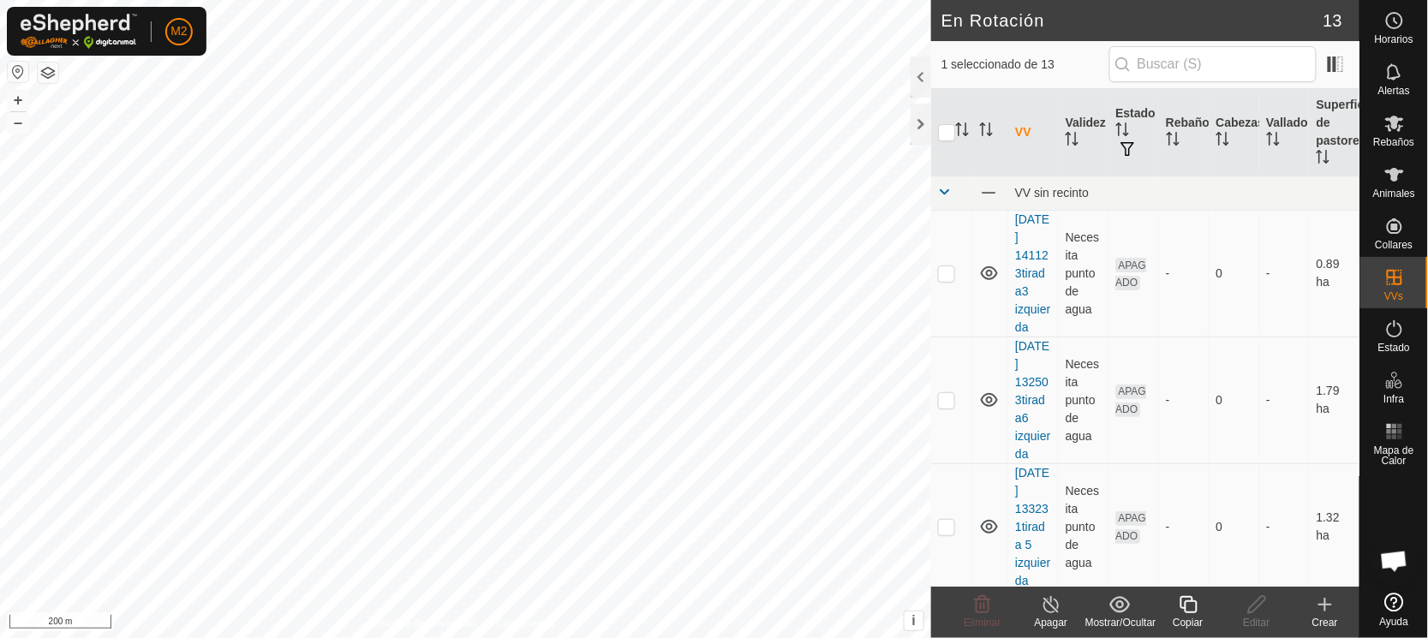
click at [1187, 601] on icon at bounding box center [1187, 604] width 17 height 17
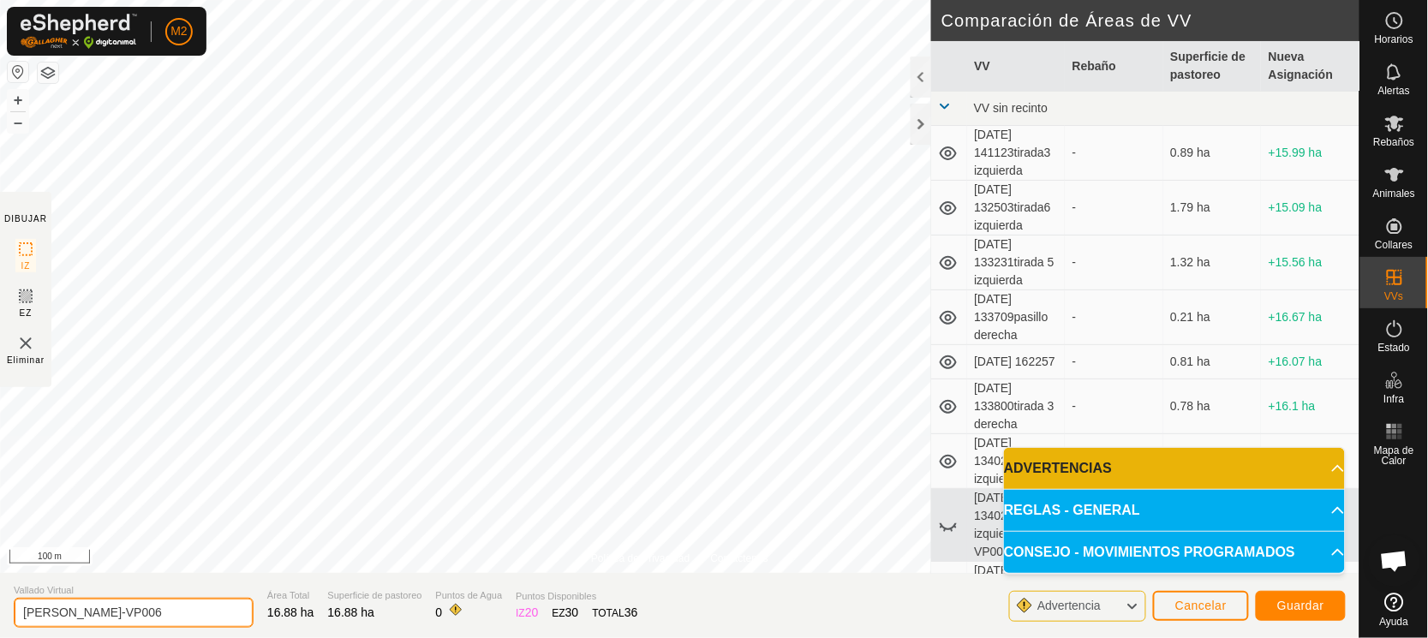
click at [135, 609] on input "[PERSON_NAME]-VP006" at bounding box center [134, 613] width 240 height 30
type input "[PERSON_NAME]-2"
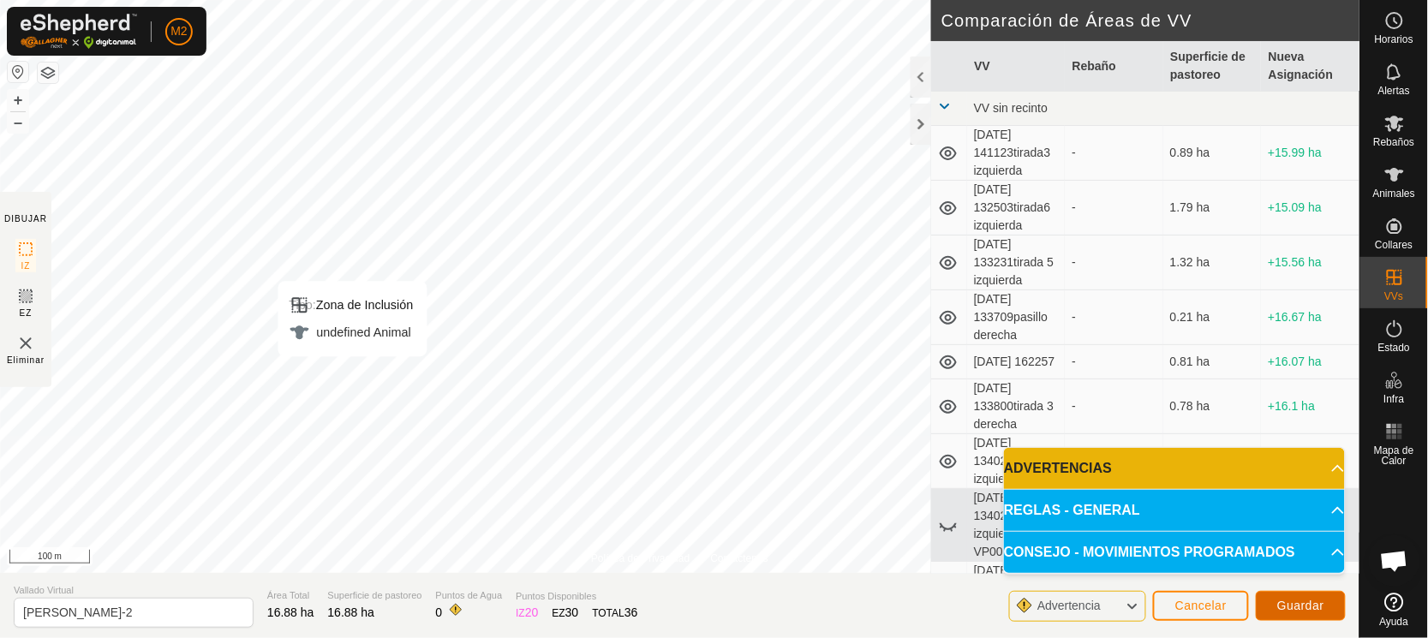
click at [1299, 607] on span "Guardar" at bounding box center [1300, 606] width 47 height 14
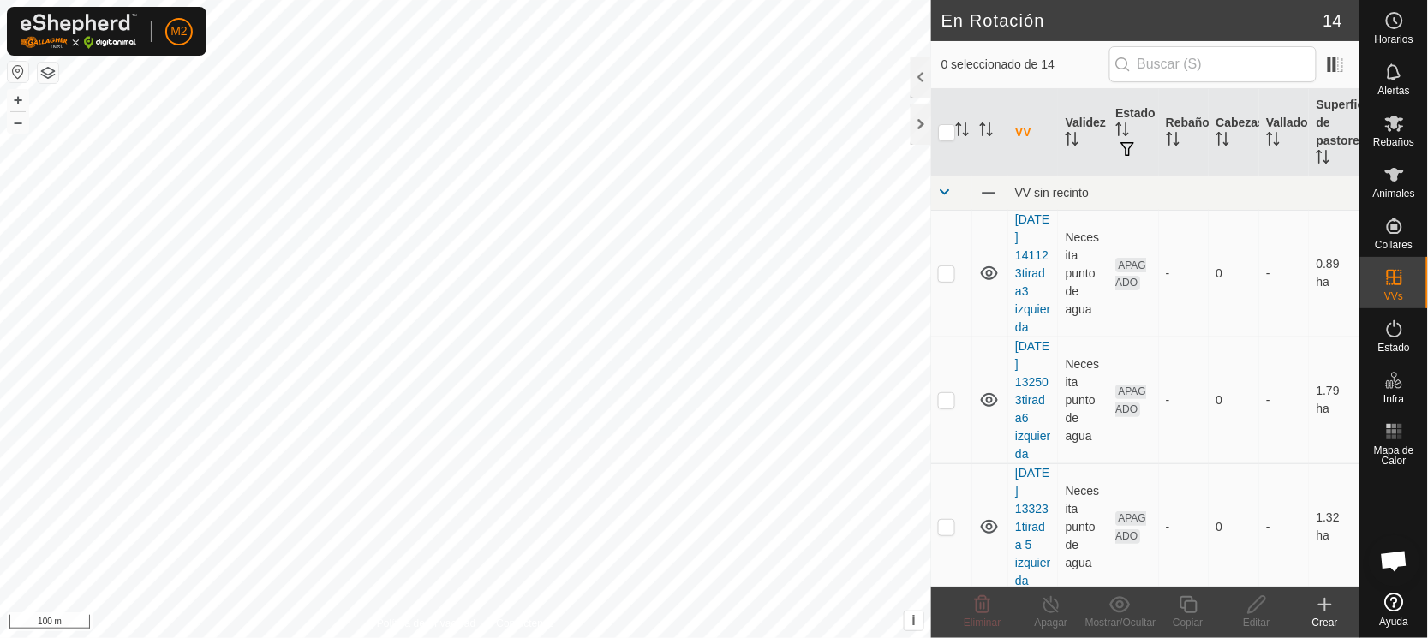
checkbox input "true"
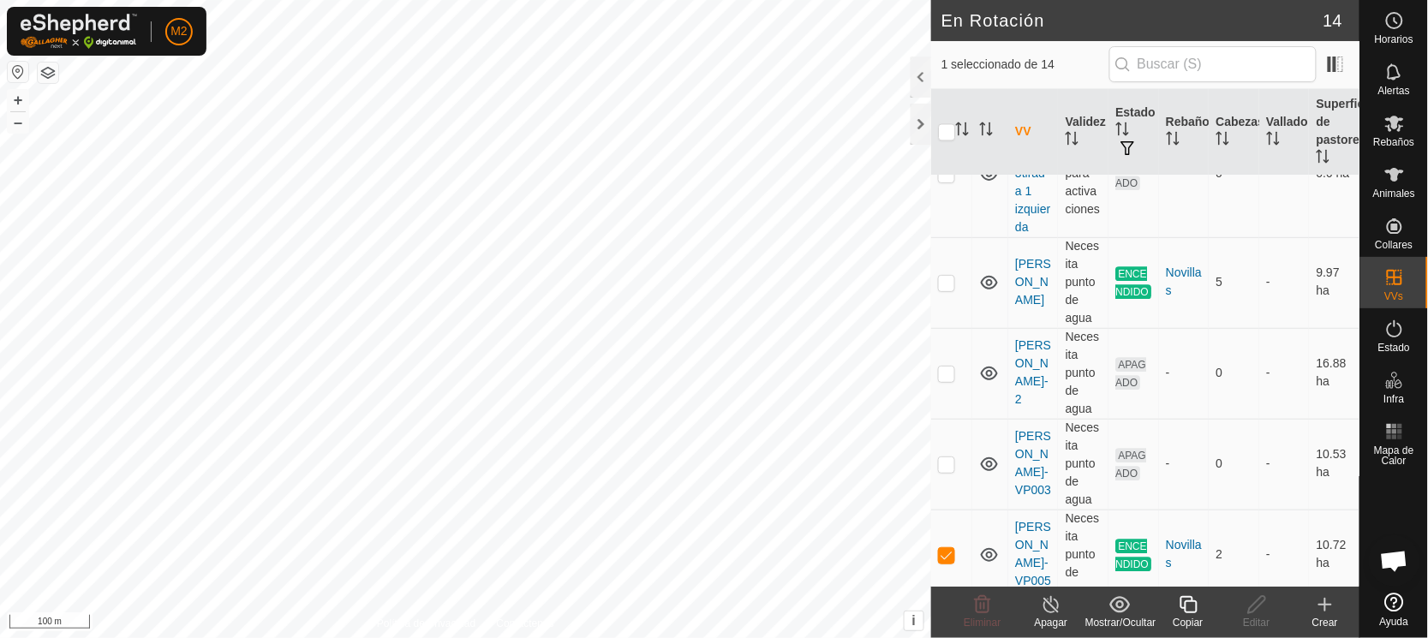
scroll to position [1102, 0]
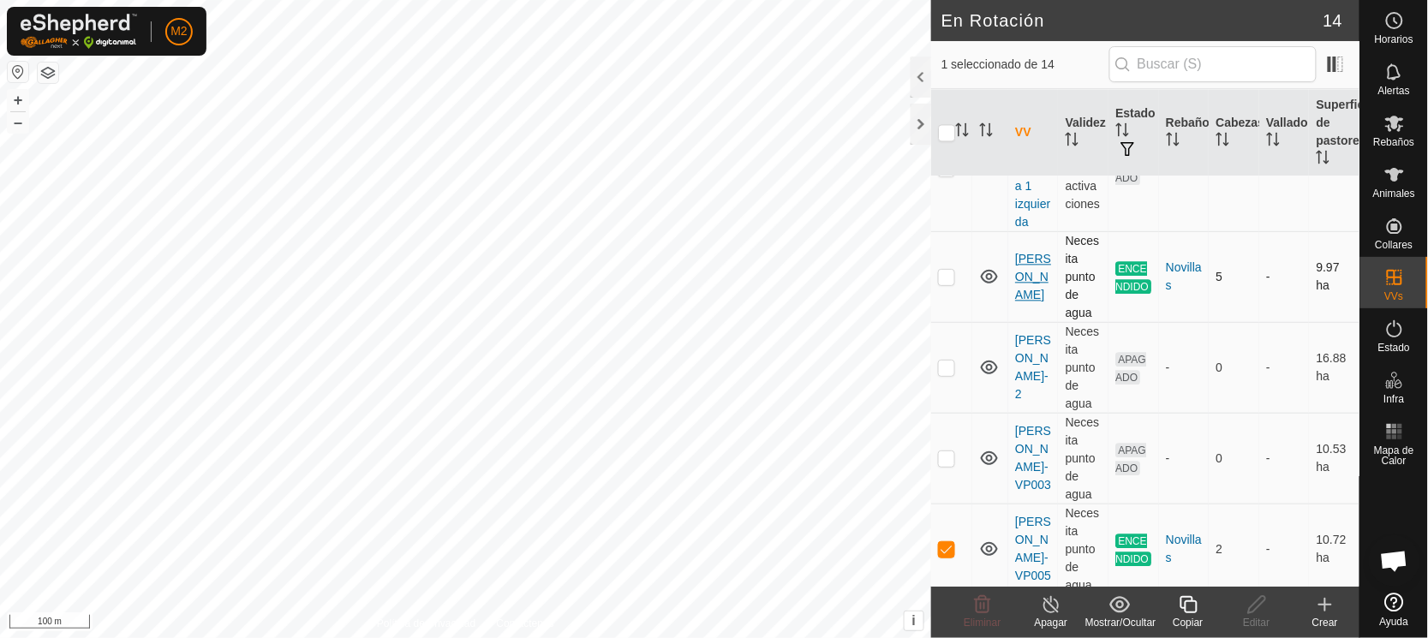
checkbox input "true"
checkbox input "false"
click at [978, 605] on icon at bounding box center [982, 604] width 21 height 21
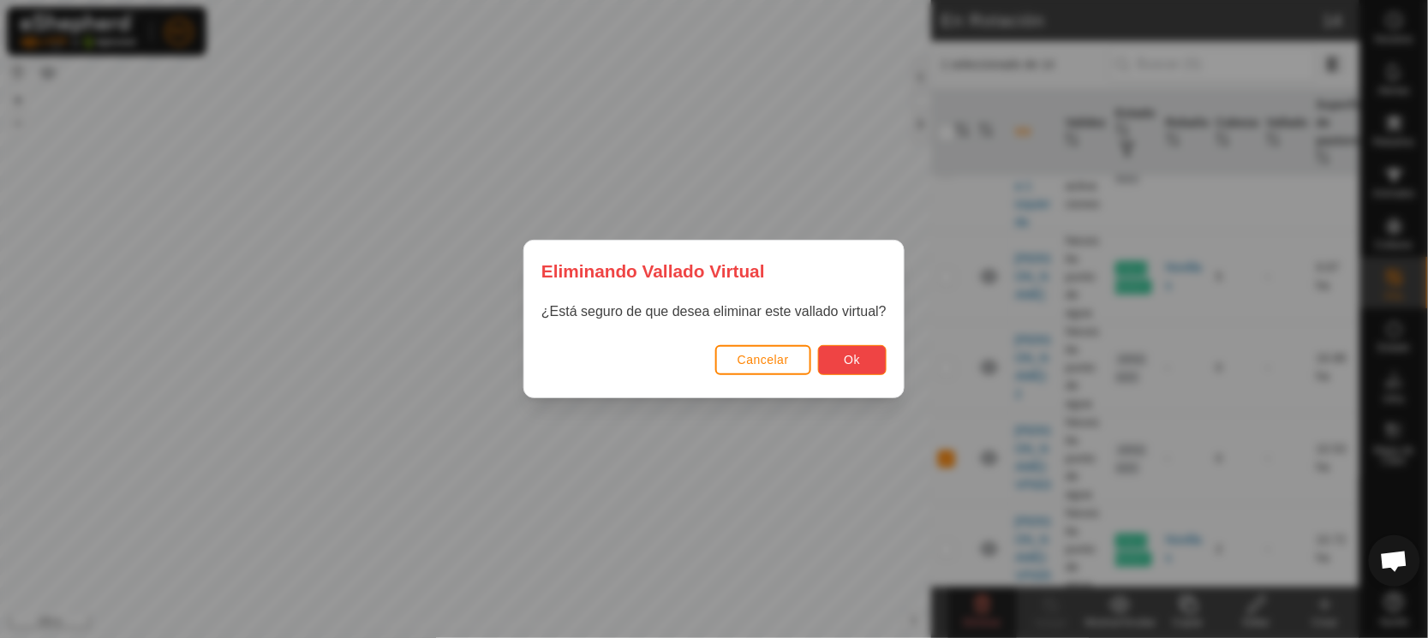
click at [842, 358] on button "Ok" at bounding box center [852, 360] width 69 height 30
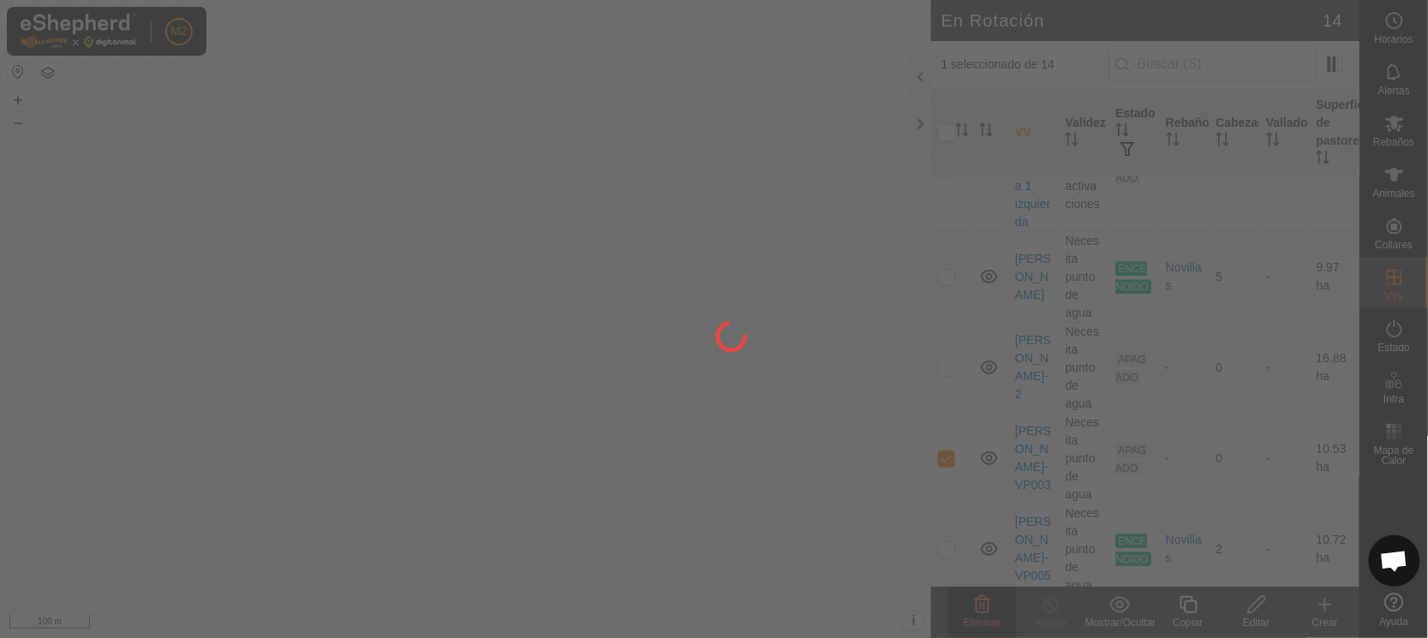
checkbox input "false"
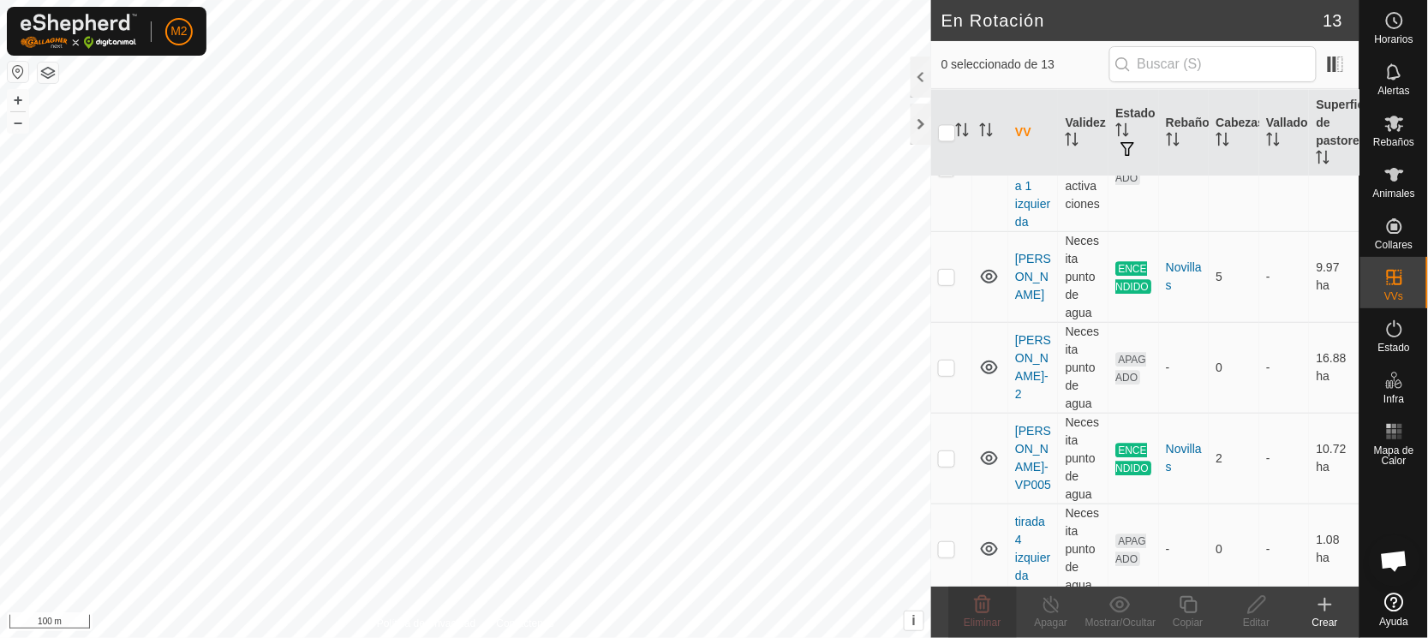
checkbox input "true"
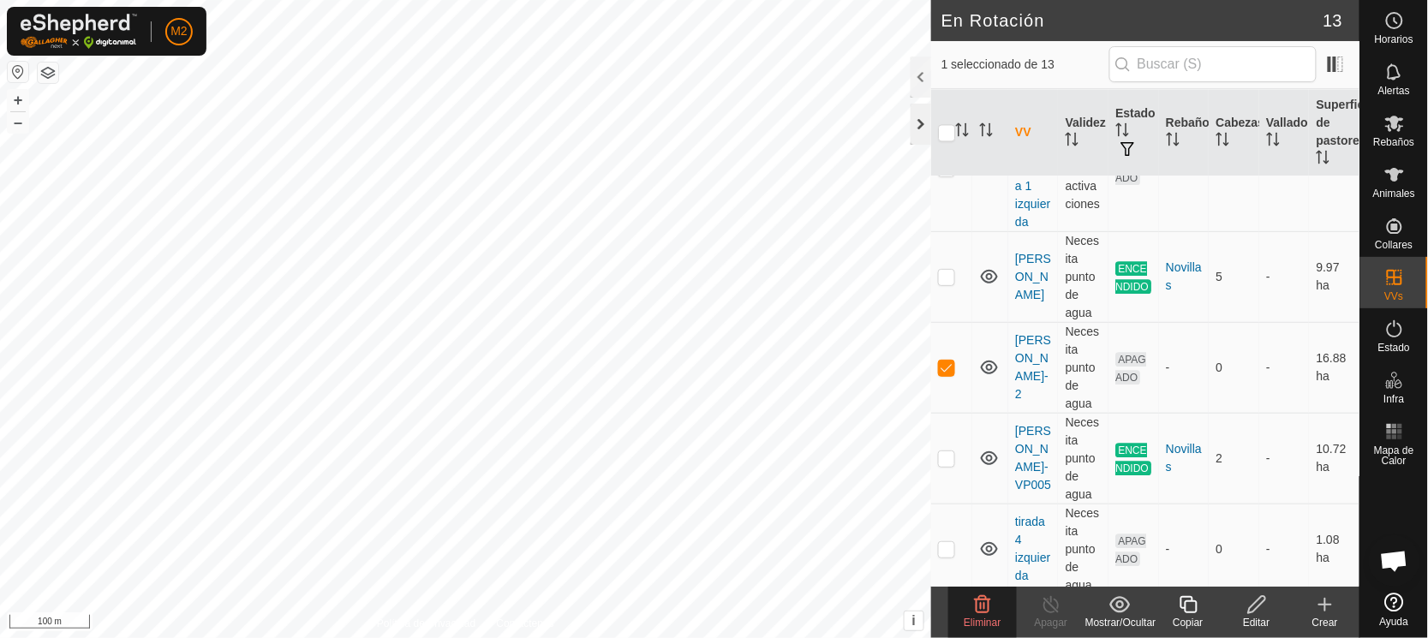
click at [919, 119] on div at bounding box center [920, 124] width 21 height 41
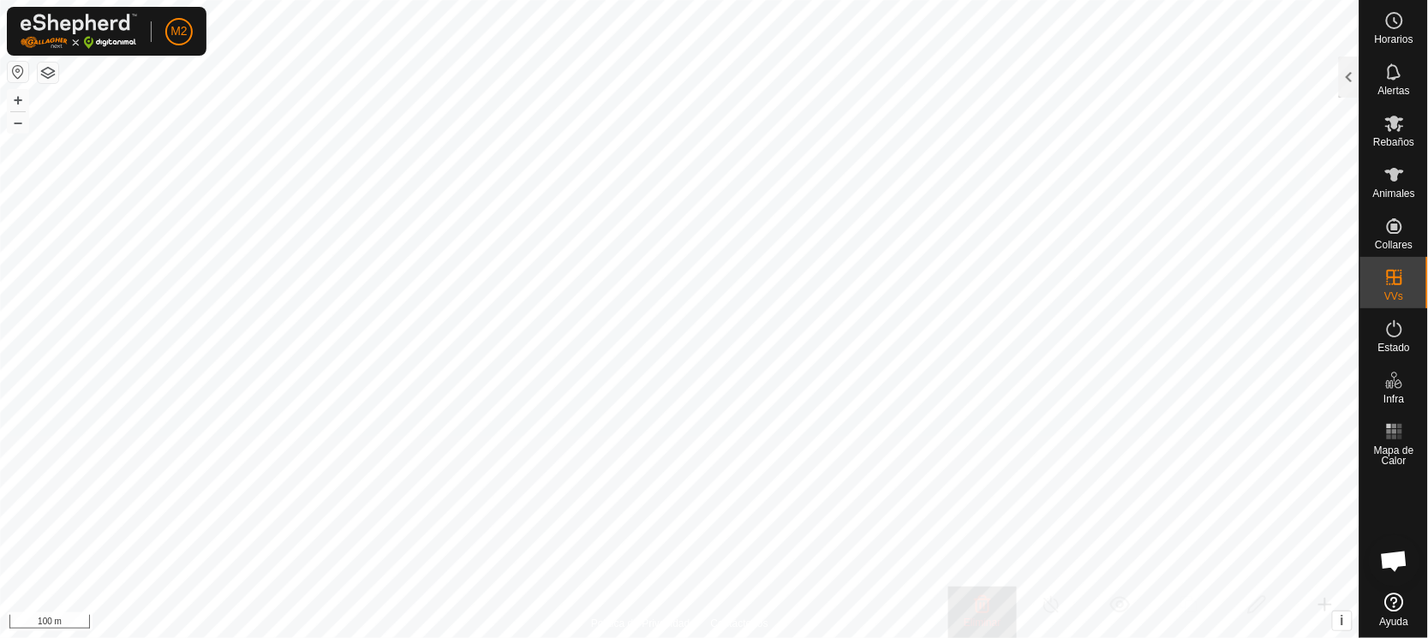
checkbox input "true"
click at [1351, 76] on div at bounding box center [1349, 77] width 21 height 41
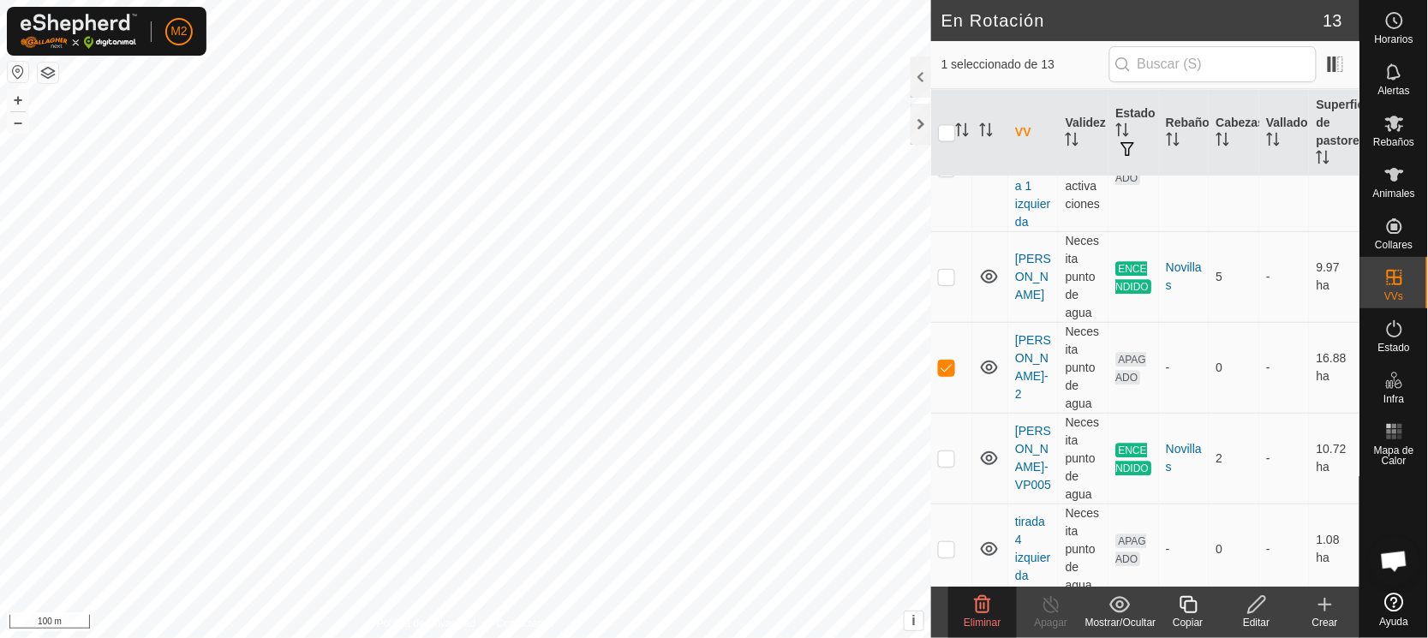
scroll to position [1145, 0]
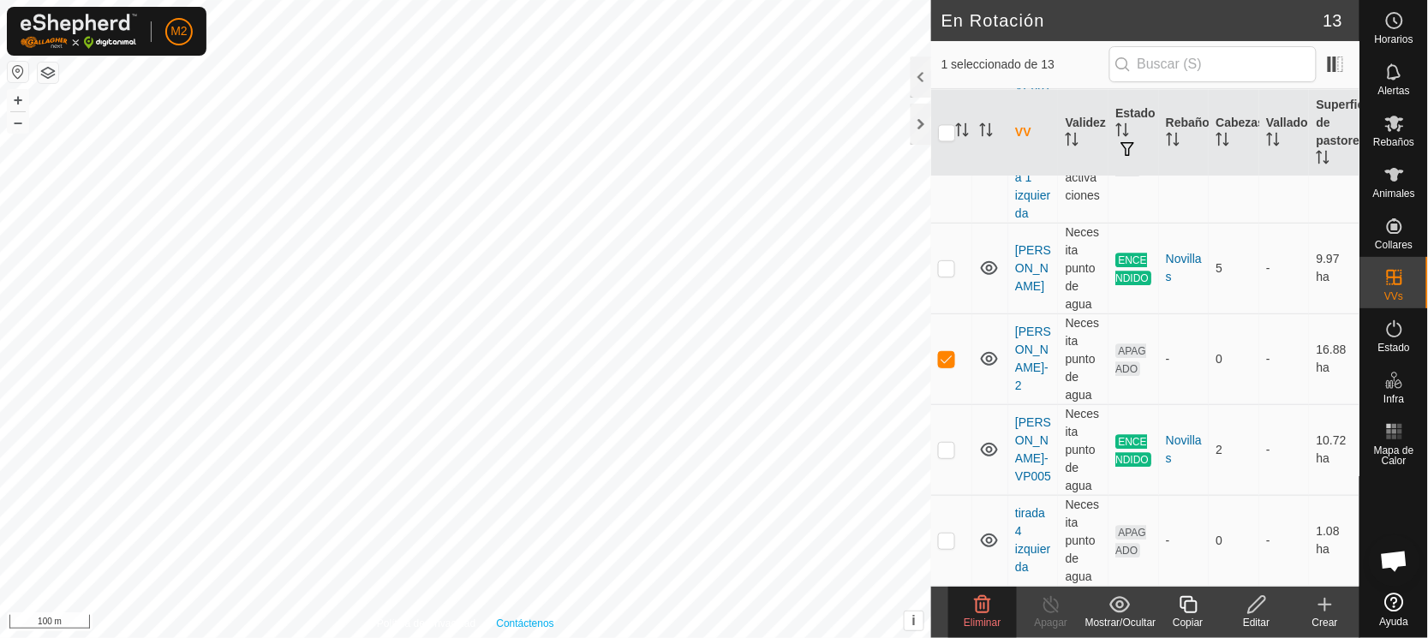
checkbox input "true"
checkbox input "false"
checkbox input "true"
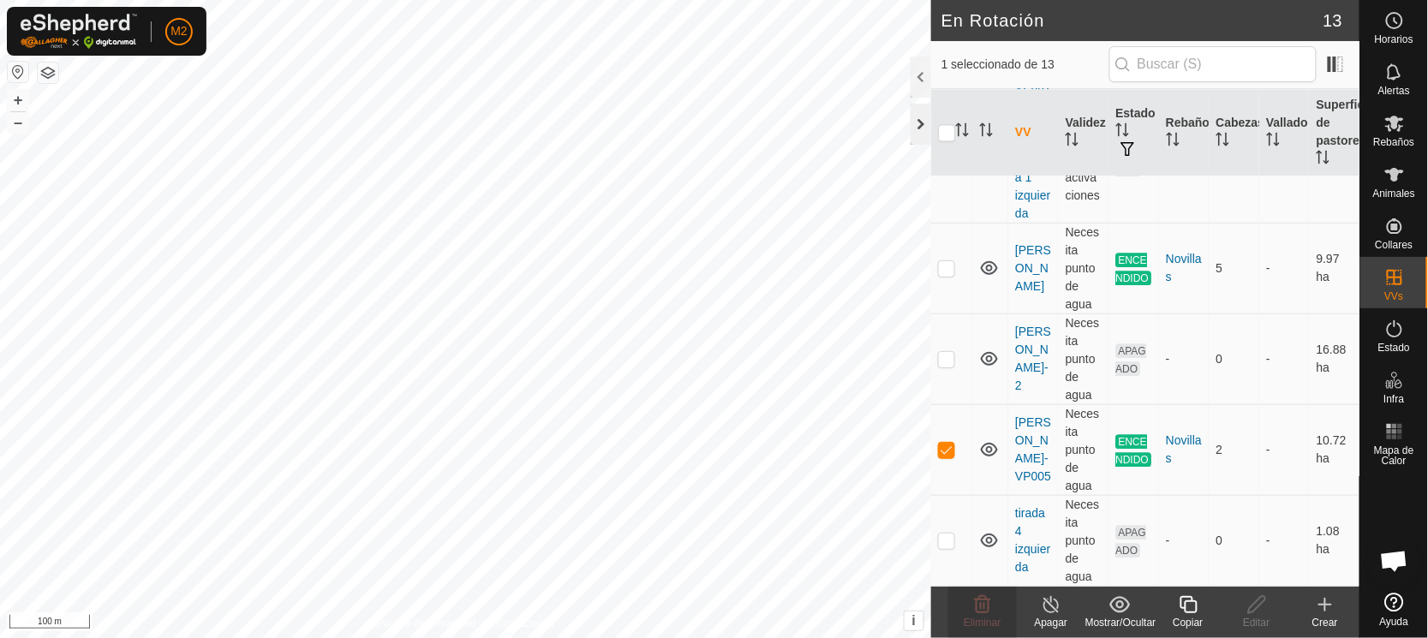
click at [914, 120] on div at bounding box center [920, 124] width 21 height 41
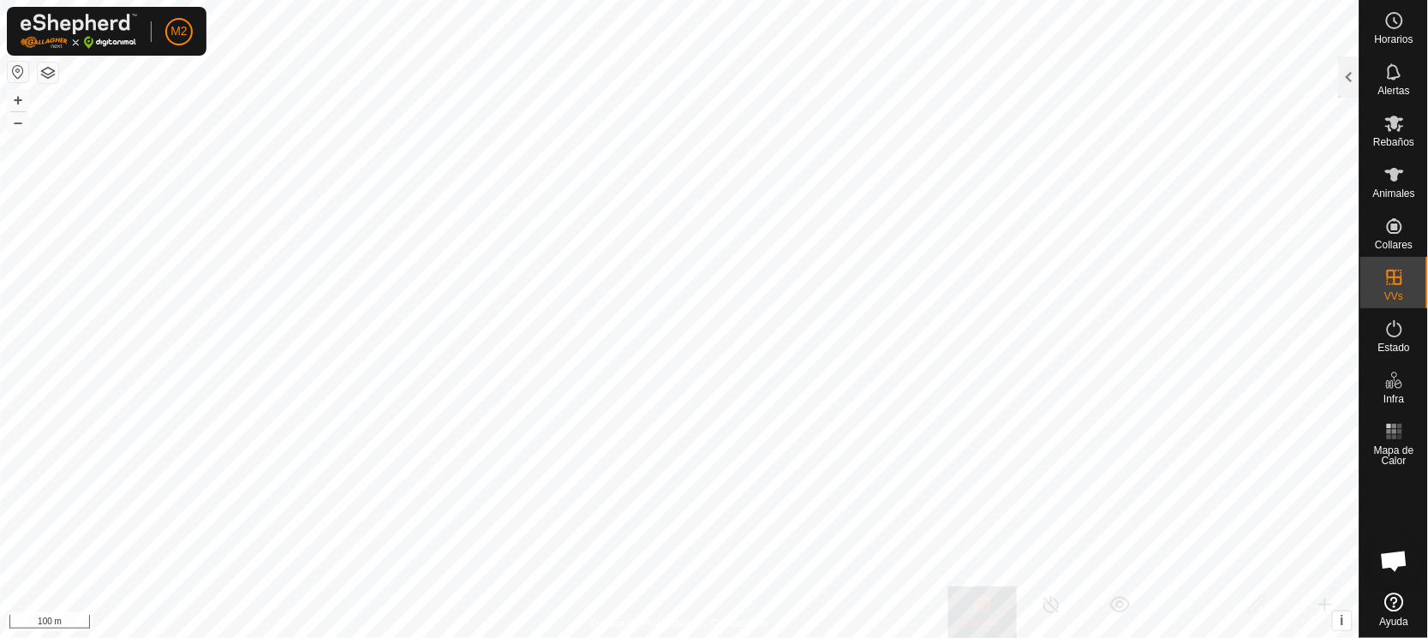
scroll to position [4899, 0]
click at [1394, 181] on icon at bounding box center [1394, 175] width 19 height 14
click at [1346, 70] on div at bounding box center [1349, 77] width 21 height 41
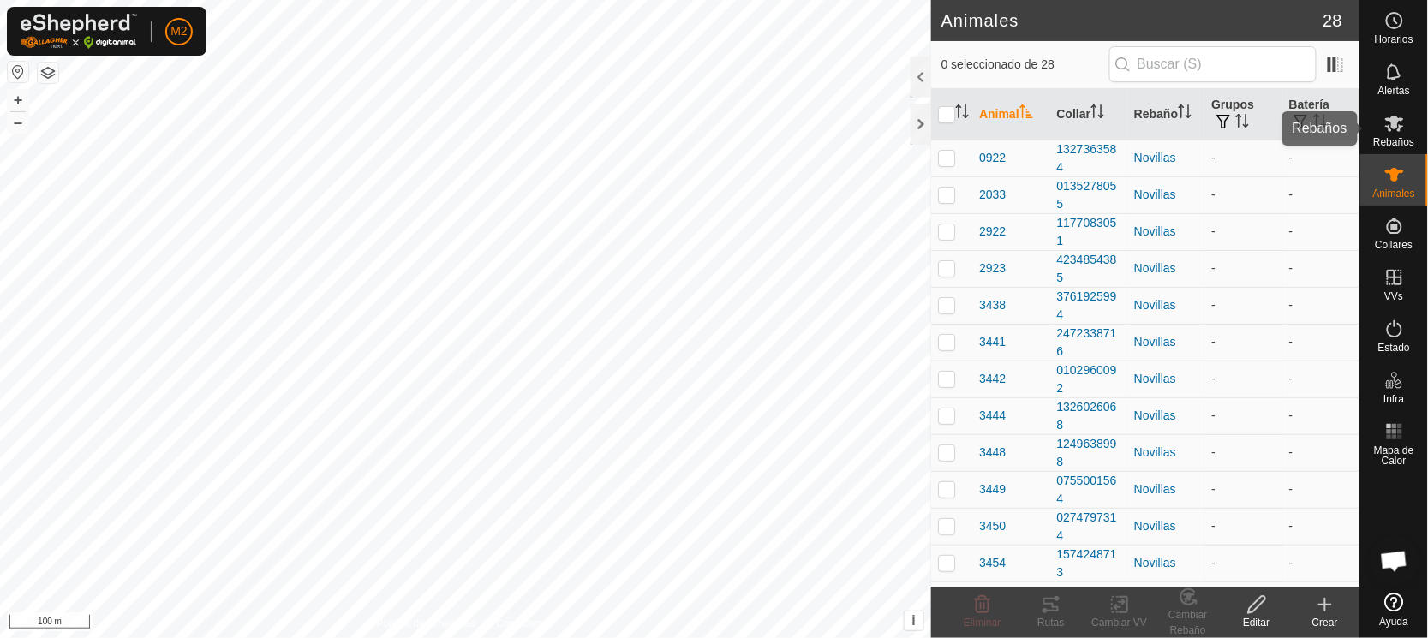
click at [1381, 134] on es-mob-svg-icon at bounding box center [1394, 123] width 31 height 27
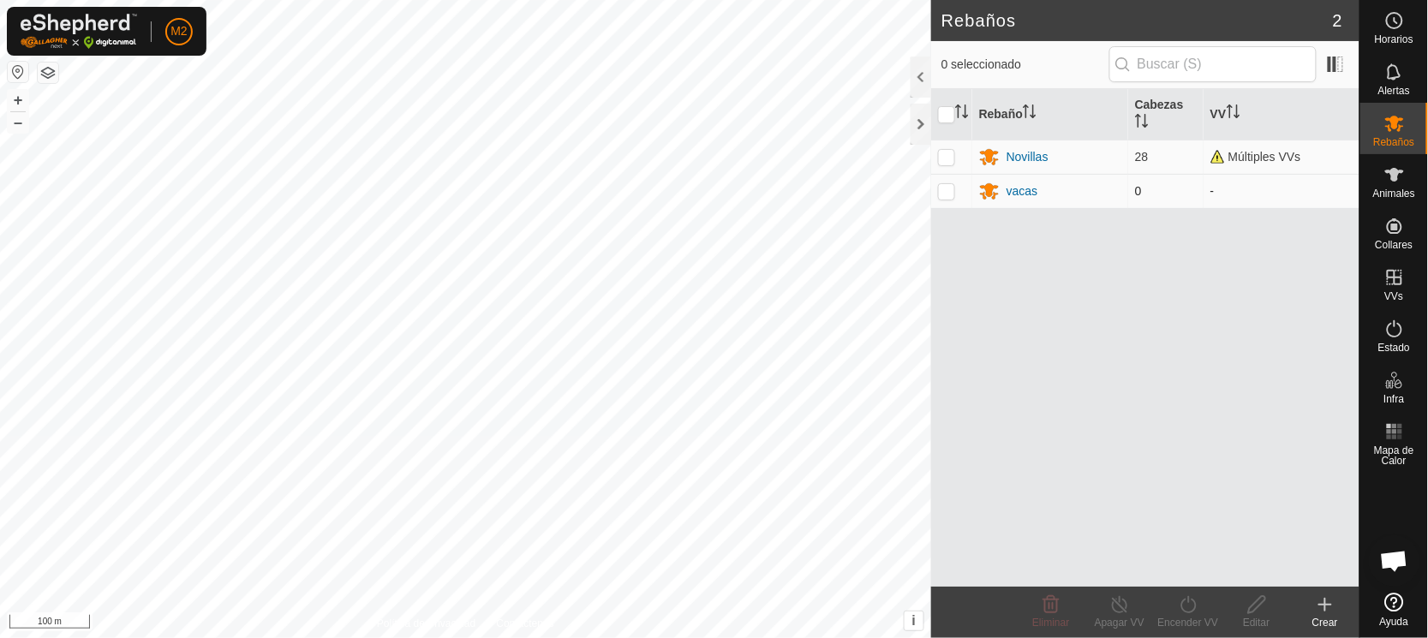
click at [945, 186] on p-checkbox at bounding box center [946, 191] width 17 height 14
checkbox input "false"
click at [1197, 158] on td "28" at bounding box center [1165, 157] width 75 height 34
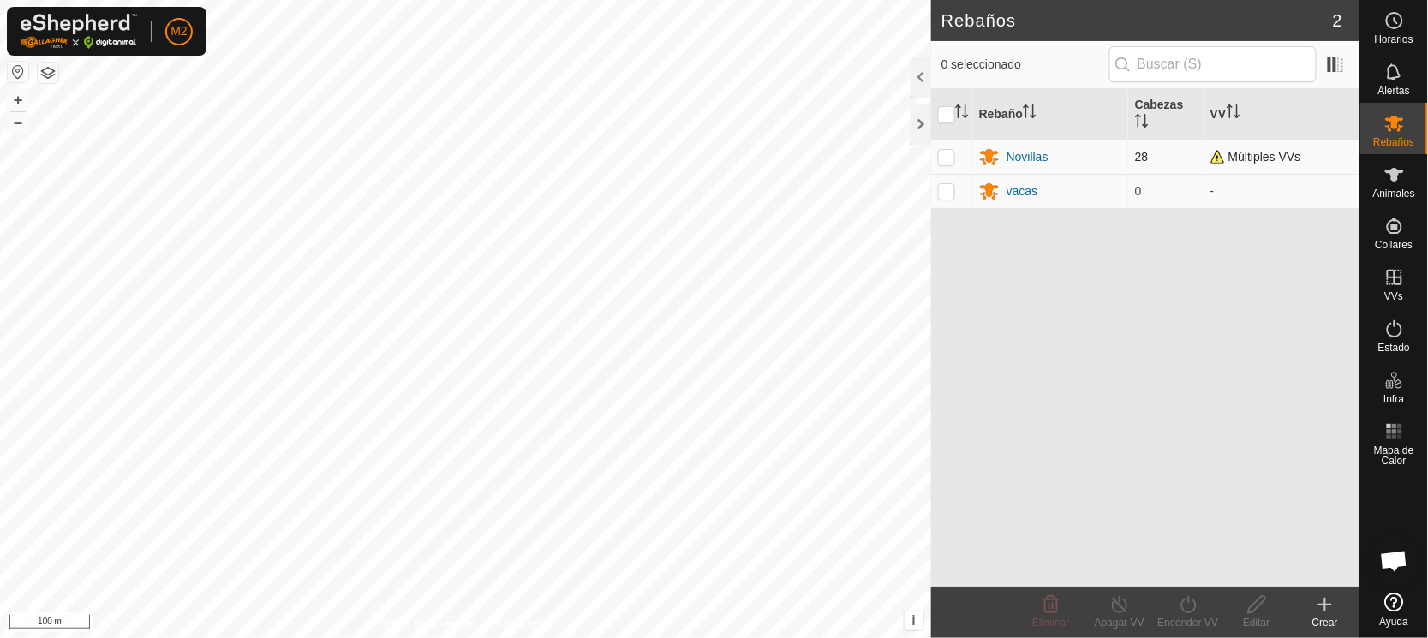
click at [1197, 158] on td "28" at bounding box center [1165, 157] width 75 height 34
click at [1000, 155] on div "Novillas" at bounding box center [1050, 156] width 142 height 21
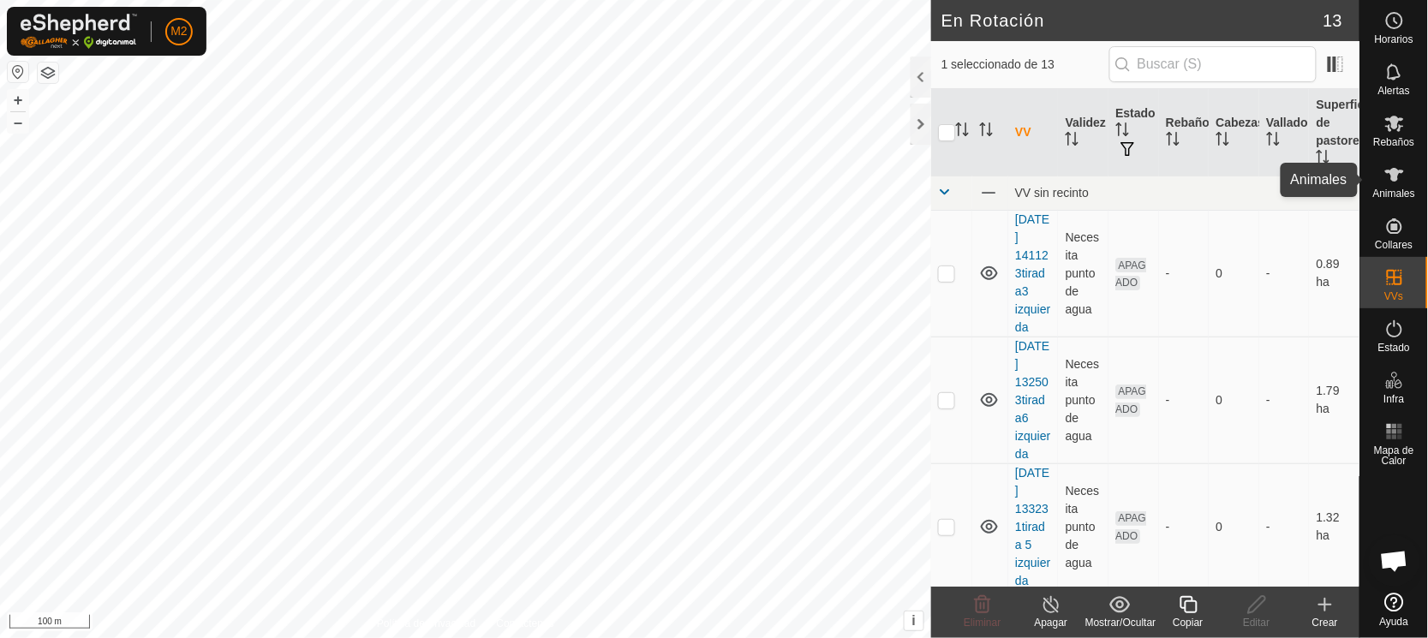
click at [1398, 166] on icon at bounding box center [1394, 174] width 21 height 21
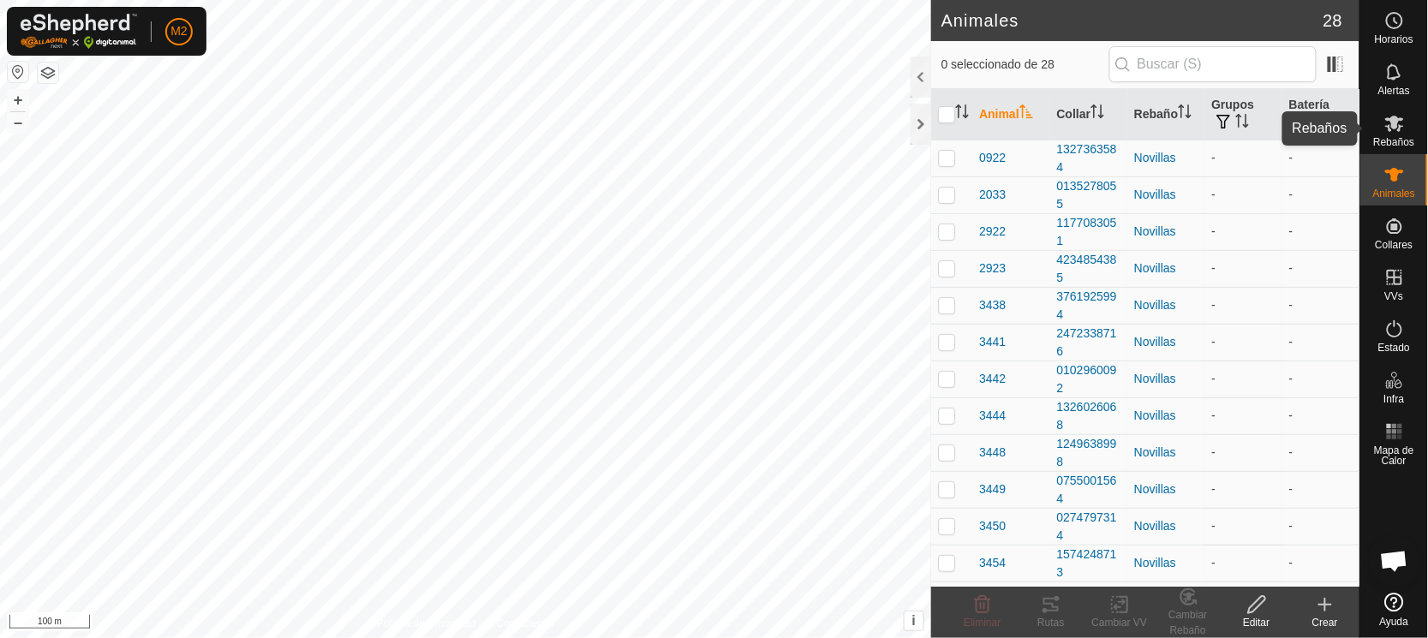
click at [1388, 122] on icon at bounding box center [1394, 123] width 21 height 21
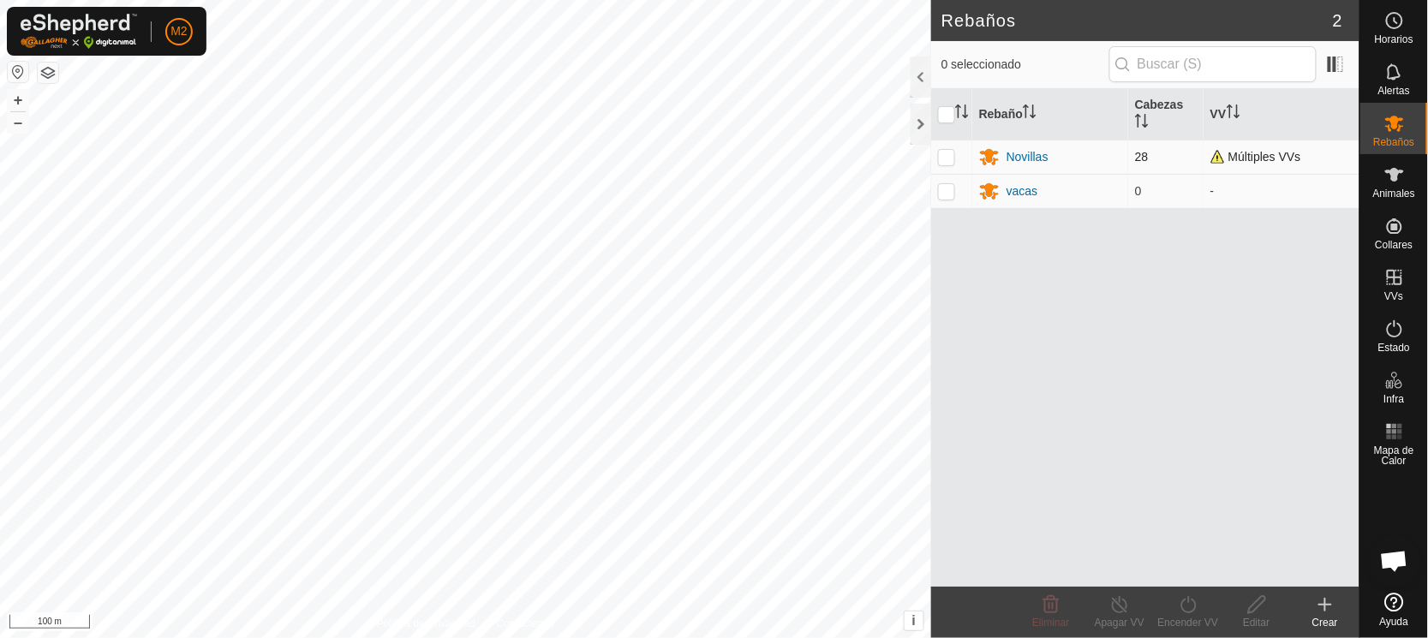
click at [1216, 158] on span "Múltiples VVs" at bounding box center [1255, 157] width 91 height 14
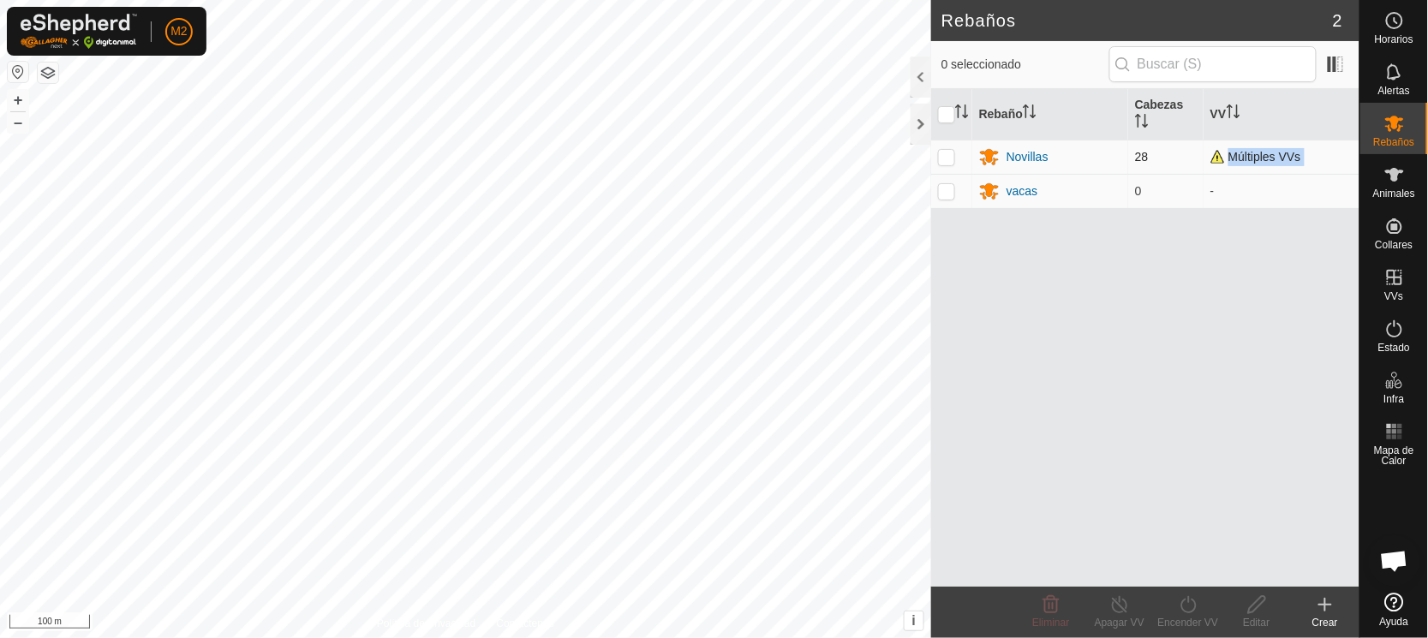
click at [1216, 158] on span "Múltiples VVs" at bounding box center [1255, 157] width 91 height 14
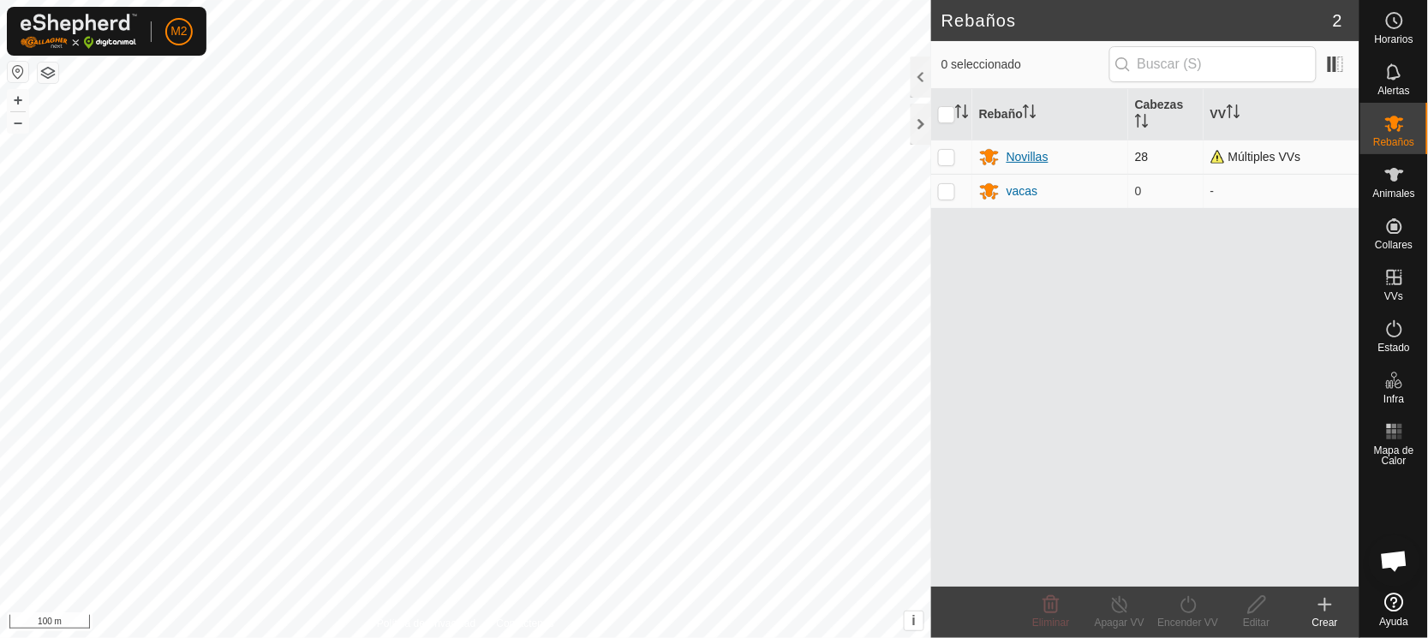
click at [1043, 159] on div "Novillas" at bounding box center [1027, 157] width 42 height 18
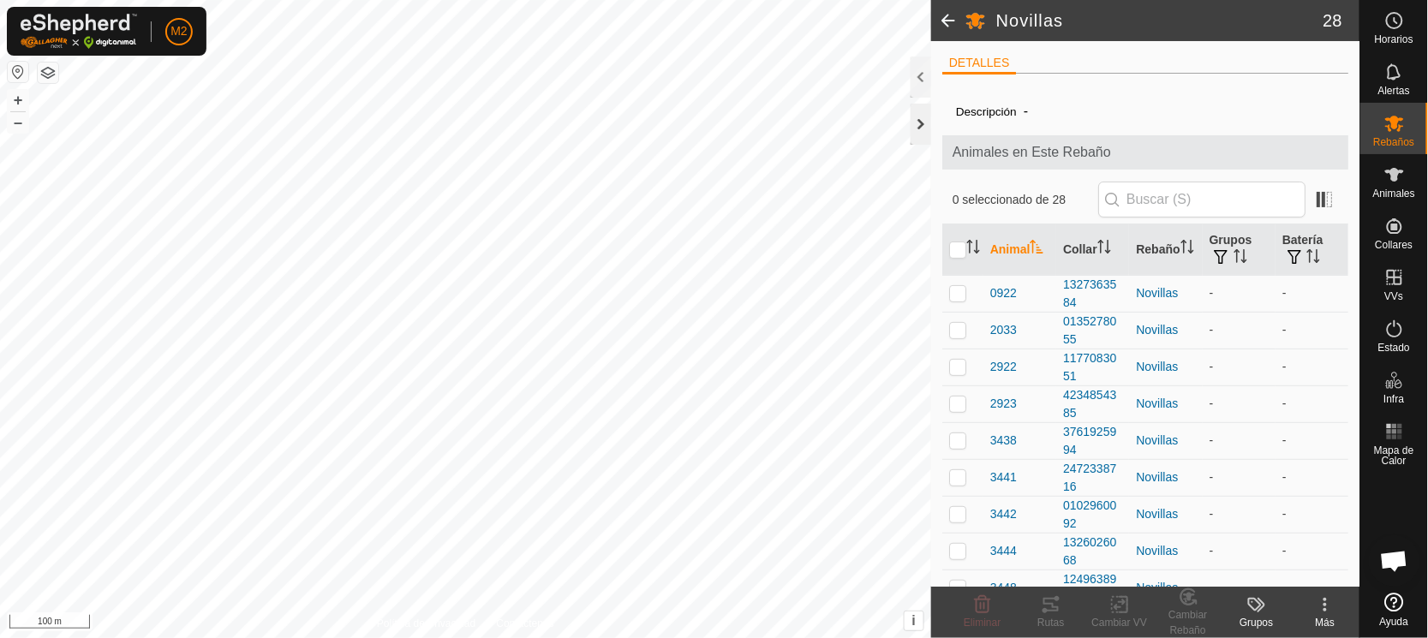
click at [924, 119] on div at bounding box center [920, 124] width 21 height 41
